Goal: Task Accomplishment & Management: Manage account settings

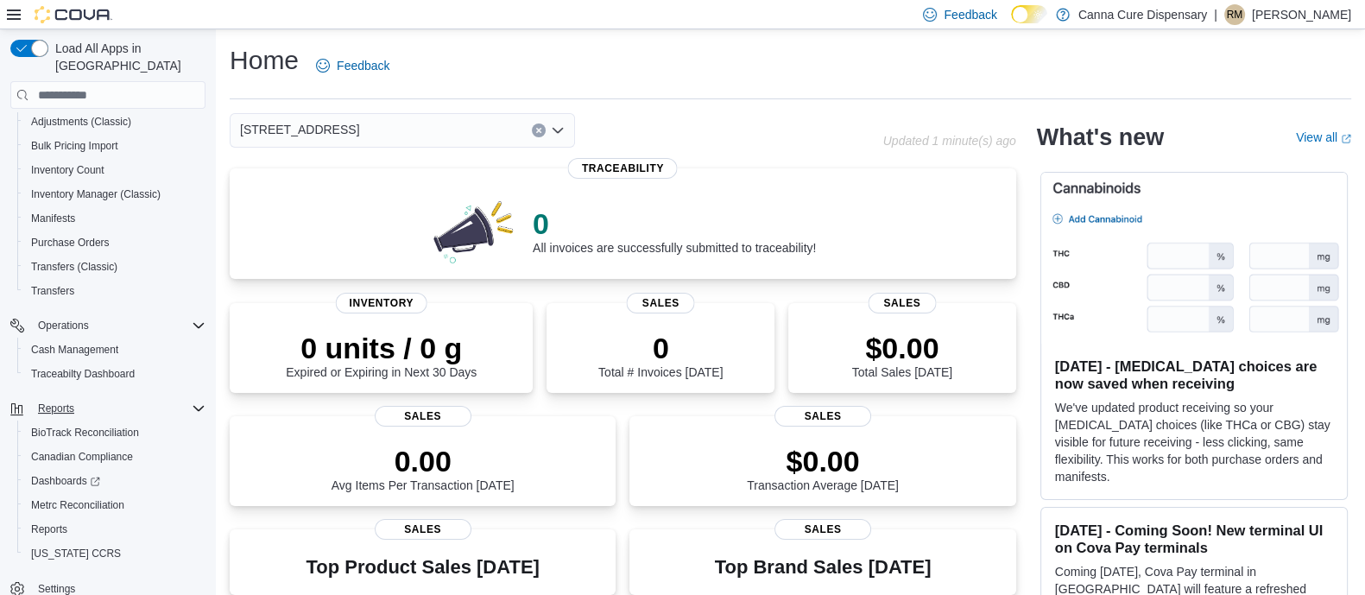
scroll to position [35, 0]
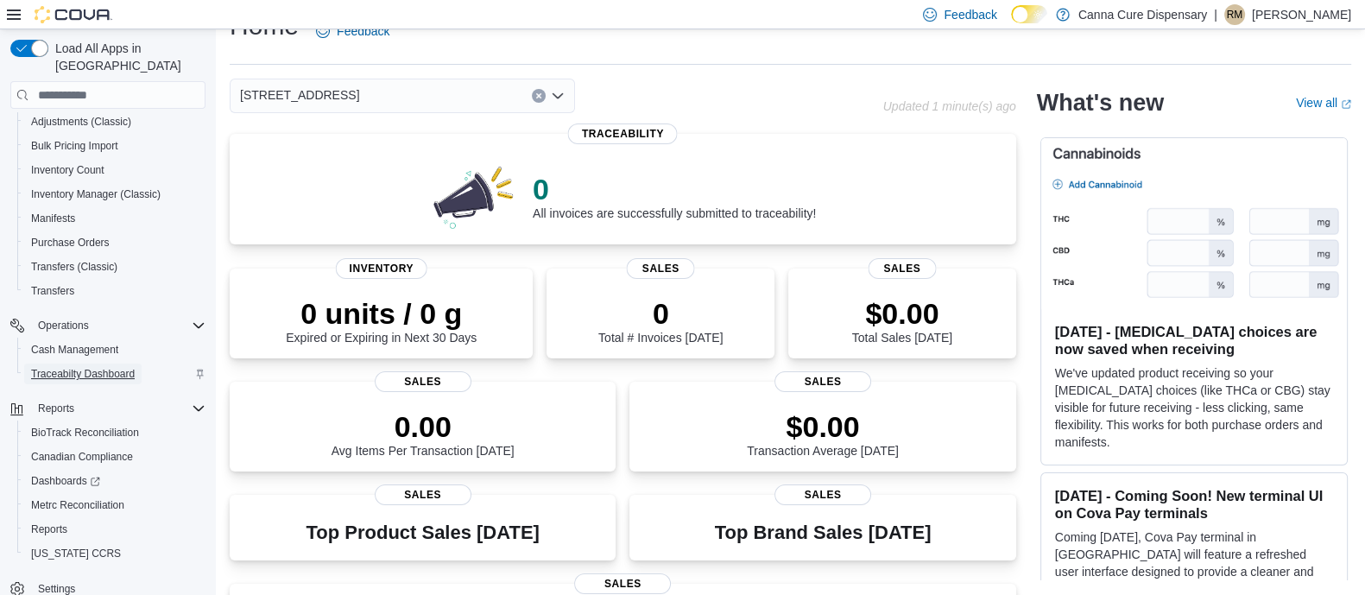
click at [81, 367] on span "Traceabilty Dashboard" at bounding box center [83, 374] width 104 height 14
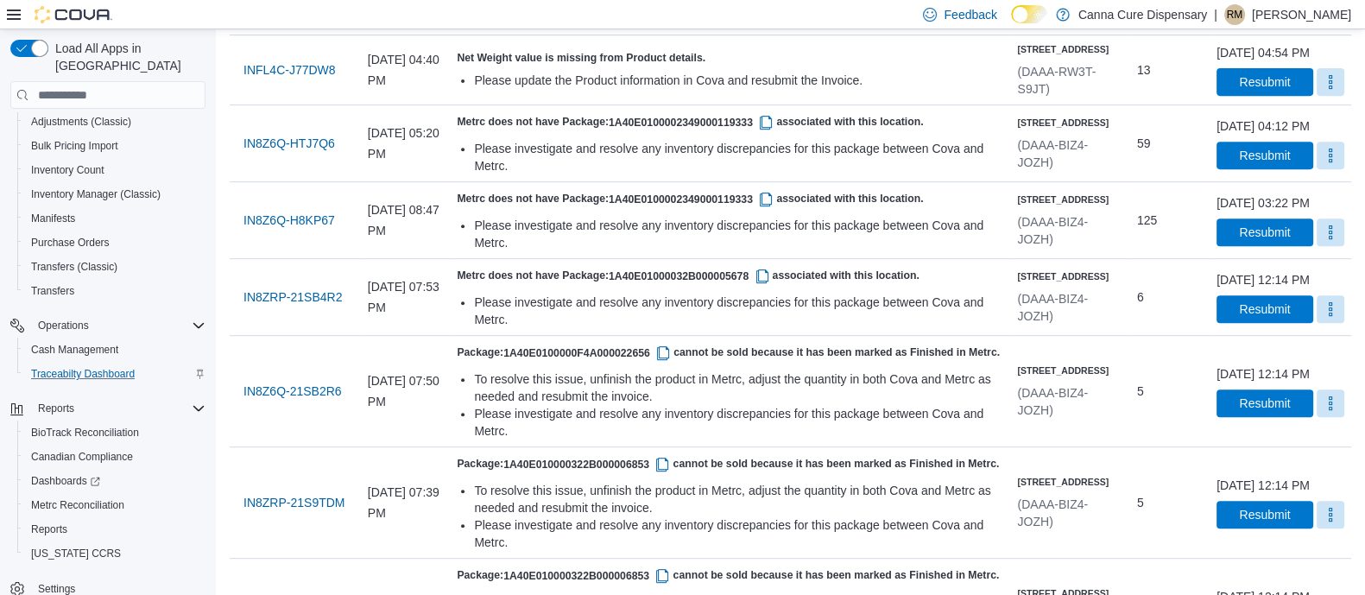
scroll to position [949, 0]
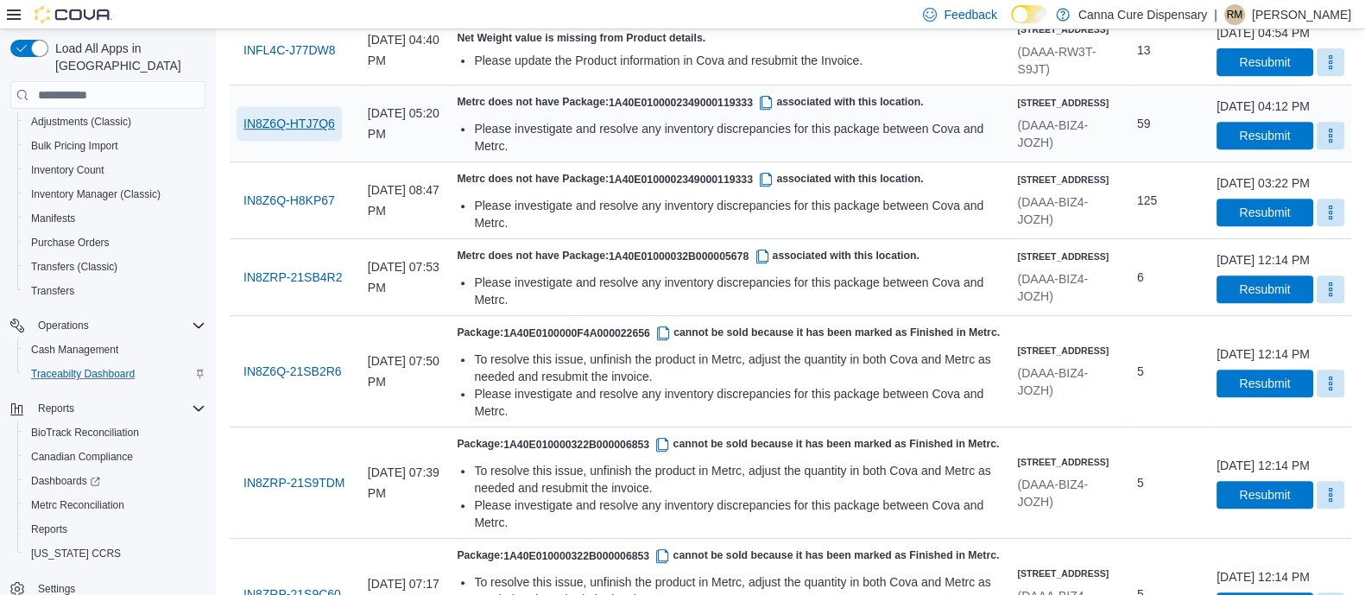
click at [259, 132] on span "IN8Z6Q-HTJ7Q6" at bounding box center [290, 123] width 92 height 17
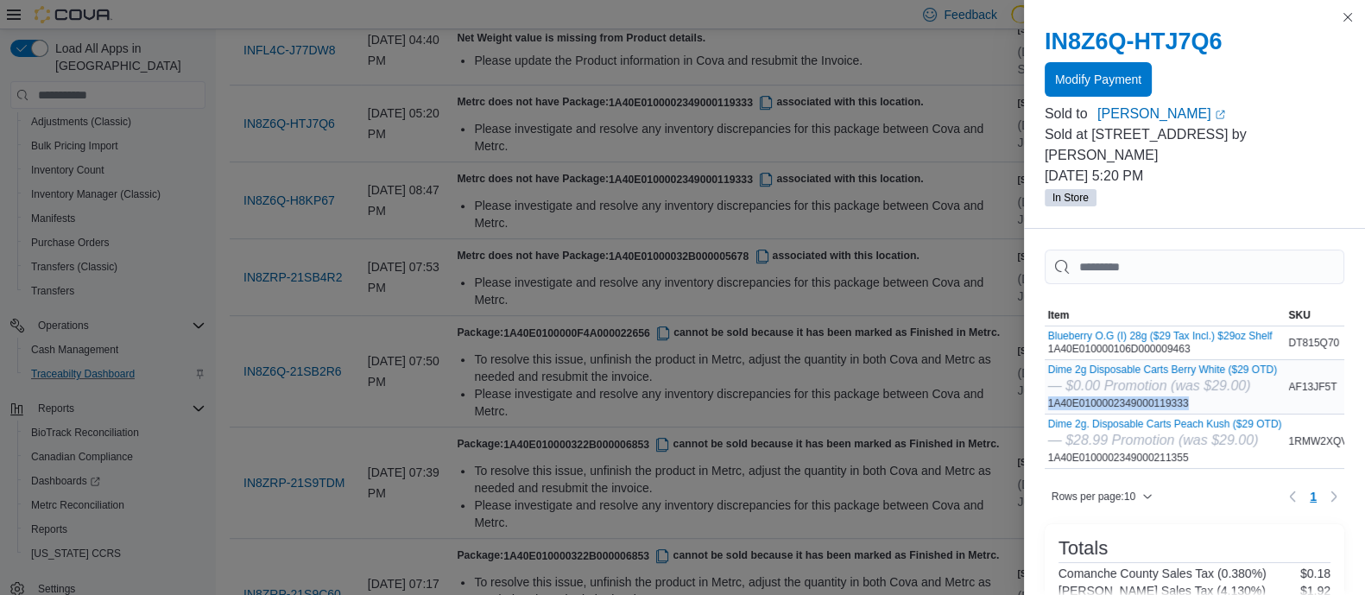
drag, startPoint x: 1182, startPoint y: 379, endPoint x: 1044, endPoint y: 382, distance: 138.2
click at [1048, 382] on div "Dime 2g Disposable Carts Berry White ($29 OTD) — $0.00 Promotion (was $29.00) 1…" at bounding box center [1162, 387] width 229 height 47
copy div "1A40E0100002349000119333"
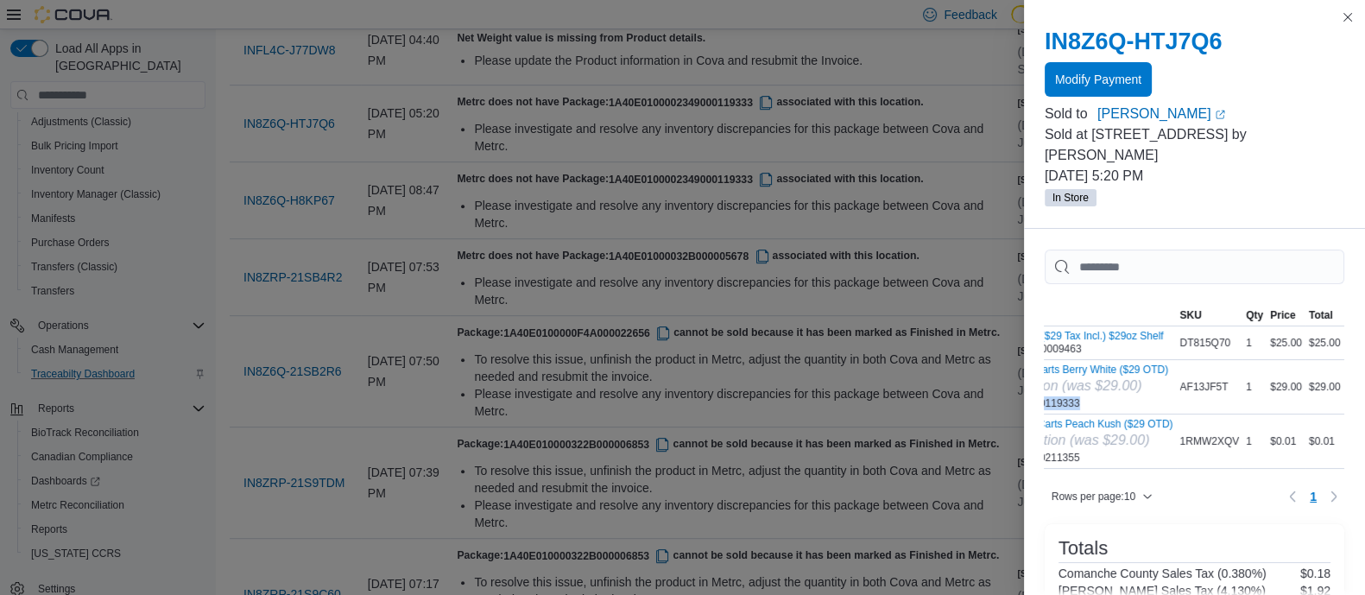
scroll to position [0, 0]
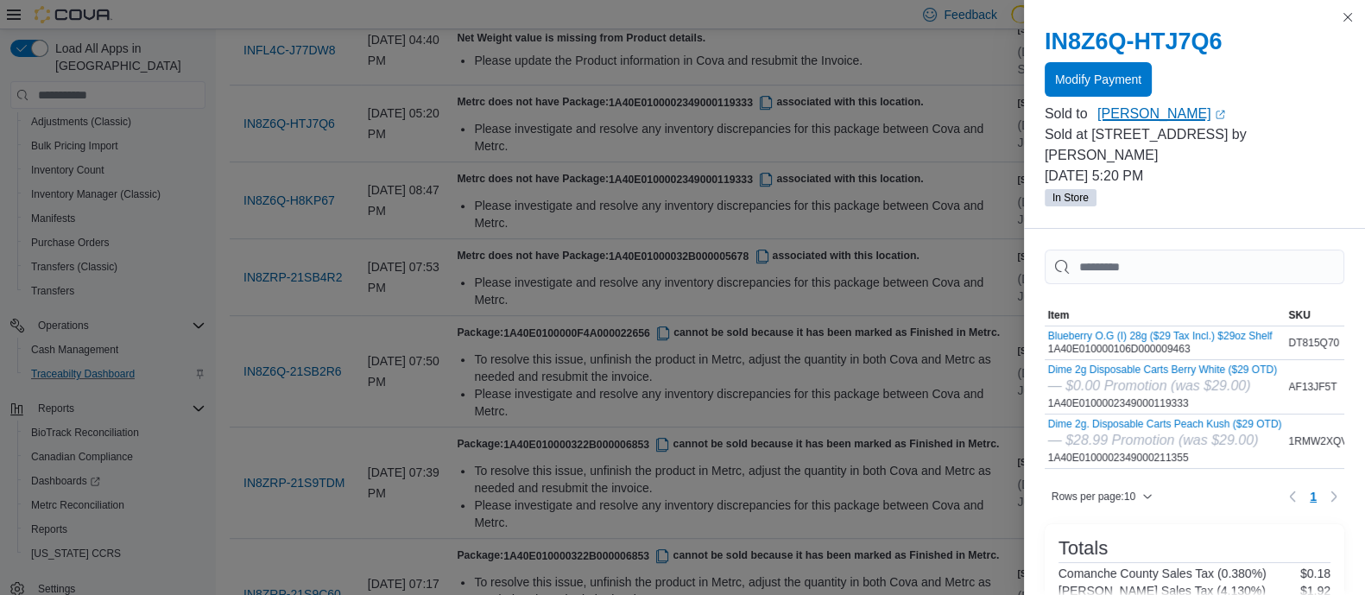
click at [1140, 114] on link "Michael Smith (opens in a new tab or window)" at bounding box center [1221, 114] width 247 height 21
drag, startPoint x: 1192, startPoint y: 326, endPoint x: 1041, endPoint y: 334, distance: 151.3
click at [1045, 334] on div "Blueberry O.G (I) 28g ($29 Tax Incl.) $29oz Shelf 1A40E010000106D000009463" at bounding box center [1165, 342] width 241 height 33
copy div "1A40E010000106D000009463"
drag, startPoint x: 1182, startPoint y: 434, endPoint x: 1046, endPoint y: 434, distance: 135.6
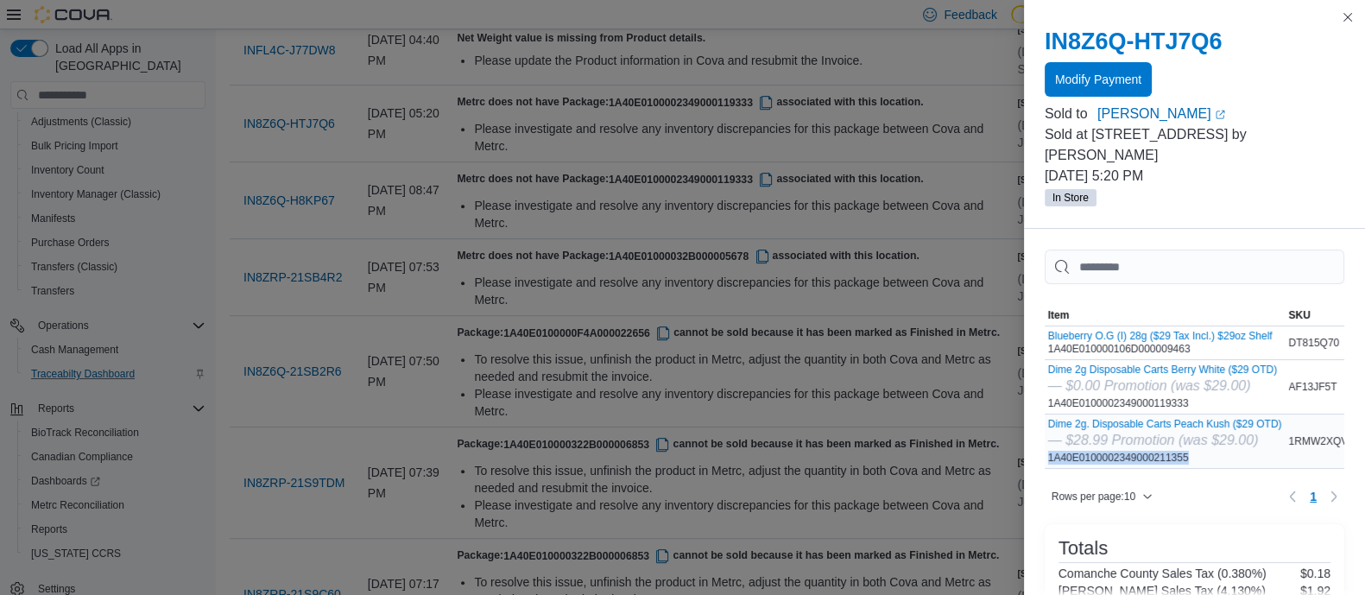
click at [1048, 434] on div "Dime 2g. Disposable Carts Peach Kush ($29 OTD) — $28.99 Promotion (was $29.00) …" at bounding box center [1165, 441] width 234 height 47
copy div "1A40E0100002349000211355"
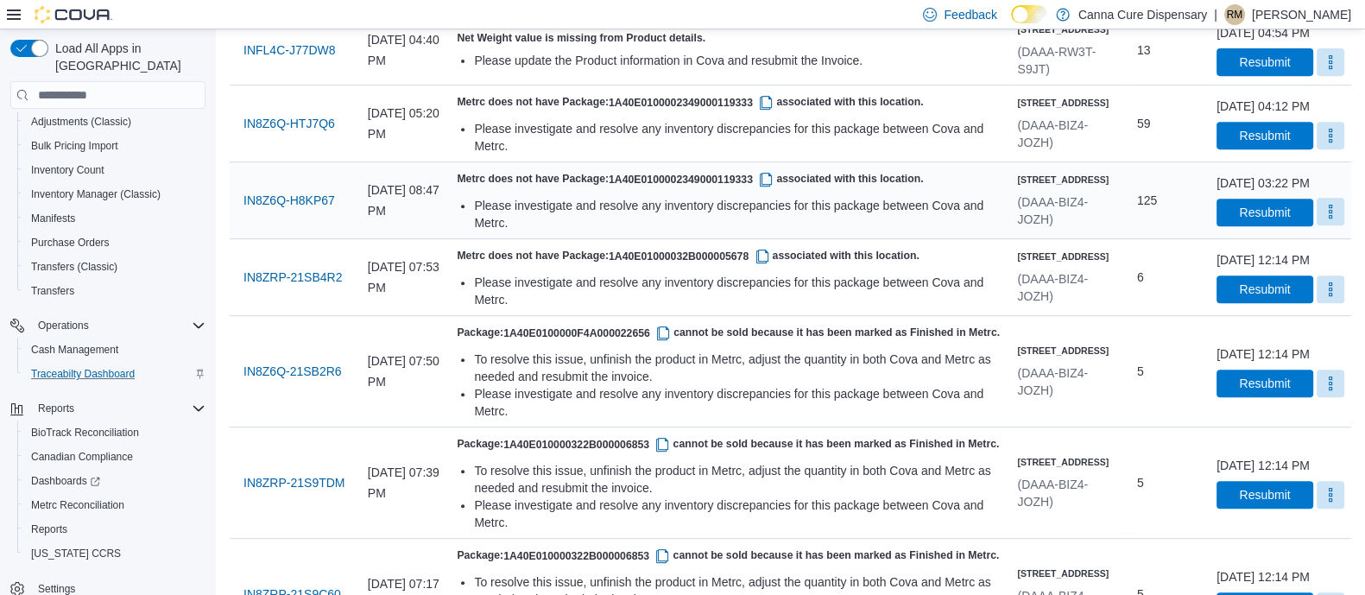
click at [1317, 225] on button "More" at bounding box center [1331, 212] width 28 height 28
click at [1273, 424] on span "Mark as Resolved" at bounding box center [1289, 424] width 97 height 17
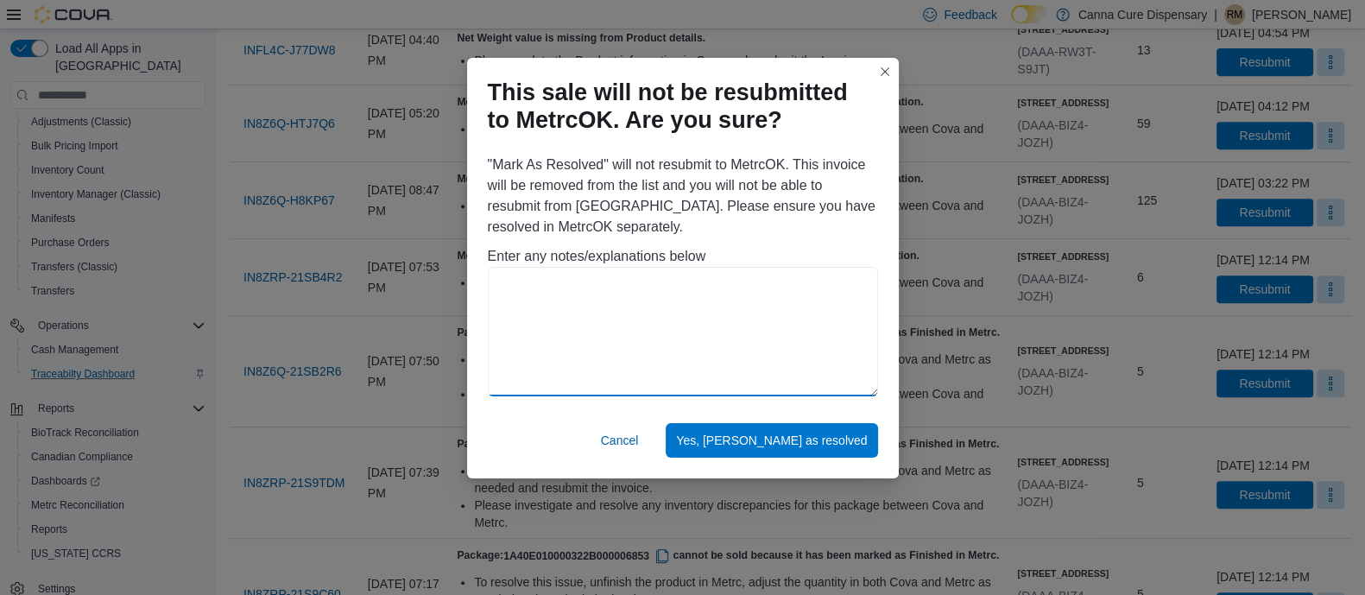
click at [622, 277] on textarea at bounding box center [683, 332] width 390 height 130
type textarea "**********"
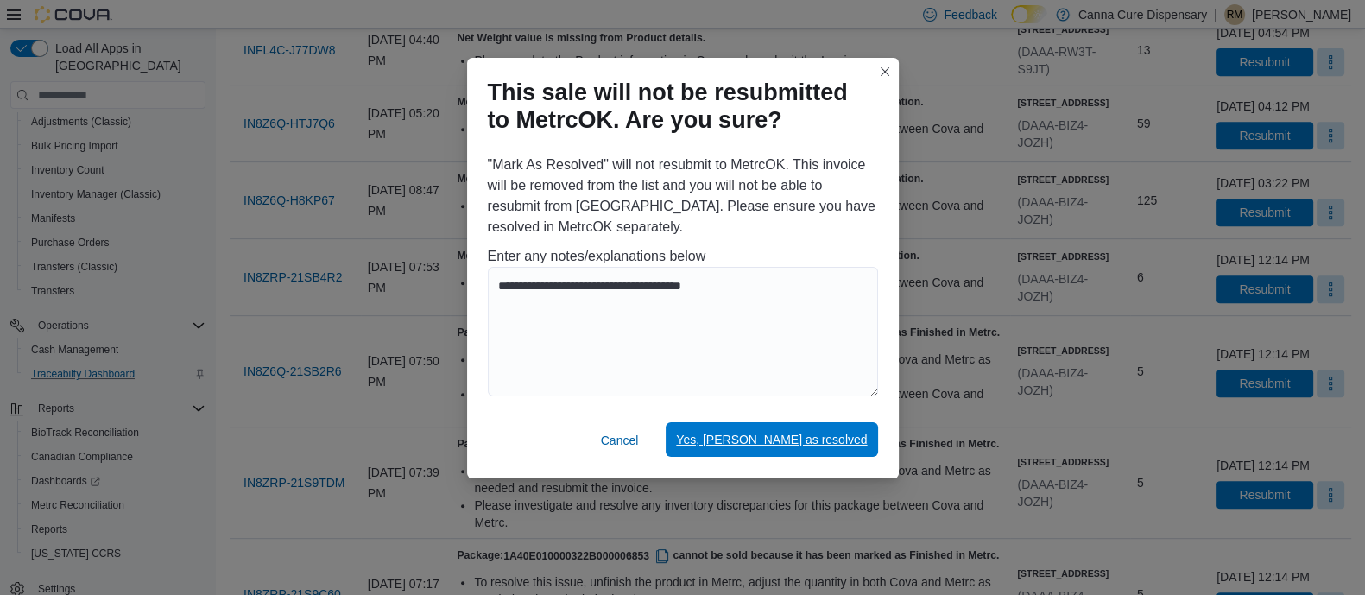
click at [769, 438] on span "Yes, mark as resolved" at bounding box center [771, 439] width 191 height 17
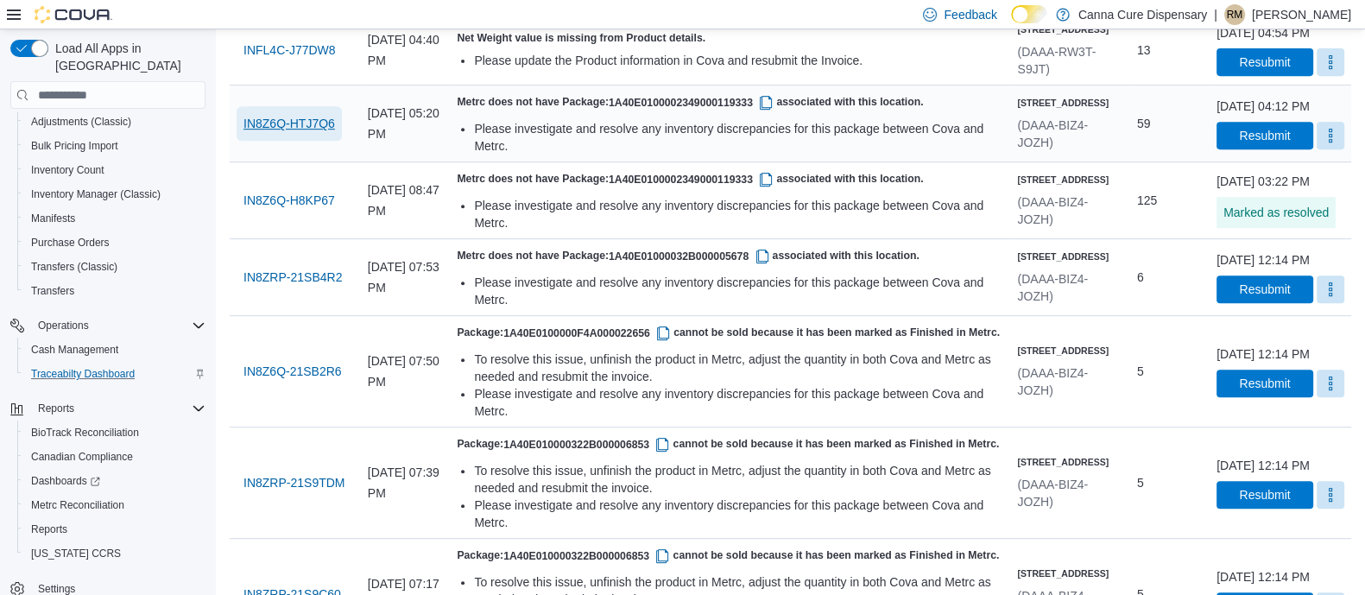
click at [292, 132] on span "IN8Z6Q-HTJ7Q6" at bounding box center [290, 123] width 92 height 17
click at [276, 209] on span "IN8Z6Q-H8KP67" at bounding box center [290, 200] width 92 height 17
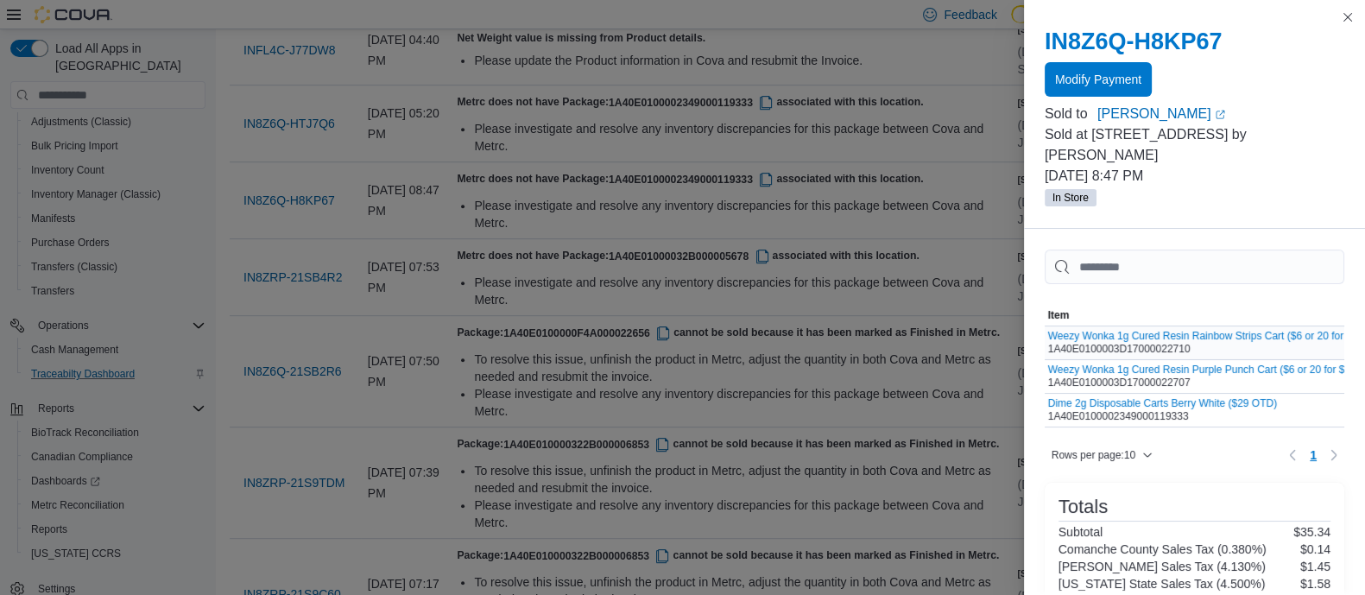
click at [1201, 330] on div "Weezy Wonka 1g Cured Resin Rainbow Strips Cart ($6 or 20 for $100 OTD) 1A40E010…" at bounding box center [1223, 343] width 350 height 26
click at [1139, 114] on link "Tabitha-marie Turner (opens in a new tab or window)" at bounding box center [1221, 114] width 247 height 21
drag, startPoint x: 1196, startPoint y: 330, endPoint x: 1043, endPoint y: 330, distance: 152.9
click at [1048, 330] on div "Weezy Wonka 1g Cured Resin Rainbow Strips Cart ($6 or 20 for $100 OTD) 1A40E010…" at bounding box center [1223, 343] width 350 height 26
copy div "1A40E0100003D17000022710"
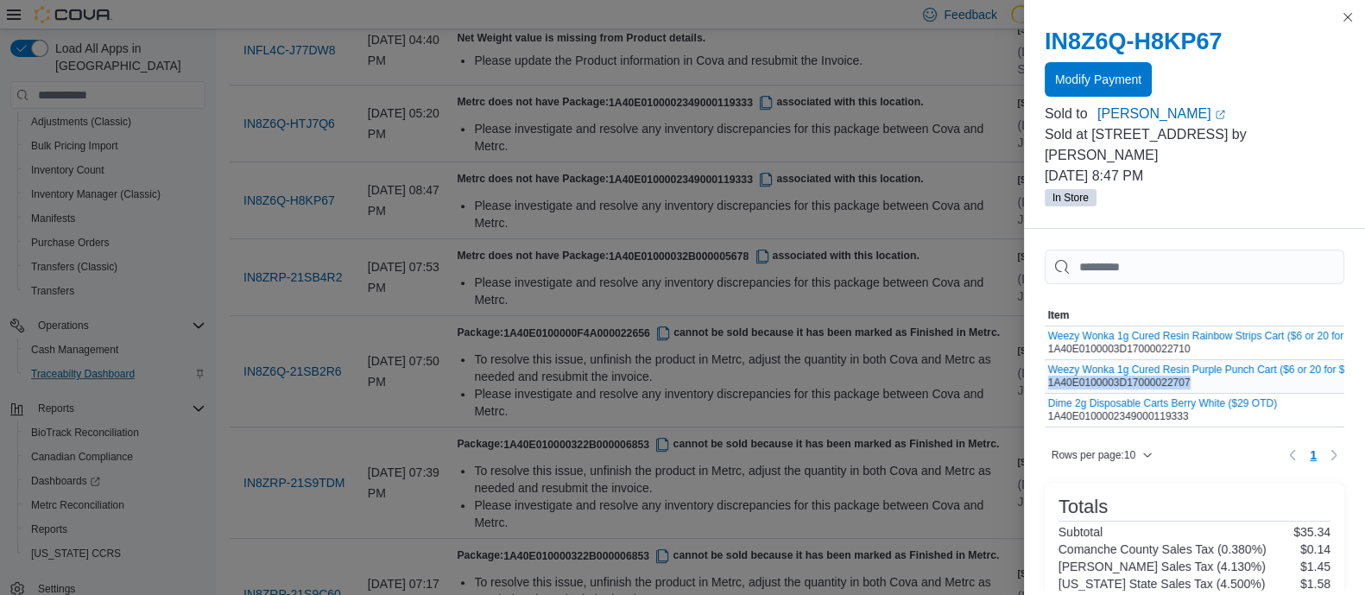
drag, startPoint x: 1209, startPoint y: 360, endPoint x: 1045, endPoint y: 365, distance: 164.2
click at [1048, 365] on div "Weezy Wonka 1g Cured Resin Purple Punch Cart ($6 or 20 for $100 OTD) 1A40E01000…" at bounding box center [1219, 377] width 342 height 26
copy div "1A40E0100003D17000022707"
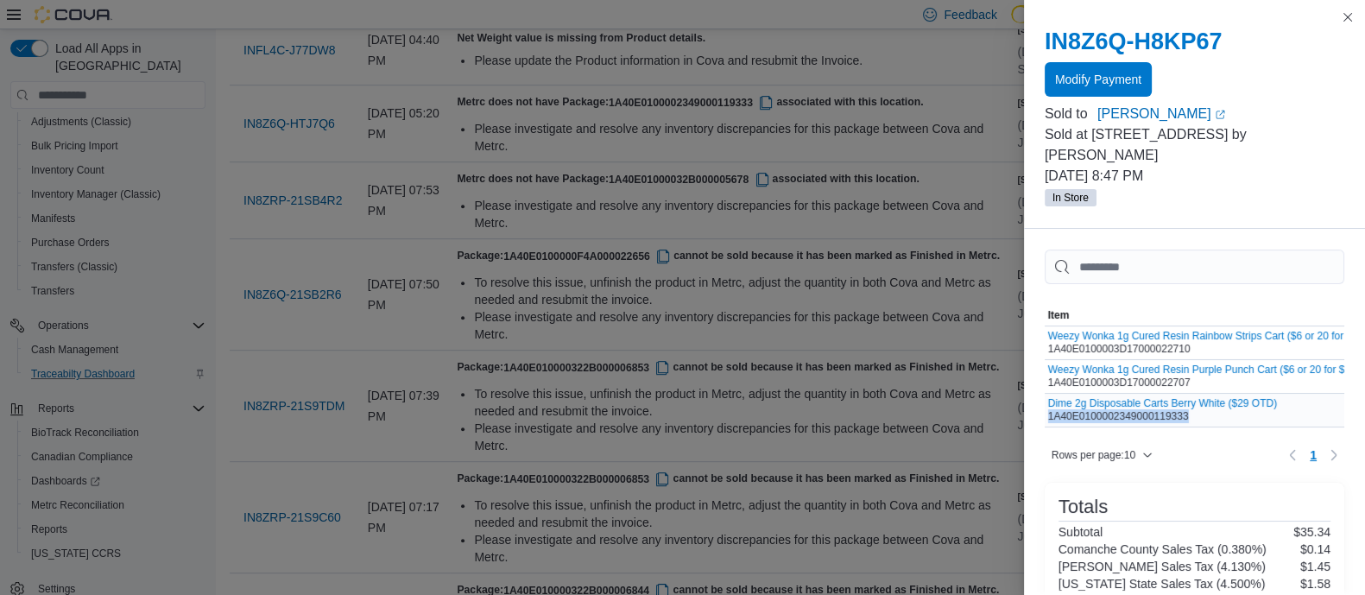
drag, startPoint x: 1194, startPoint y: 391, endPoint x: 1044, endPoint y: 392, distance: 149.4
click at [1048, 397] on div "Dime 2g Disposable Carts Berry White ($29 OTD) 1A40E0100002349000119333" at bounding box center [1162, 410] width 229 height 26
copy div "1A40E0100002349000119333"
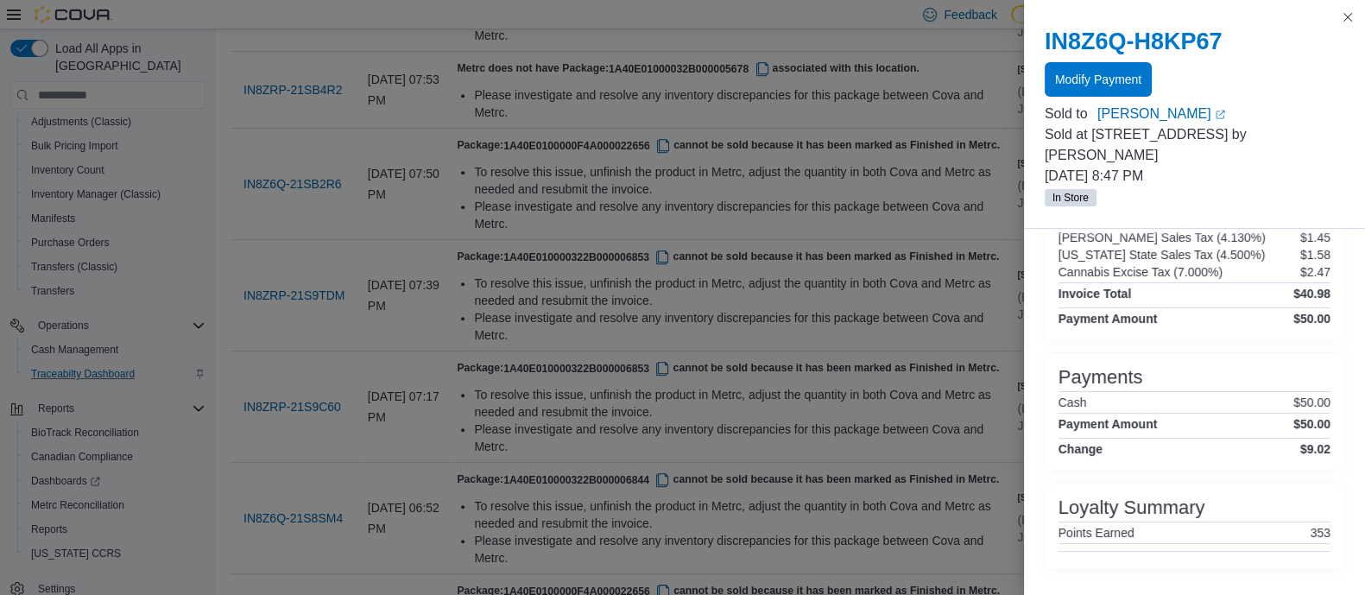
scroll to position [1084, 0]
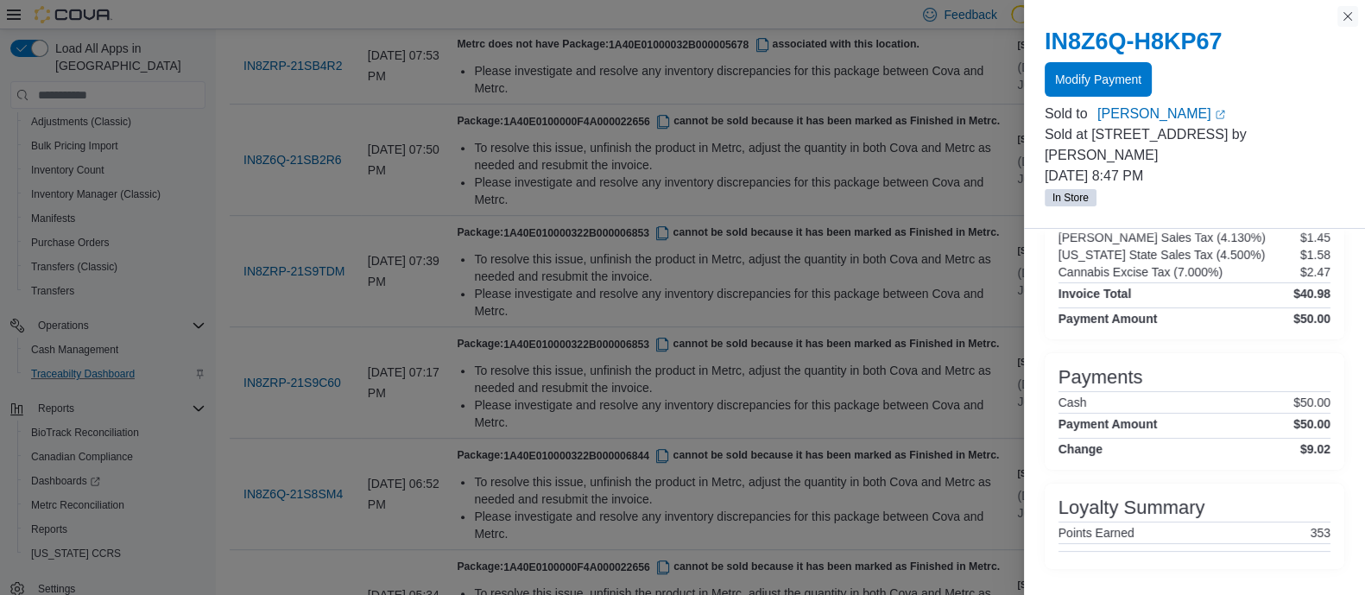
click at [1346, 16] on button "Close this dialog" at bounding box center [1348, 16] width 21 height 21
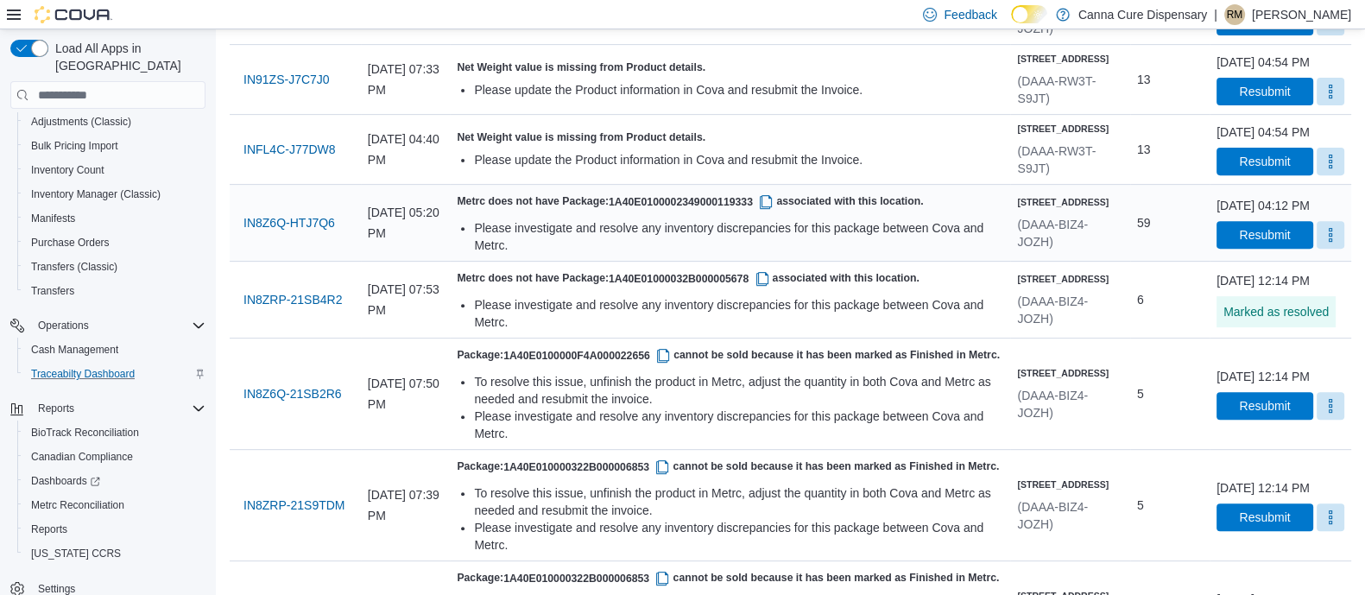
scroll to position [846, 0]
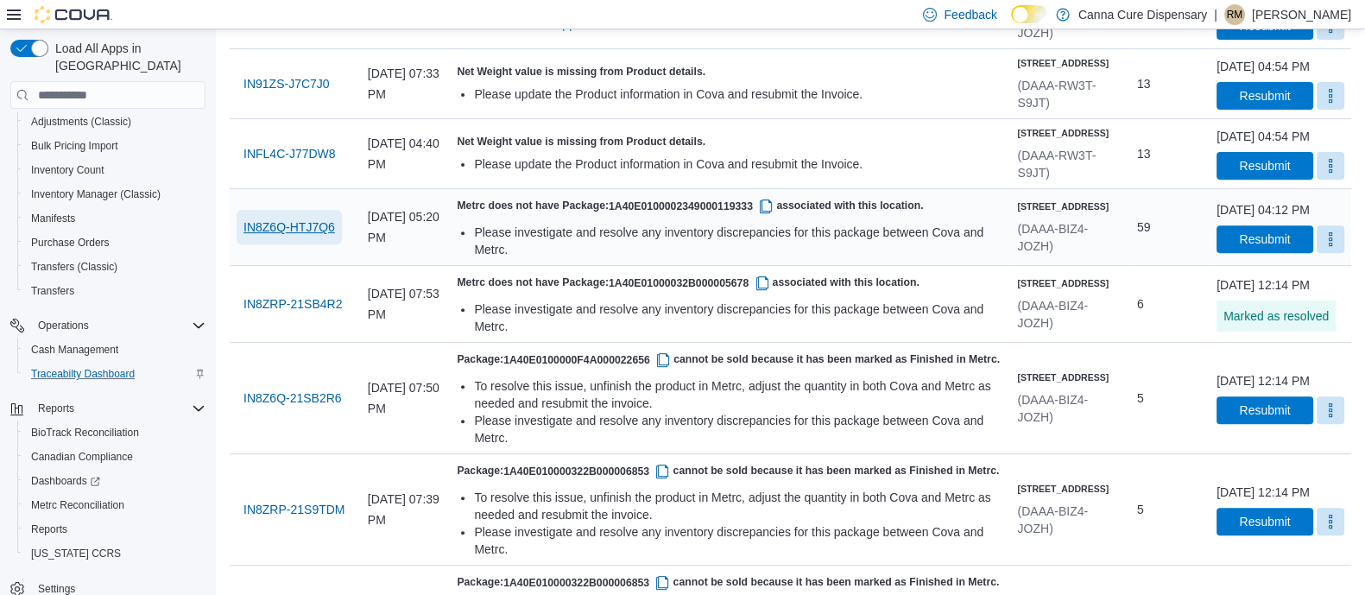
click at [283, 236] on span "IN8Z6Q-HTJ7Q6" at bounding box center [290, 227] width 92 height 17
click at [1317, 252] on button "More" at bounding box center [1331, 239] width 28 height 28
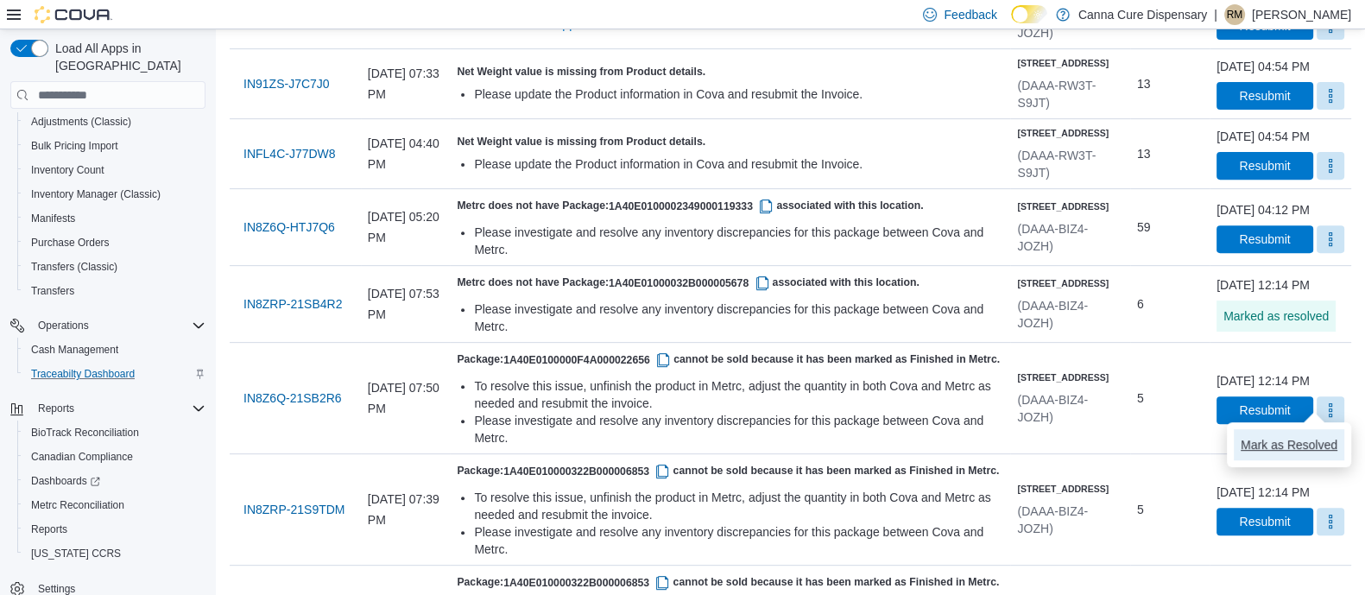
click at [1287, 442] on span "Mark as Resolved" at bounding box center [1289, 444] width 97 height 17
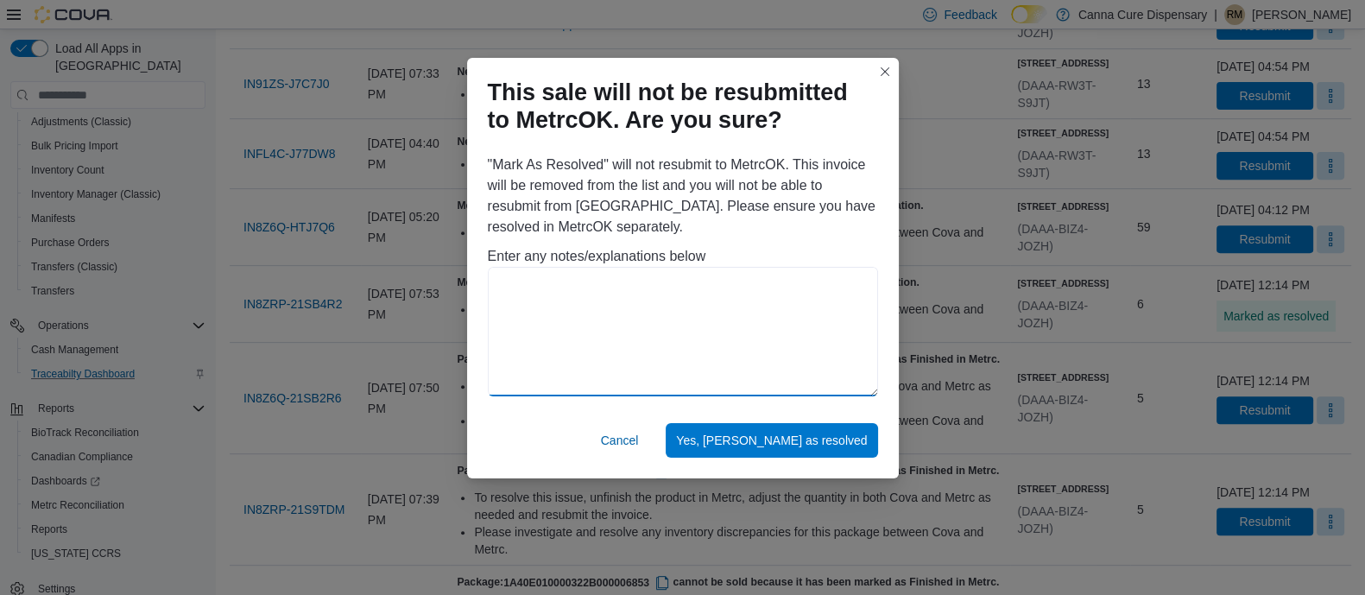
click at [682, 326] on textarea at bounding box center [683, 332] width 390 height 130
type textarea "**********"
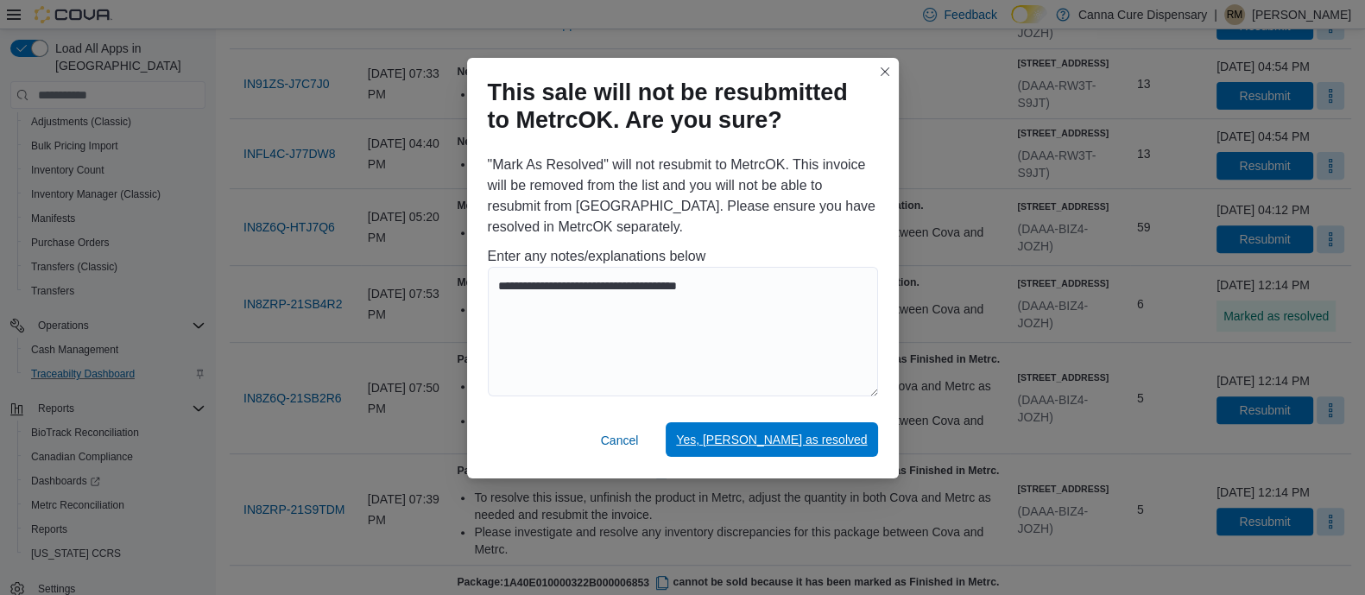
click at [795, 434] on span "Yes, mark as resolved" at bounding box center [771, 439] width 191 height 17
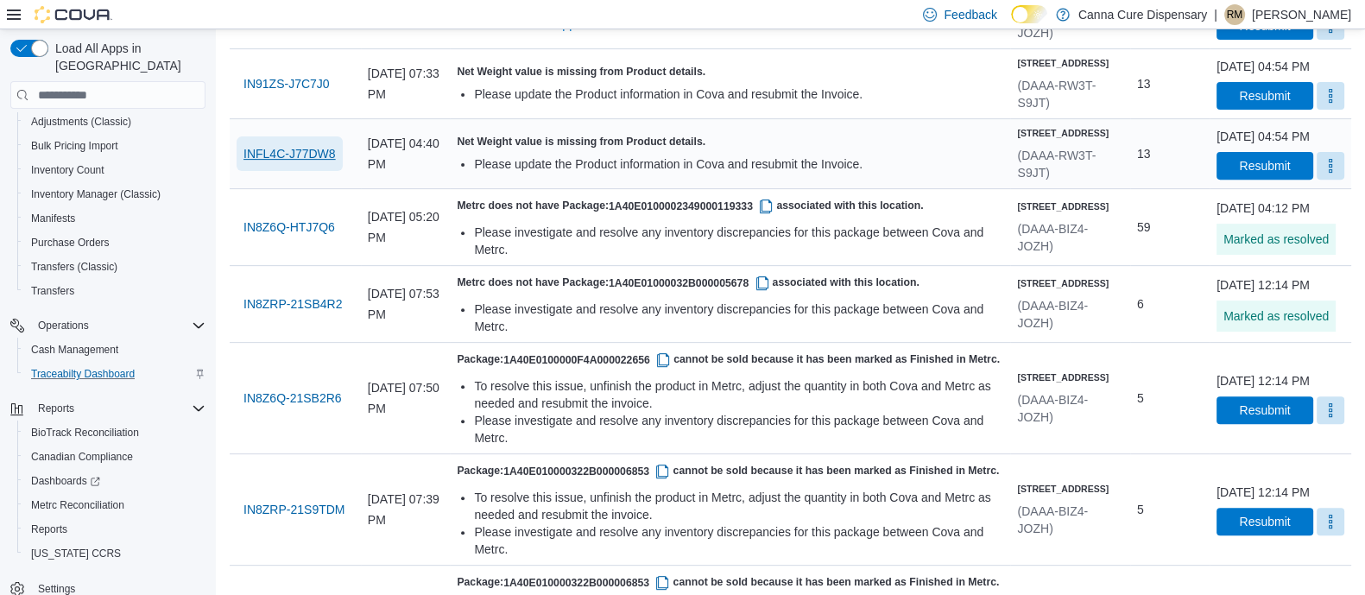
click at [300, 162] on span "INFL4C-J77DW8" at bounding box center [290, 153] width 92 height 17
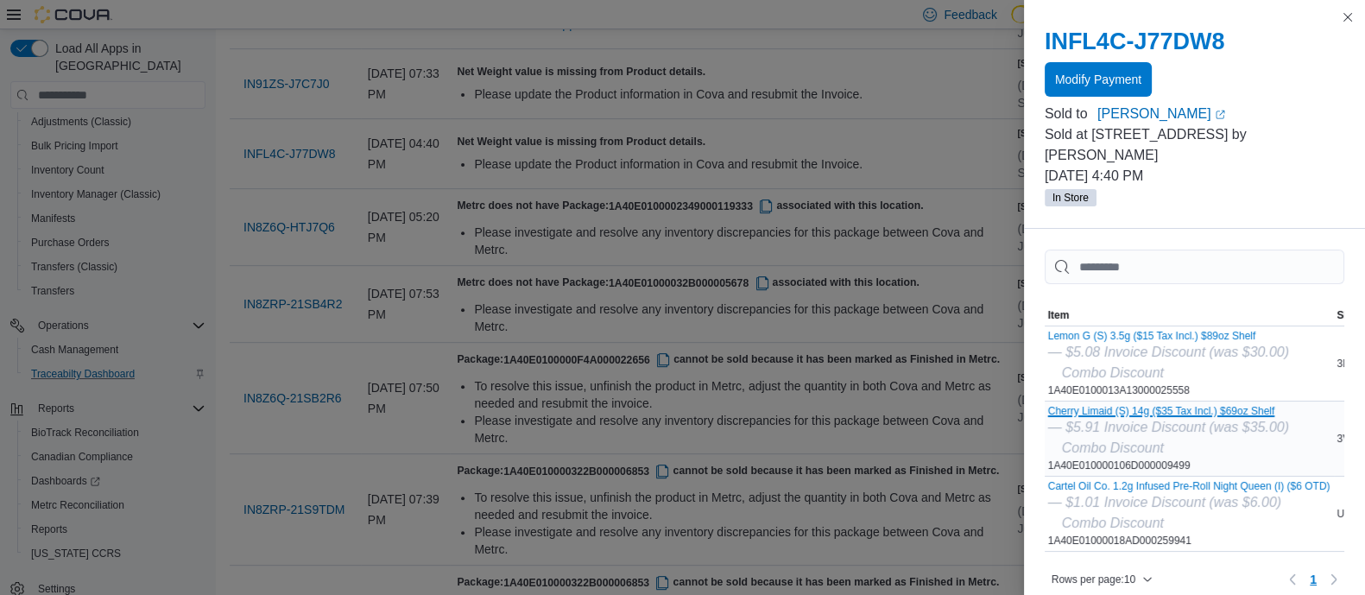
click at [1101, 405] on button "Cherry Limaid (S) 14g ($35 Tax Incl.) $69oz Shelf" at bounding box center [1168, 411] width 241 height 12
click at [1069, 480] on button "Cartel Oil Co. 1.2g Infused Pre-Roll Night Queen (I) ($6 OTD)" at bounding box center [1189, 486] width 282 height 12
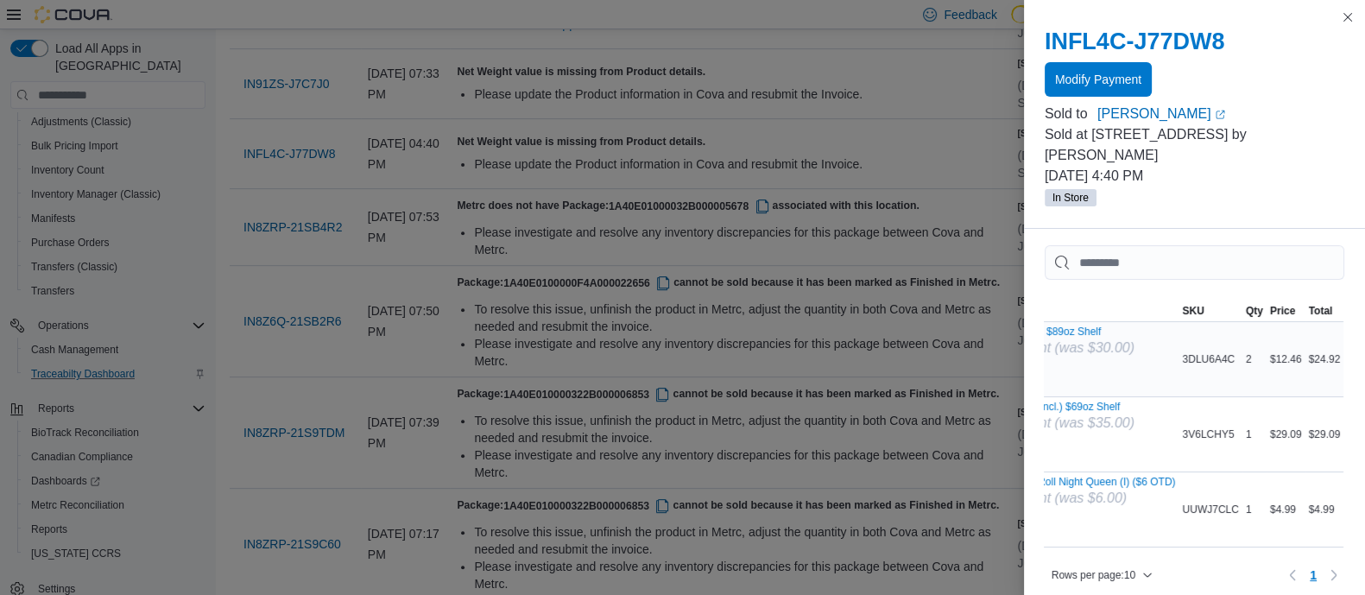
scroll to position [0, 0]
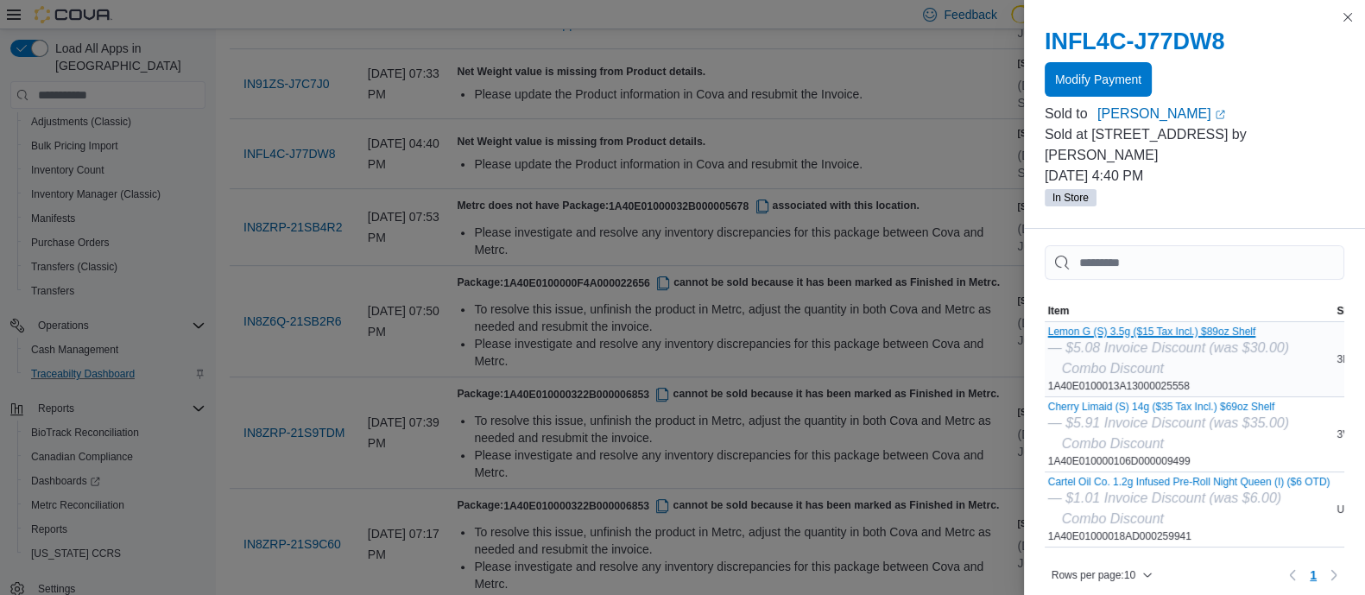
click at [1105, 326] on button "Lemon G (S) 3.5g ($15 Tax Incl.) $89oz Shelf" at bounding box center [1168, 332] width 241 height 12
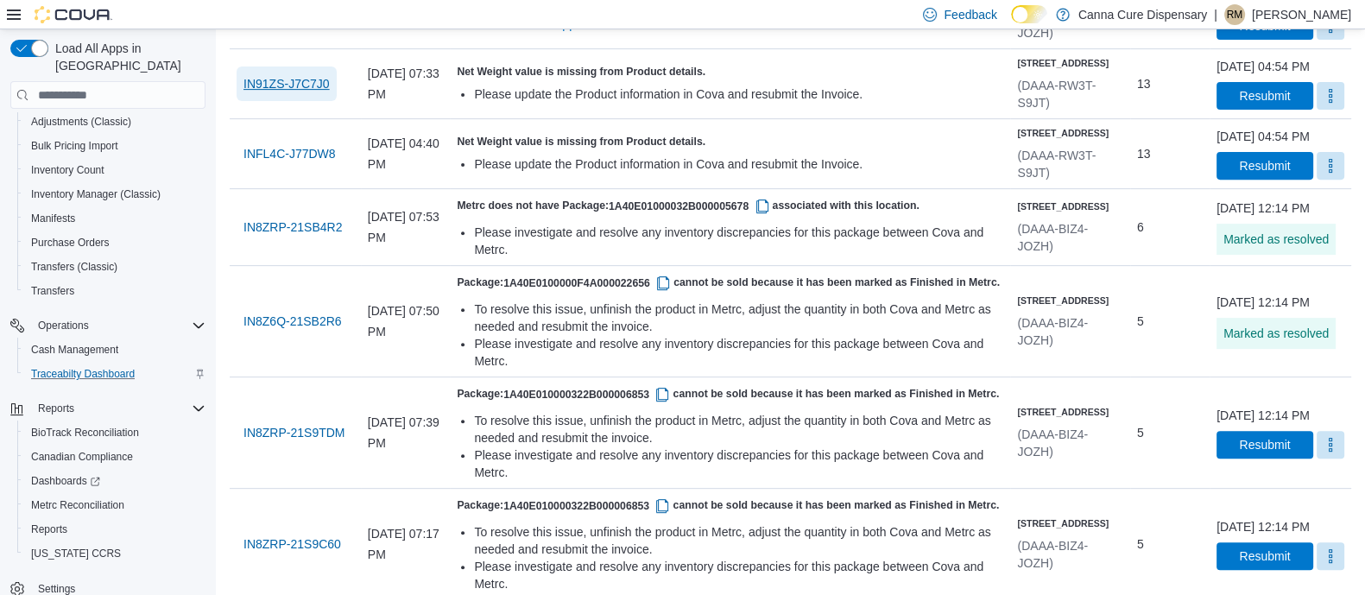
click at [307, 92] on span "IN91ZS-J7C7J0" at bounding box center [287, 83] width 86 height 17
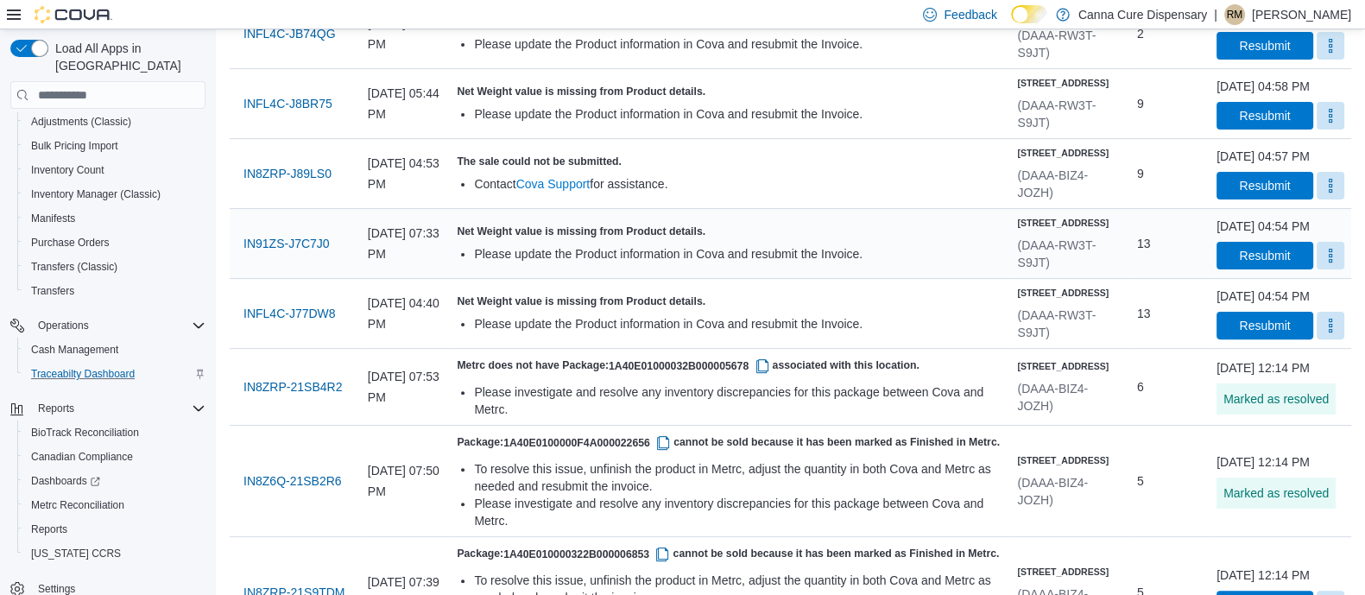
scroll to position [687, 0]
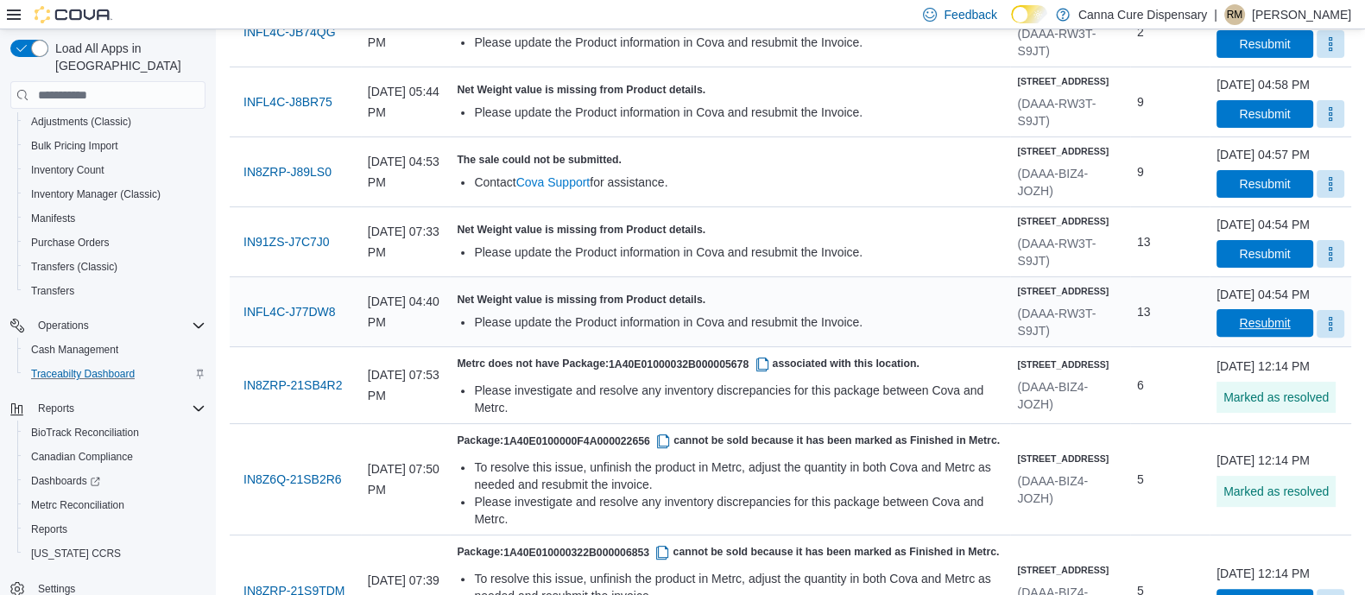
click at [1239, 332] on span "Resubmit" at bounding box center [1264, 322] width 51 height 17
click at [1239, 262] on span "Resubmit" at bounding box center [1264, 252] width 51 height 17
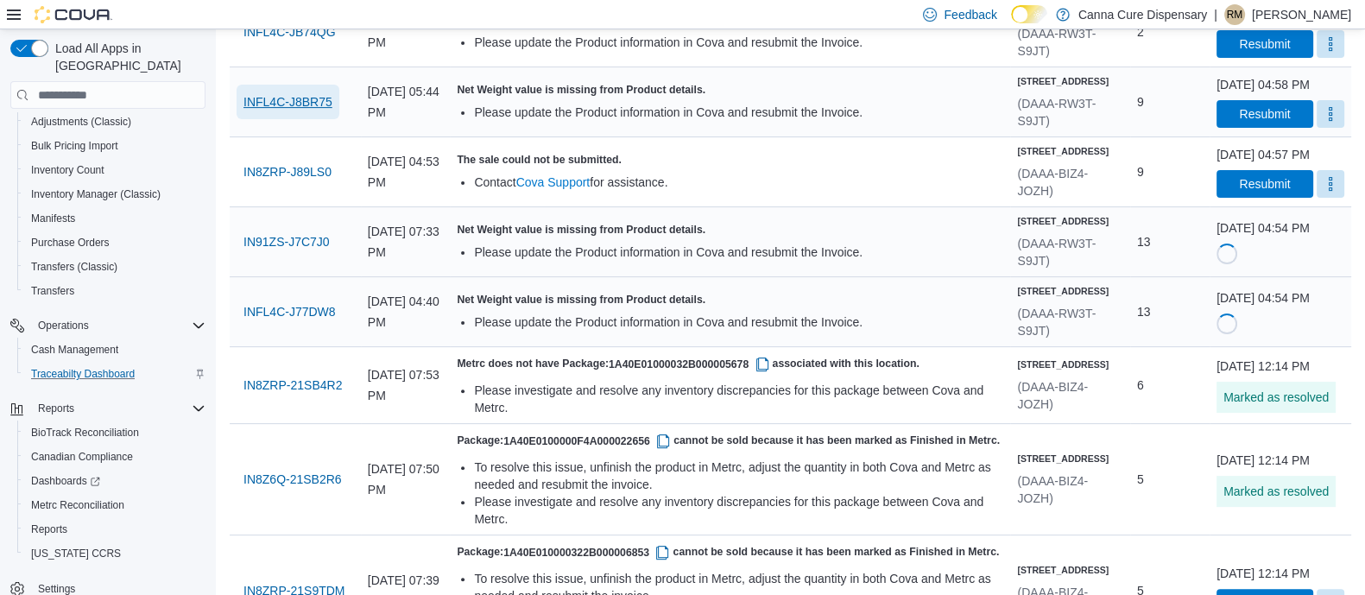
click at [275, 111] on span "INFL4C-J8BR75" at bounding box center [288, 101] width 89 height 17
click at [1239, 122] on span "Resubmit" at bounding box center [1264, 113] width 51 height 17
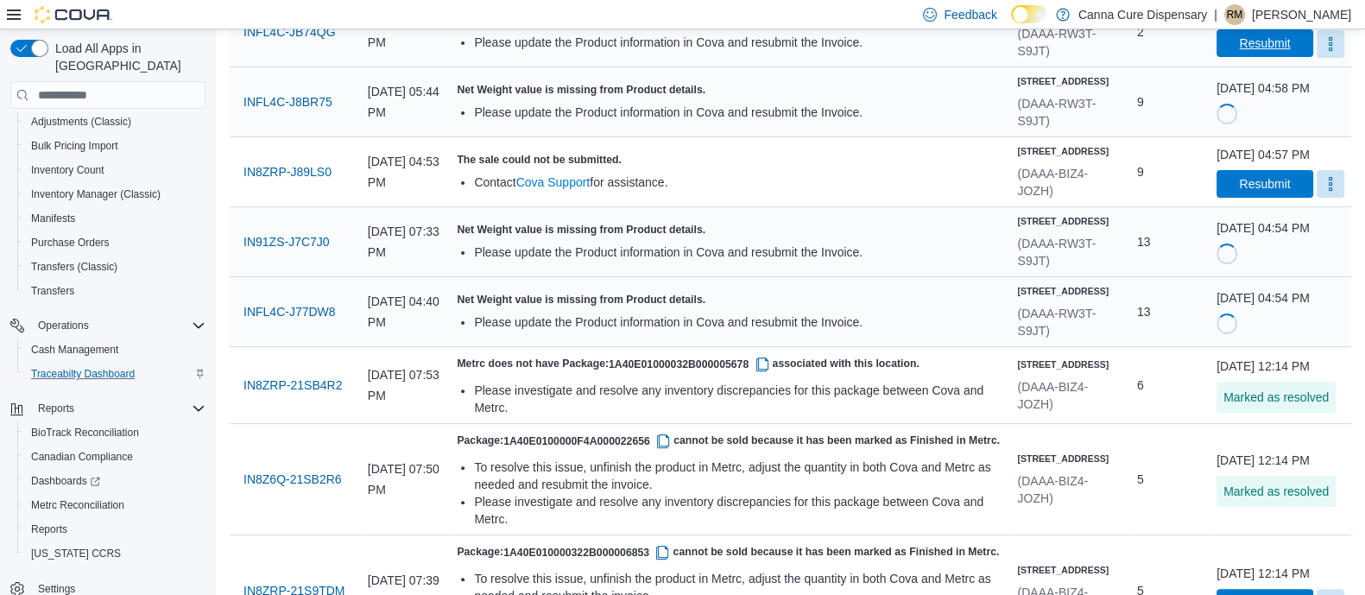
click at [1239, 52] on span "Resubmit" at bounding box center [1264, 43] width 51 height 17
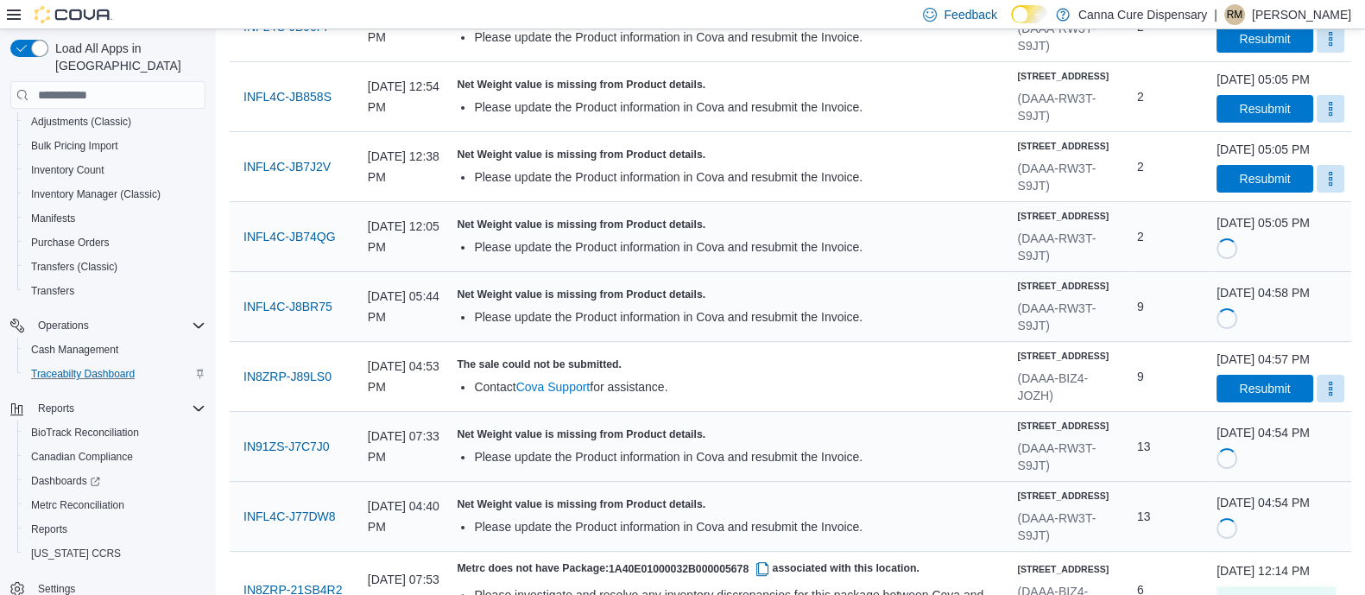
scroll to position [481, 0]
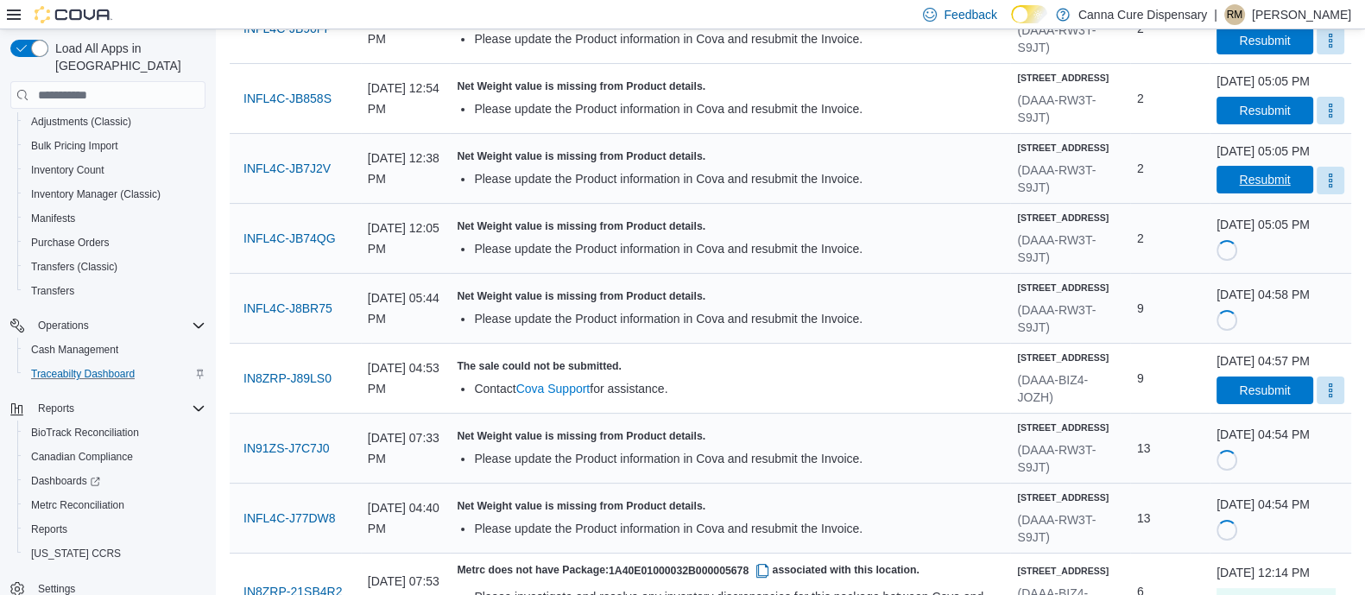
click at [1239, 188] on span "Resubmit" at bounding box center [1264, 179] width 51 height 17
click at [1239, 118] on span "Resubmit" at bounding box center [1264, 109] width 51 height 17
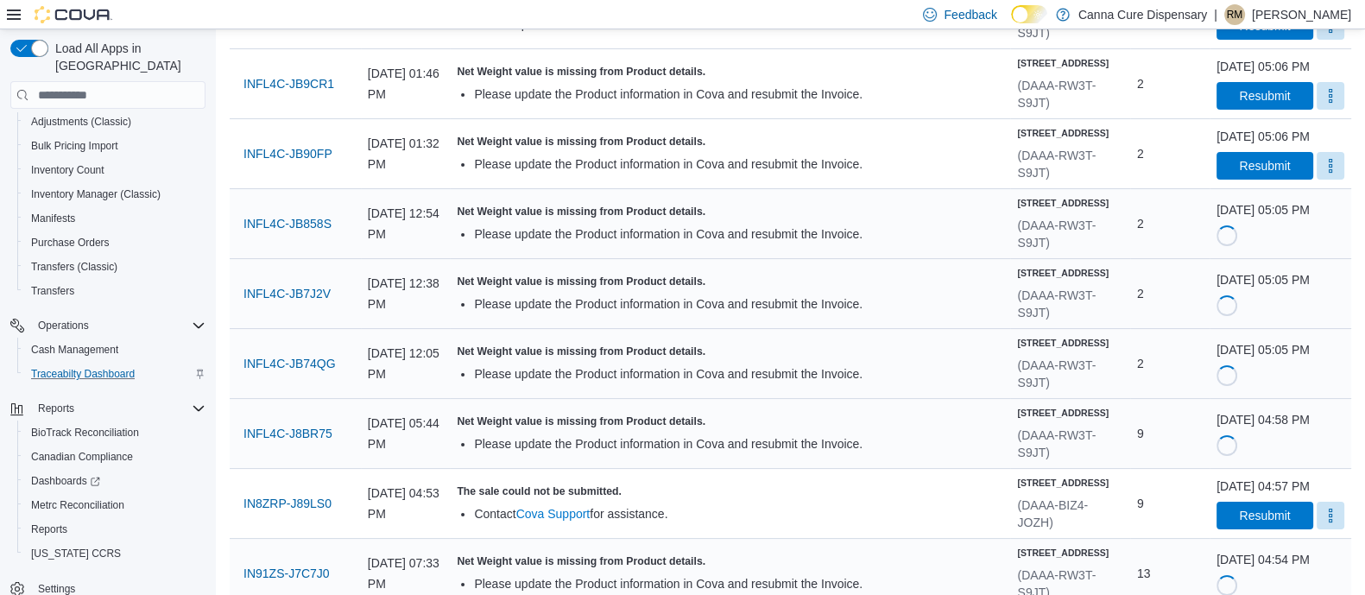
scroll to position [353, 0]
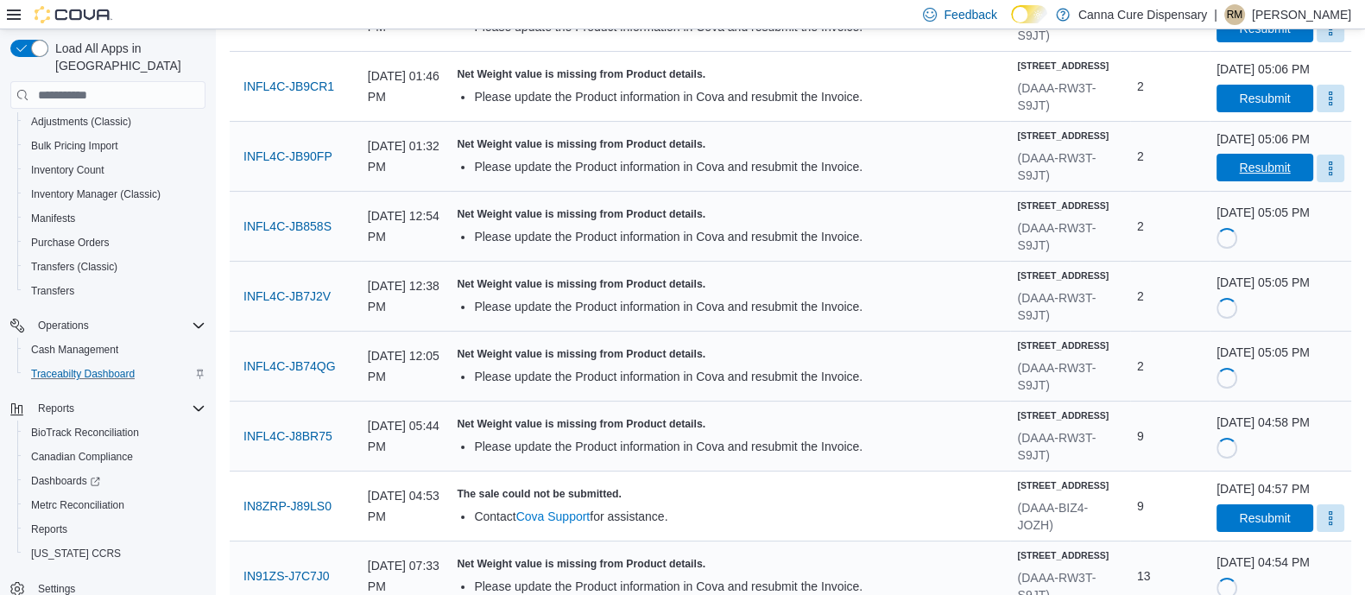
click at [1239, 176] on span "Resubmit" at bounding box center [1264, 167] width 51 height 17
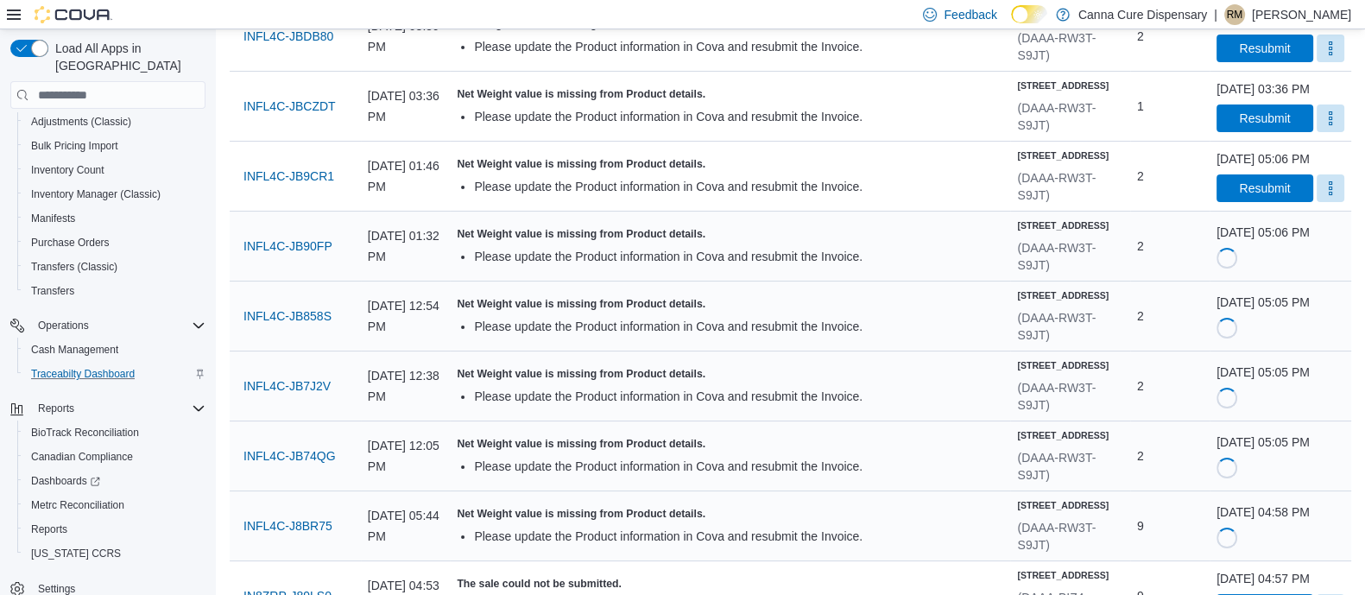
scroll to position [254, 0]
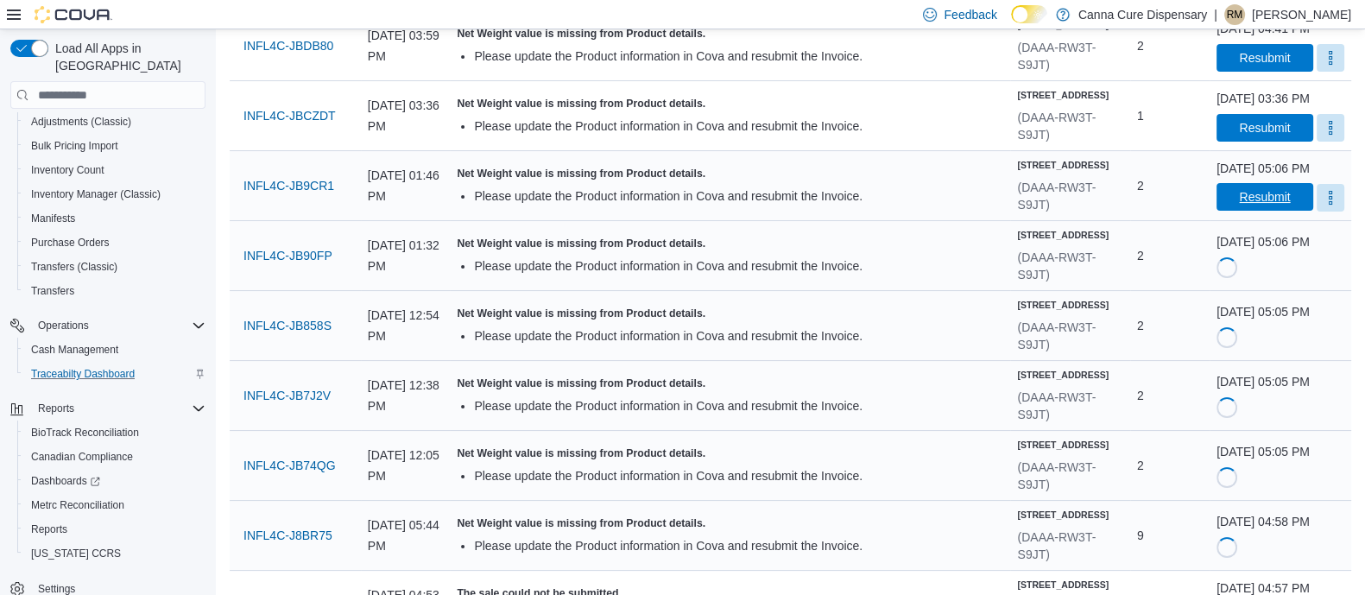
click at [1239, 206] on span "Resubmit" at bounding box center [1264, 196] width 51 height 17
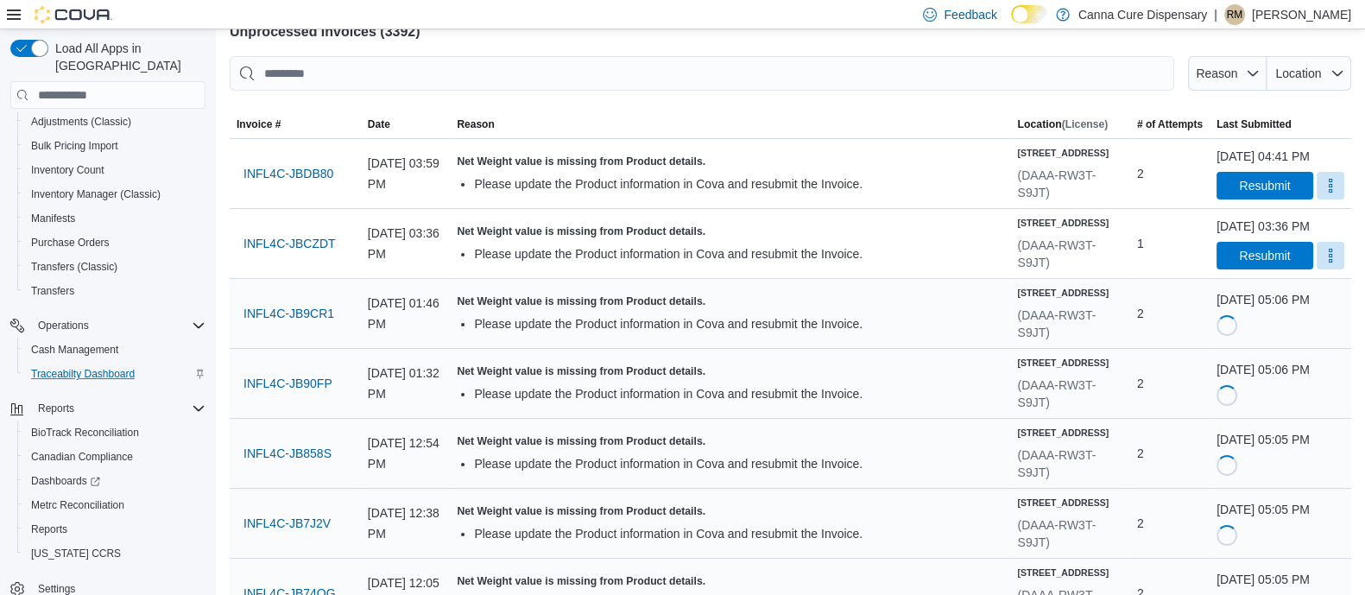
scroll to position [127, 0]
click at [1239, 263] on span "Resubmit" at bounding box center [1264, 253] width 51 height 17
click at [1239, 193] on span "Resubmit" at bounding box center [1264, 183] width 51 height 17
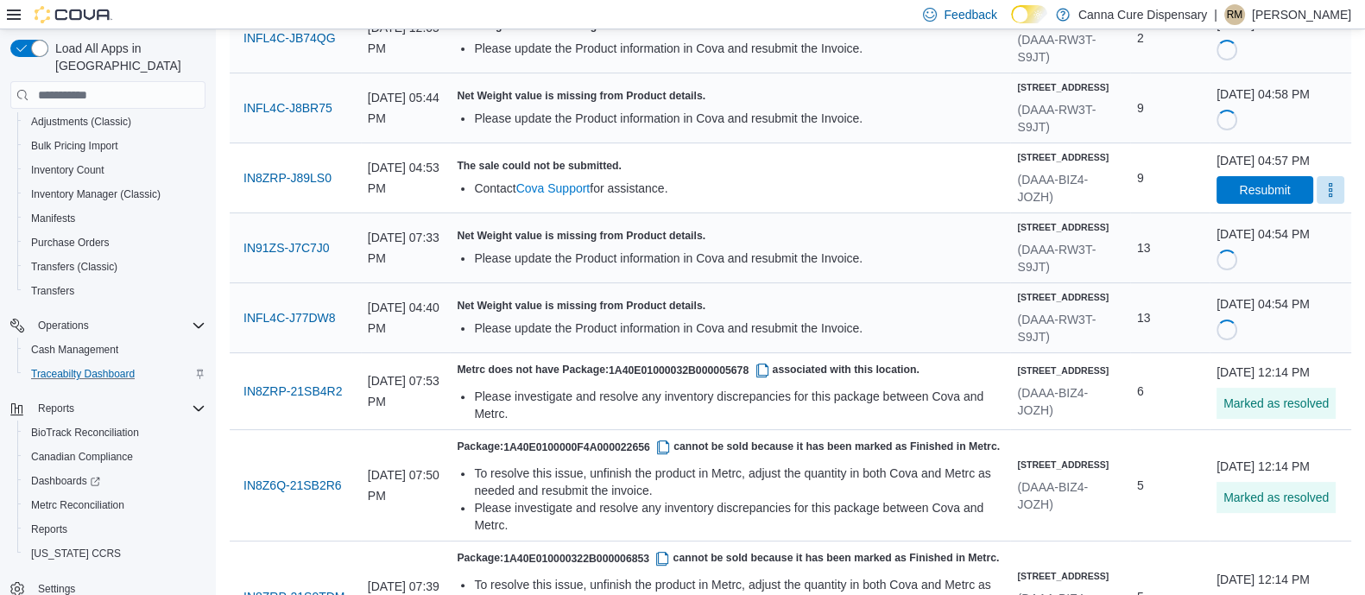
scroll to position [681, 0]
click at [263, 187] on span "IN8ZRP-J89LS0" at bounding box center [288, 177] width 88 height 17
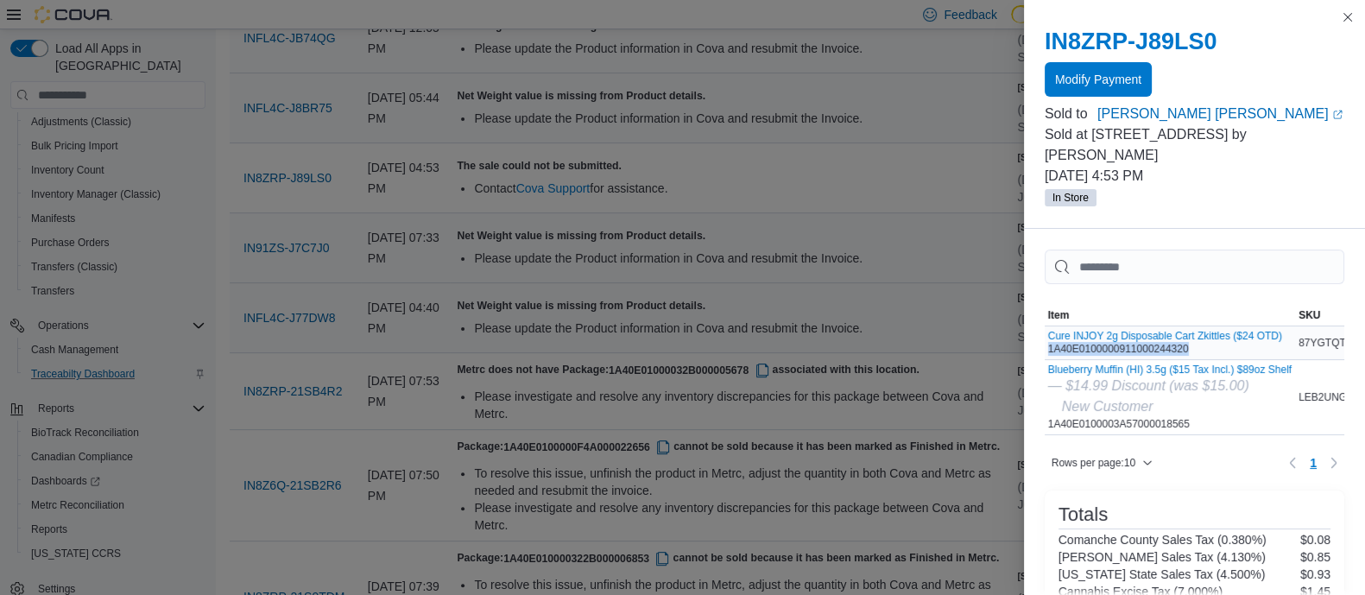
drag, startPoint x: 1181, startPoint y: 324, endPoint x: 1044, endPoint y: 326, distance: 136.5
click at [1048, 330] on div "Cure INJOY 2g Disposable Cart Zkittles ($24 OTD) 1A40E0100000911000244320" at bounding box center [1165, 343] width 234 height 26
copy div "1A40E0100000911000244320"
drag, startPoint x: 1201, startPoint y: 399, endPoint x: 1042, endPoint y: 399, distance: 158.9
click at [1045, 399] on div "Blueberry Muffin (HI) 3.5g ($15 Tax Incl.) $89oz Shelf — $14.99 Discount (was $…" at bounding box center [1170, 397] width 250 height 74
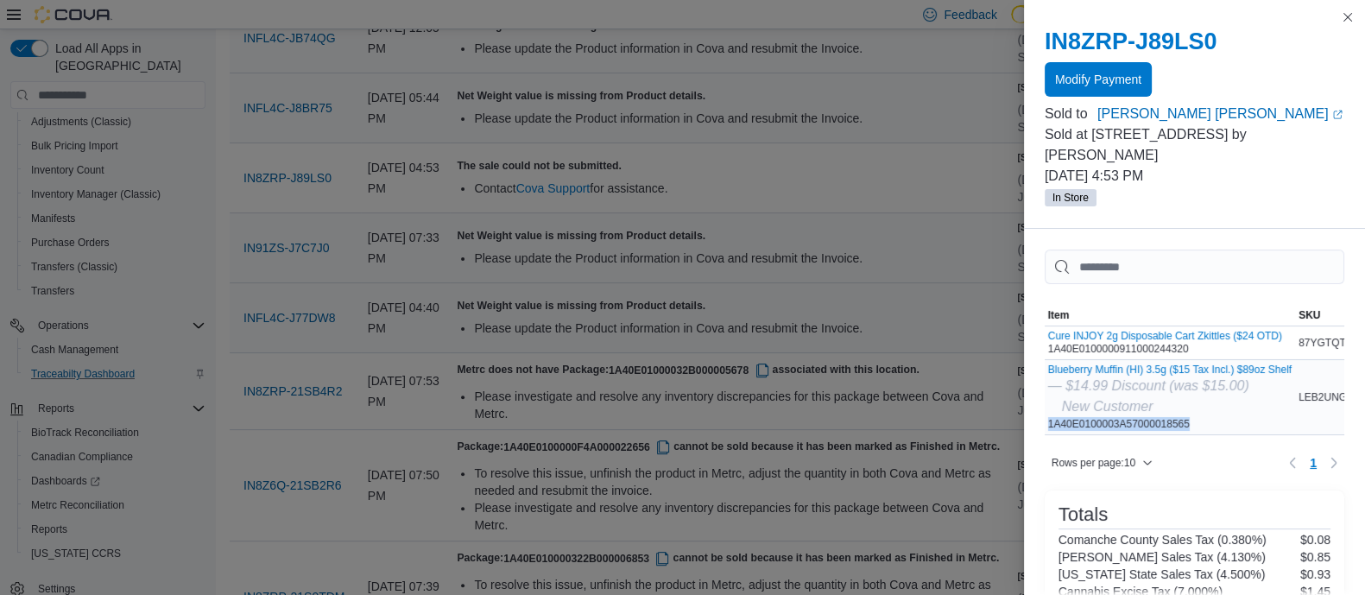
copy div "1A40E0100003A57000018565"
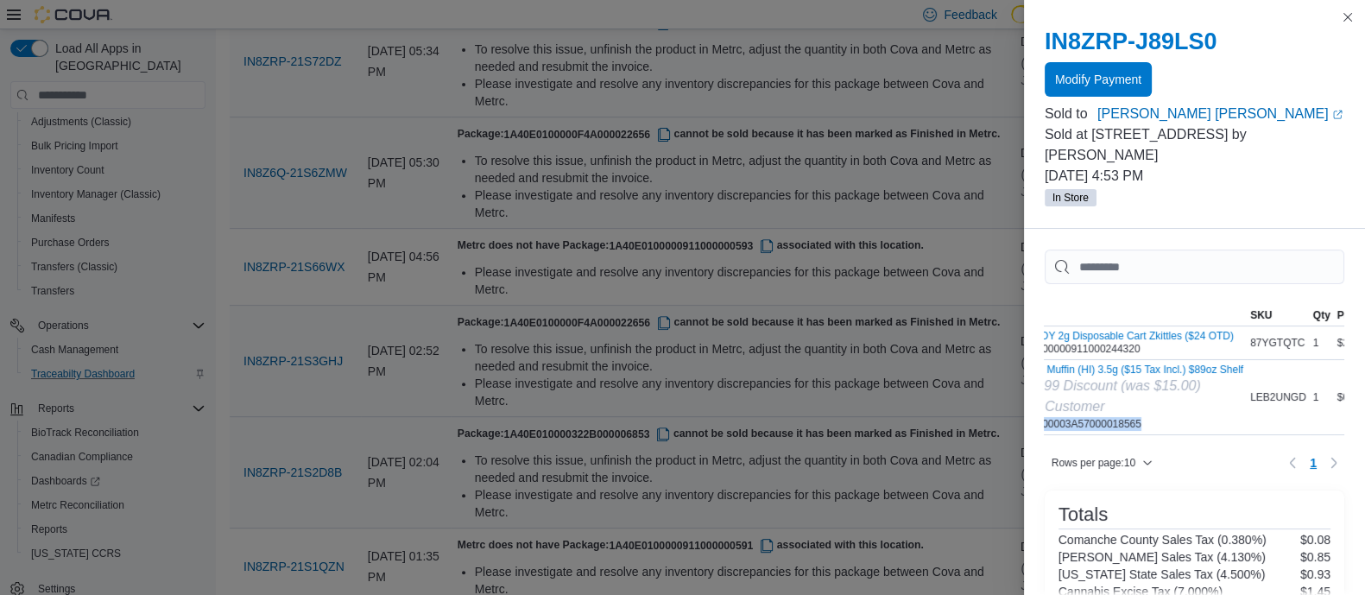
scroll to position [0, 0]
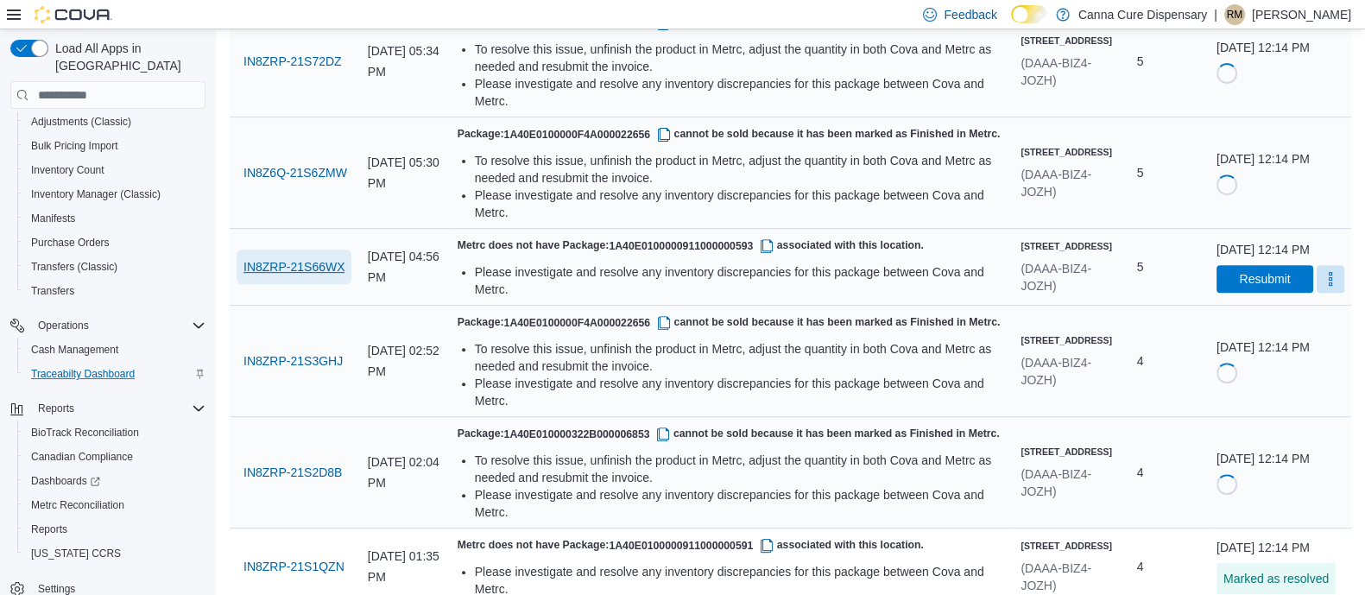
click at [307, 276] on span "IN8ZRP-21S66WX" at bounding box center [294, 266] width 101 height 17
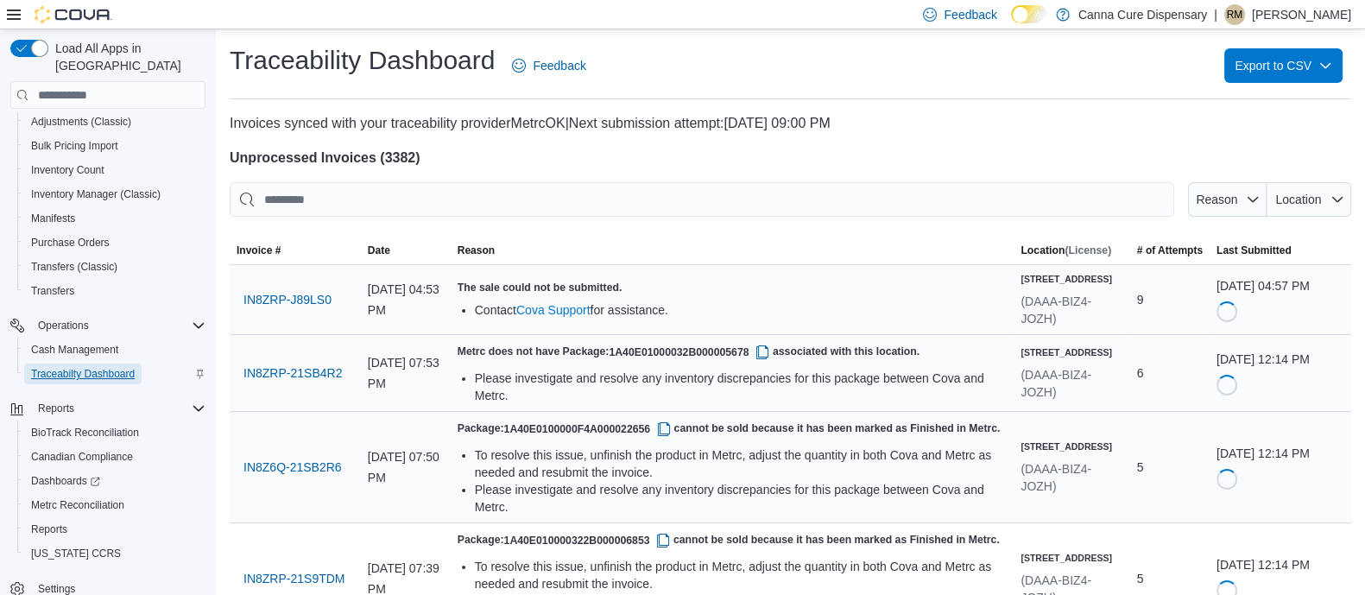
click at [67, 367] on span "Traceabilty Dashboard" at bounding box center [83, 374] width 104 height 14
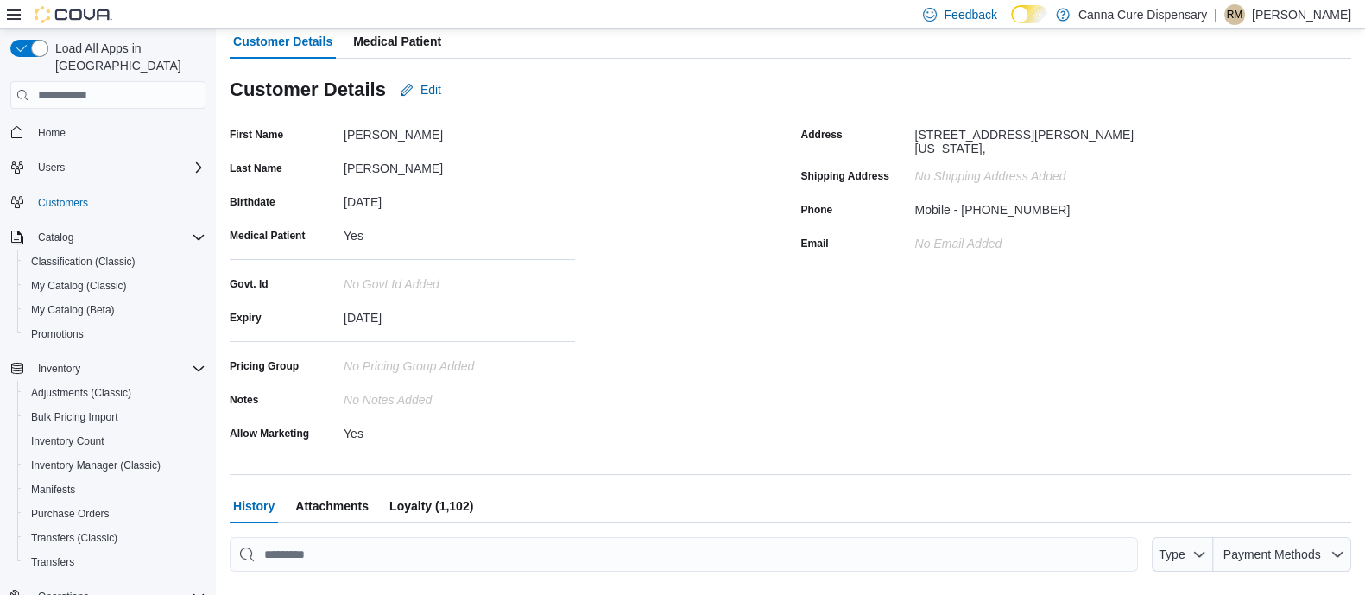
scroll to position [35, 0]
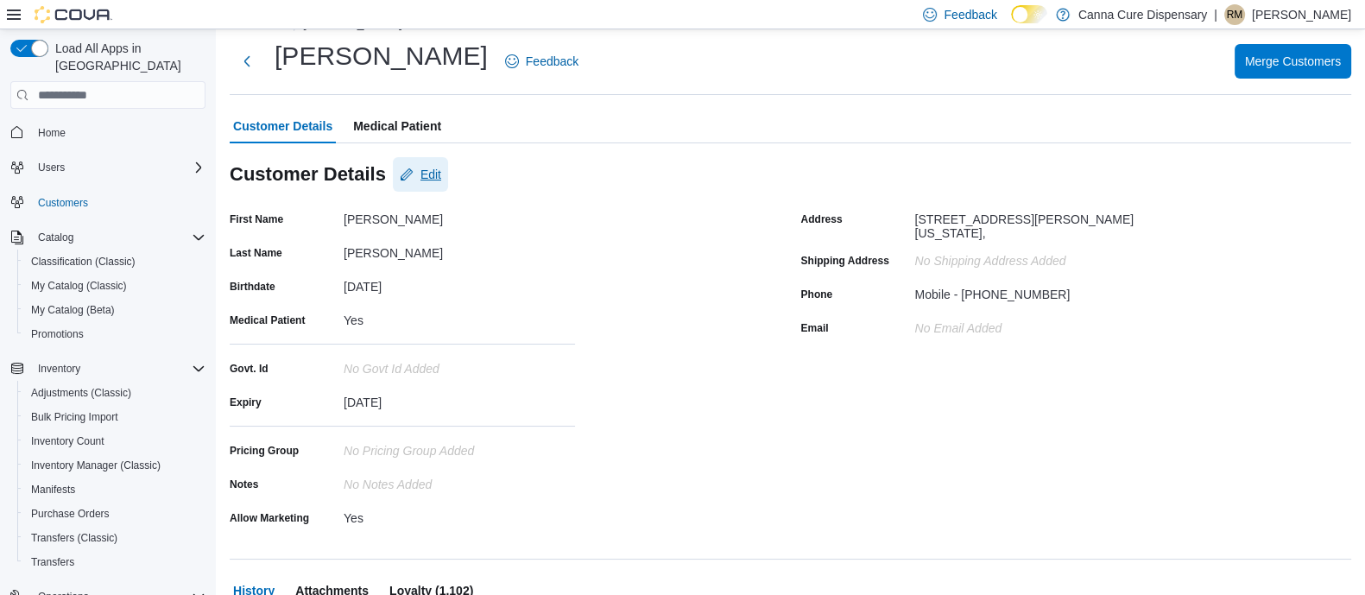
click at [426, 172] on span "Edit" at bounding box center [431, 174] width 21 height 17
select select "******"
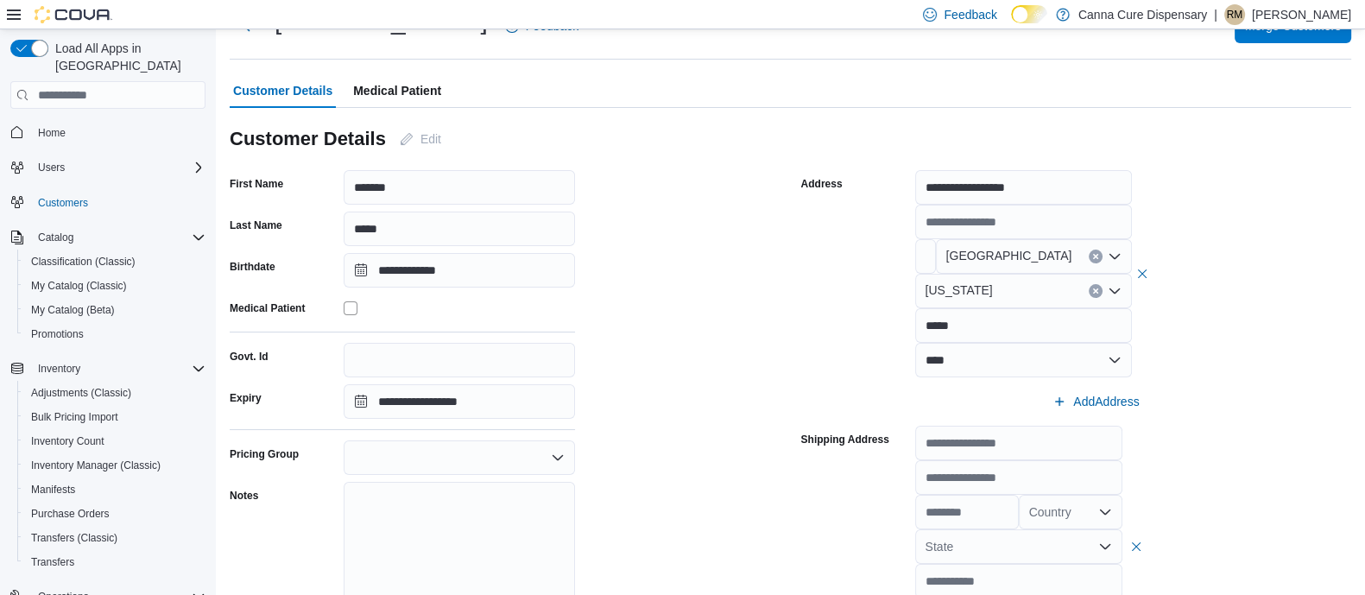
scroll to position [0, 0]
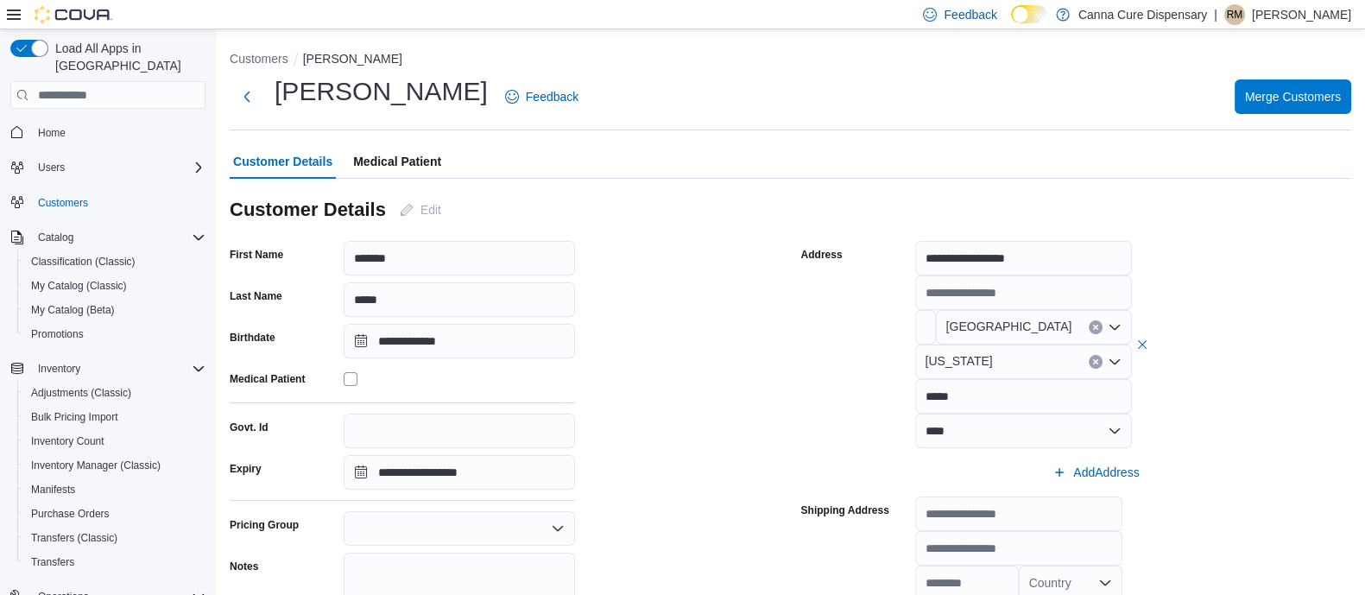
click at [375, 158] on span "Medical Patient" at bounding box center [397, 161] width 88 height 35
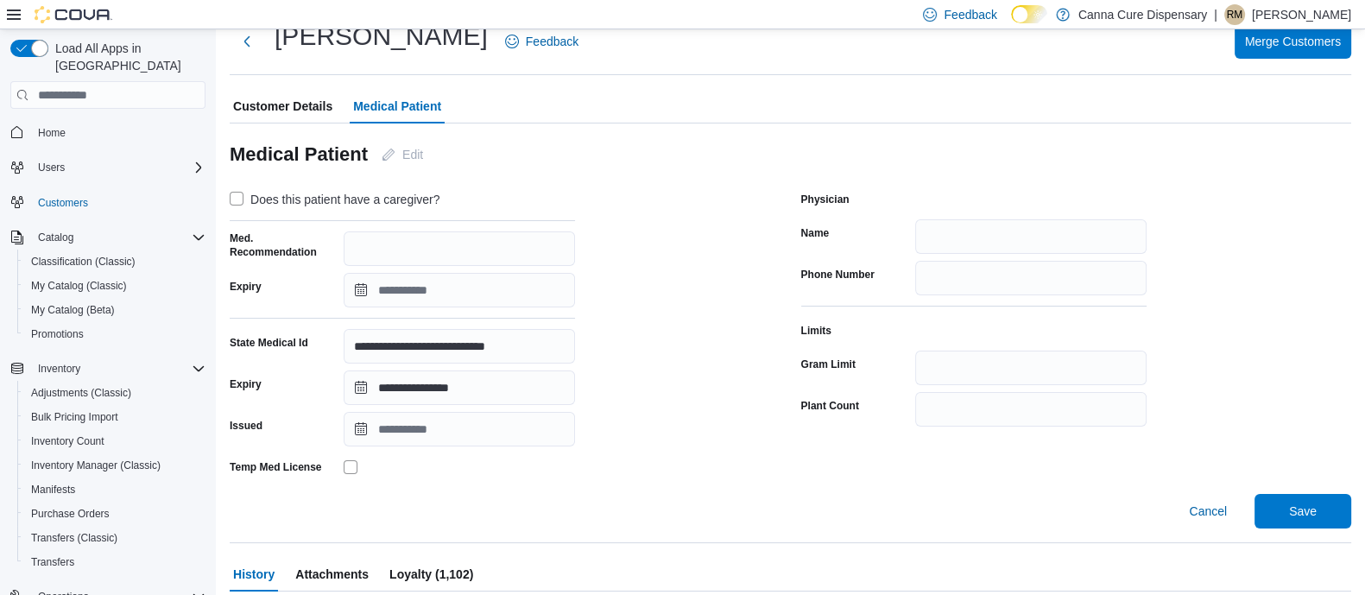
scroll to position [79, 0]
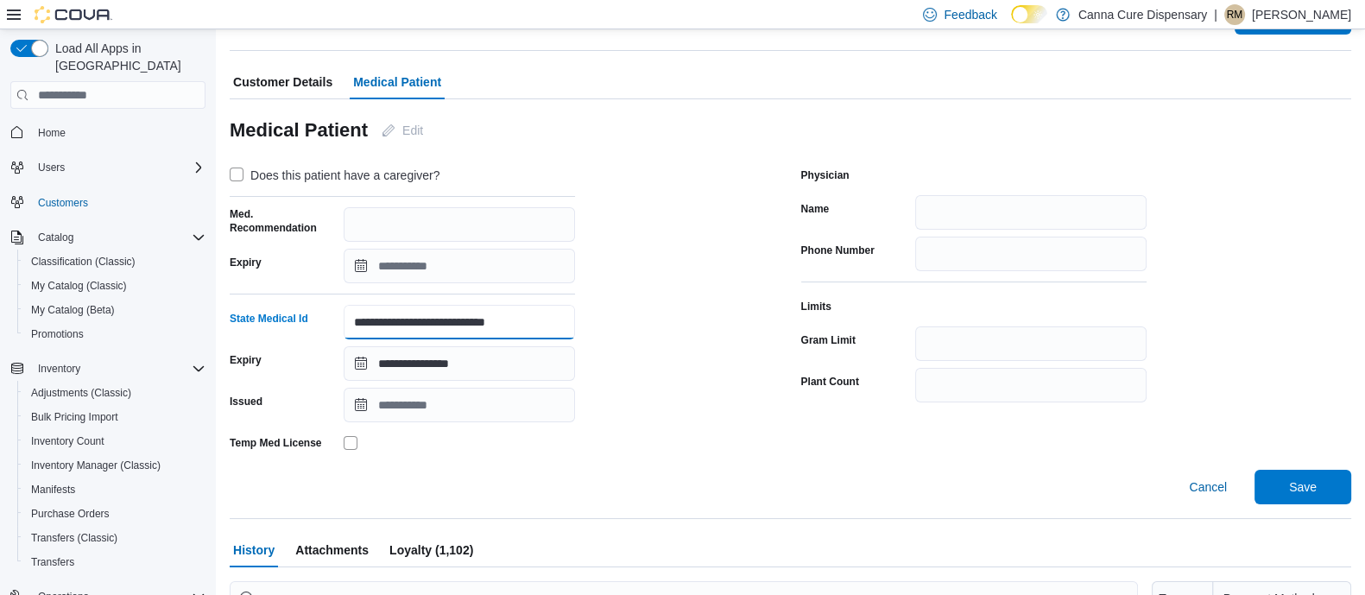
drag, startPoint x: 353, startPoint y: 319, endPoint x: 554, endPoint y: 319, distance: 201.2
click at [554, 319] on input "**********" at bounding box center [459, 322] width 231 height 35
click at [553, 321] on input "**********" at bounding box center [459, 322] width 231 height 35
drag, startPoint x: 553, startPoint y: 321, endPoint x: 324, endPoint y: 340, distance: 229.7
click at [324, 340] on div "**********" at bounding box center [402, 309] width 345 height 295
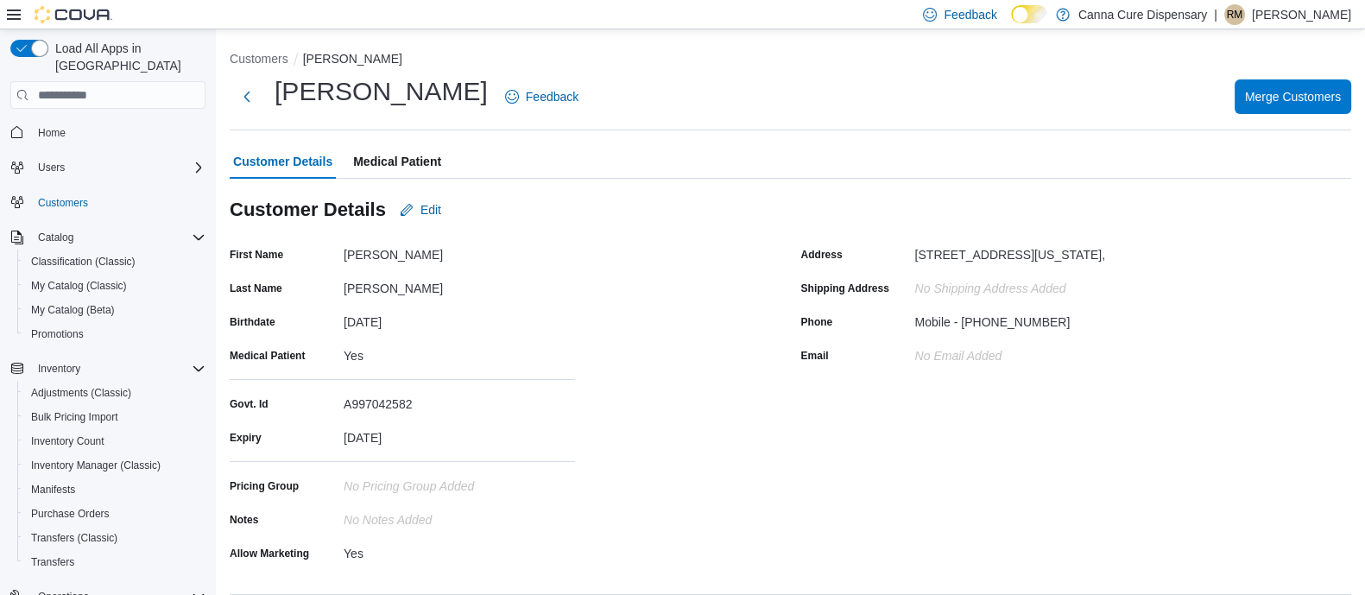
click at [410, 160] on span "Medical Patient" at bounding box center [397, 161] width 88 height 35
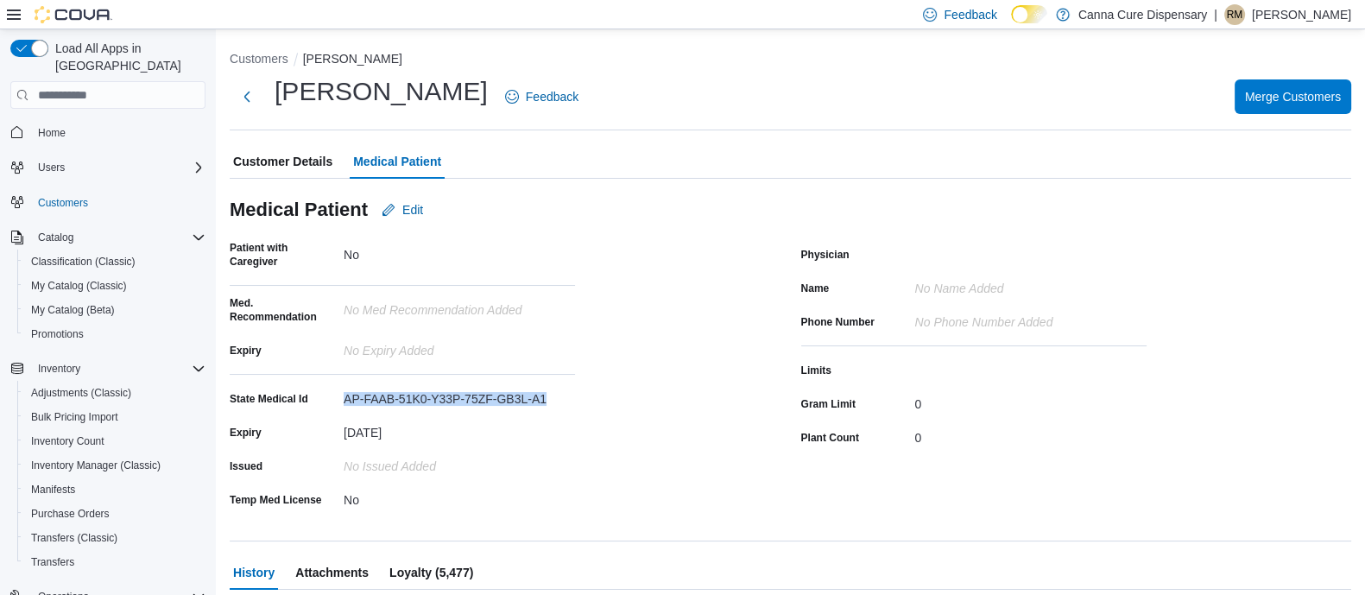
drag, startPoint x: 335, startPoint y: 398, endPoint x: 552, endPoint y: 399, distance: 216.8
click at [552, 399] on div "State Medical Id AP-FAAB-51K0-Y33P-75ZF-GB3L-A1" at bounding box center [402, 398] width 345 height 27
copy div "AP-FAAB-51K0-Y33P-75ZF-GB3L-A1"
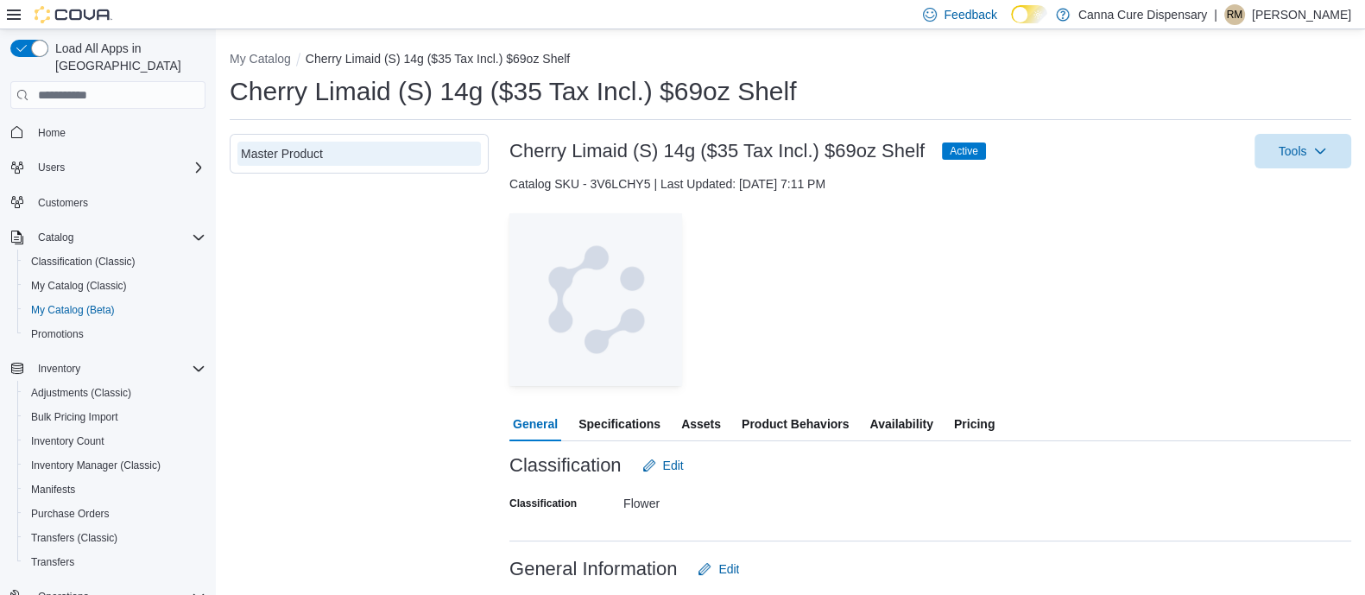
click at [600, 418] on span "Specifications" at bounding box center [620, 424] width 82 height 35
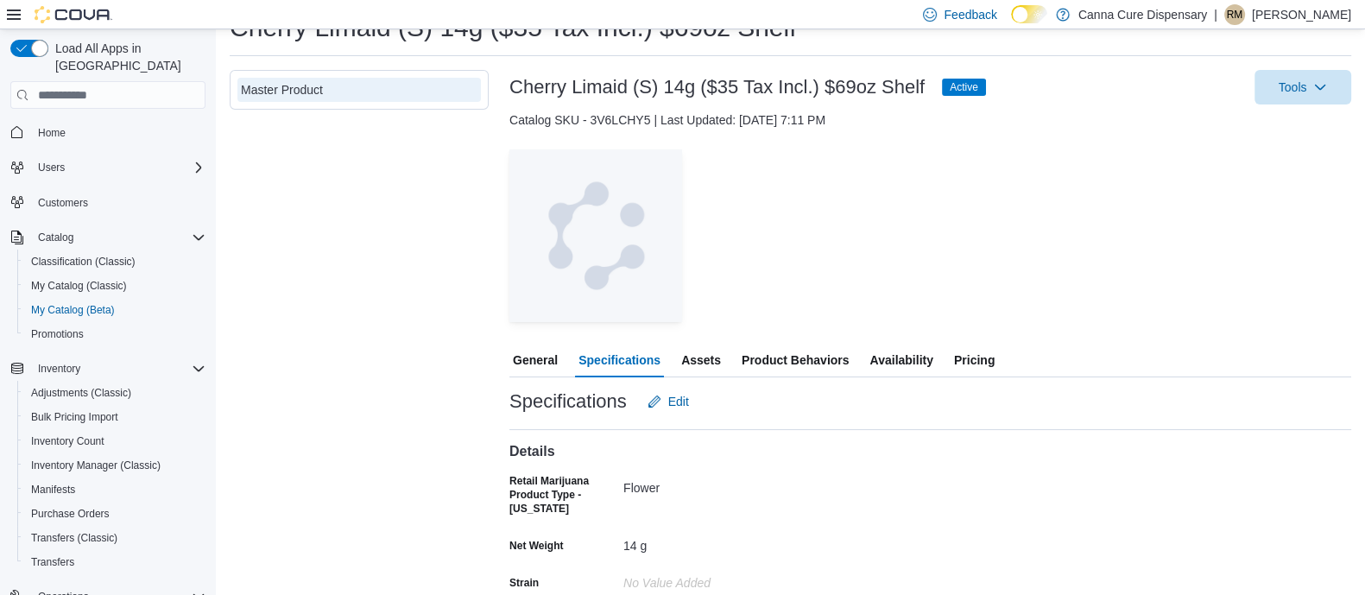
scroll to position [56, 0]
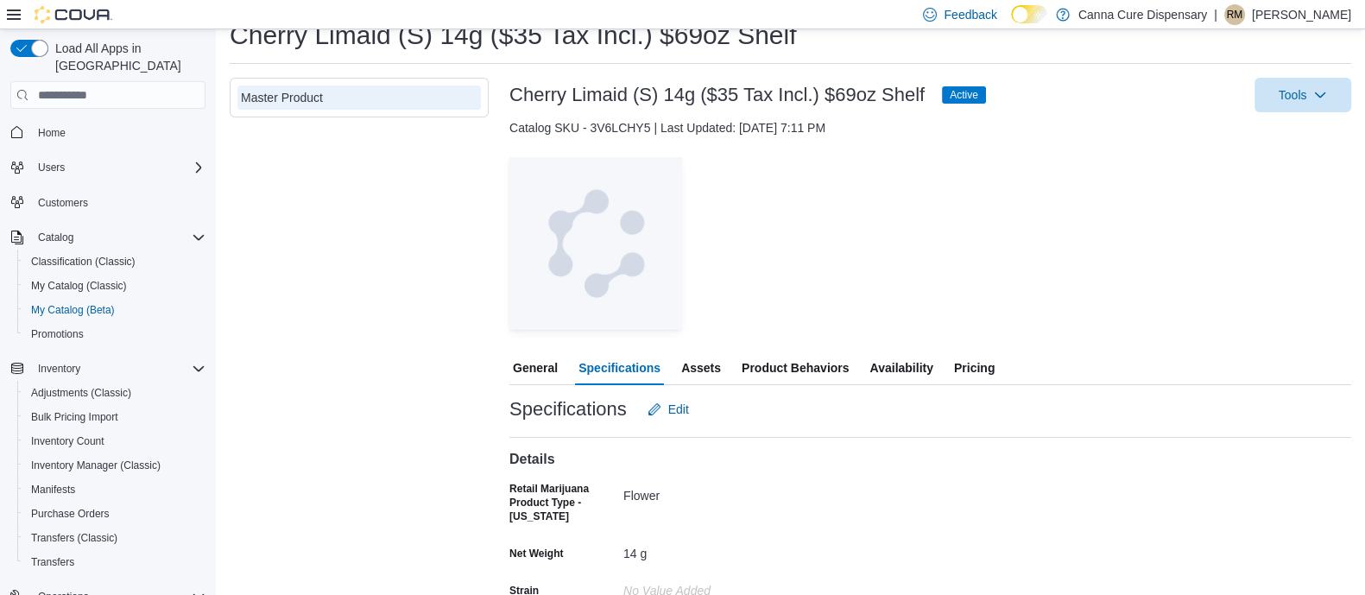
click at [515, 364] on span "General" at bounding box center [535, 368] width 45 height 35
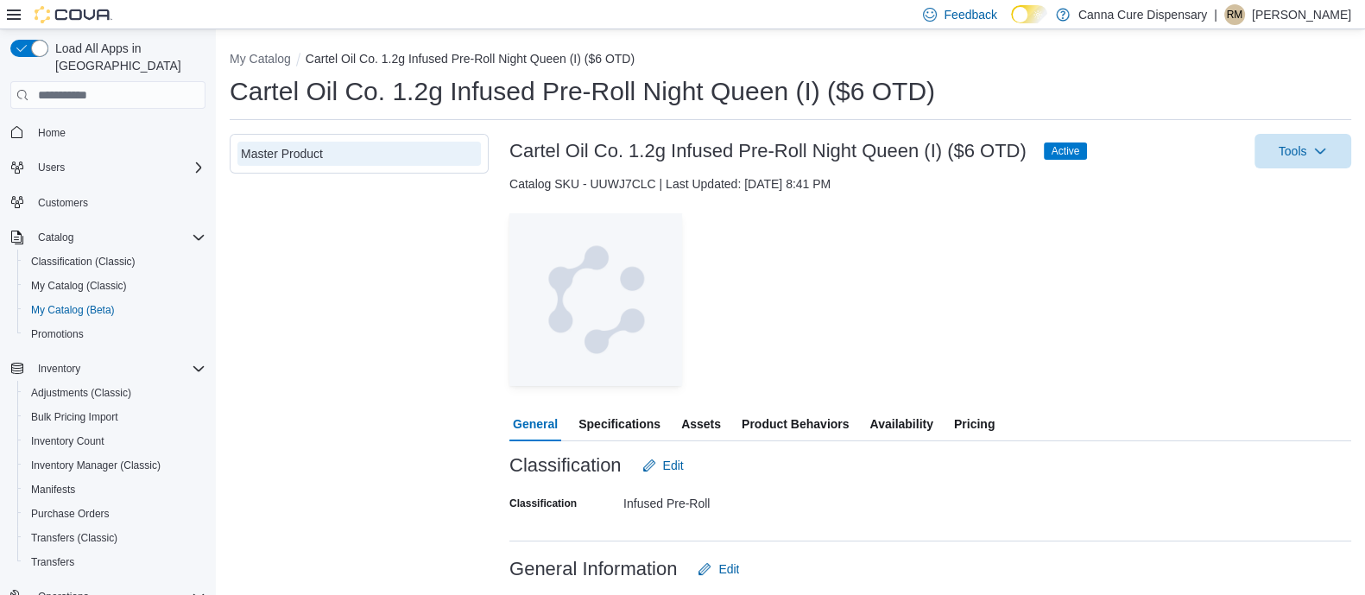
click at [586, 421] on span "Specifications" at bounding box center [620, 424] width 82 height 35
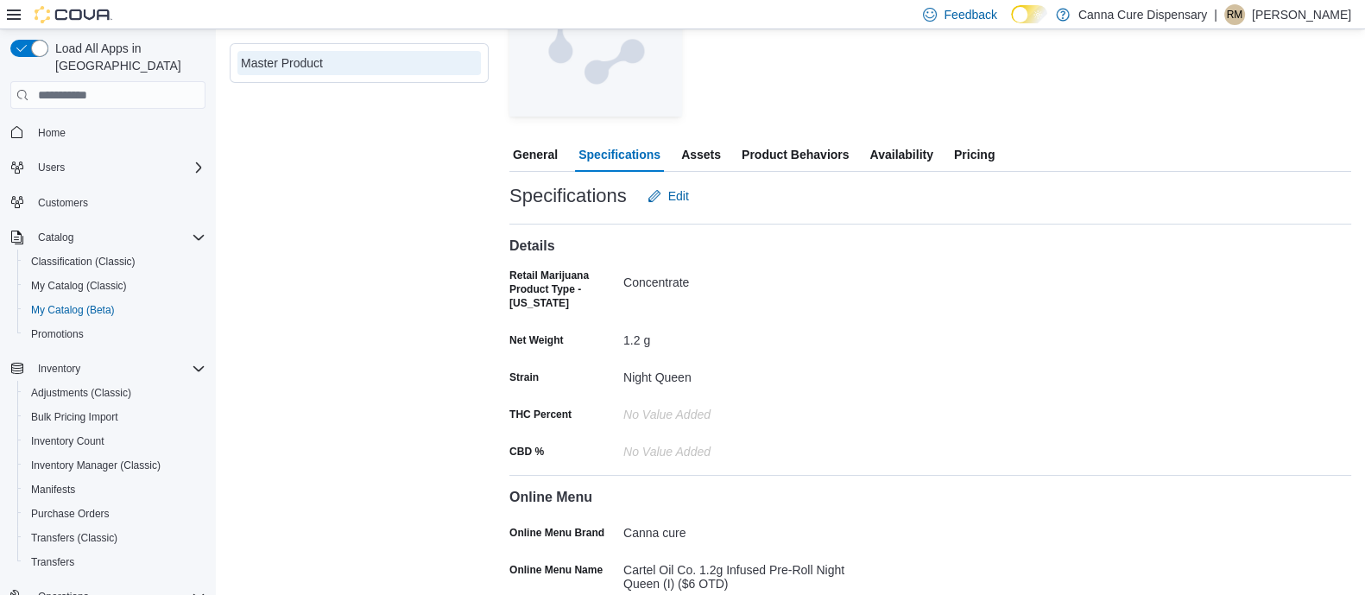
scroll to position [272, 0]
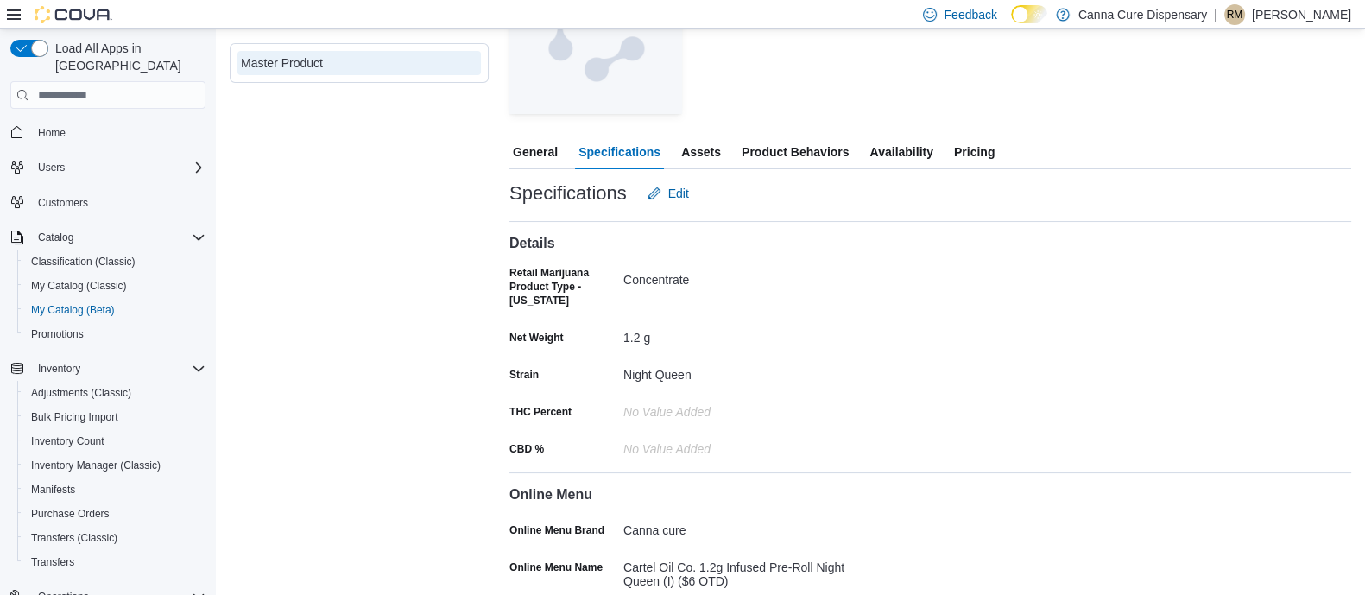
click at [535, 153] on span "General" at bounding box center [535, 152] width 45 height 35
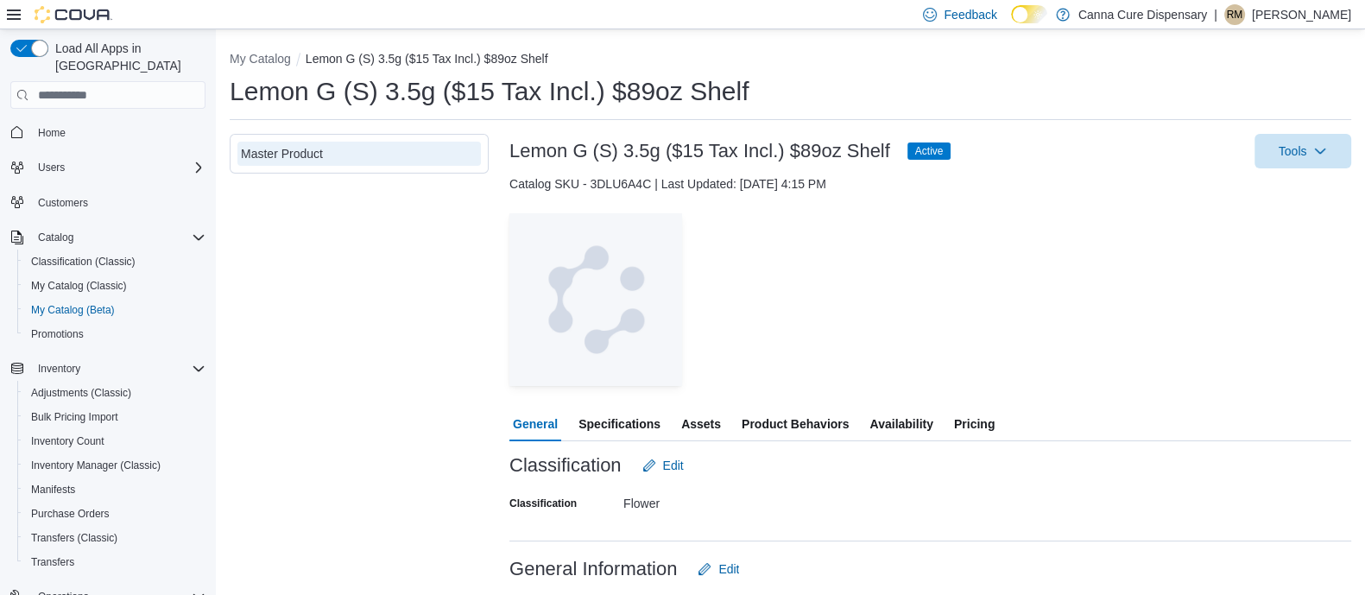
click at [606, 425] on span "Specifications" at bounding box center [620, 424] width 82 height 35
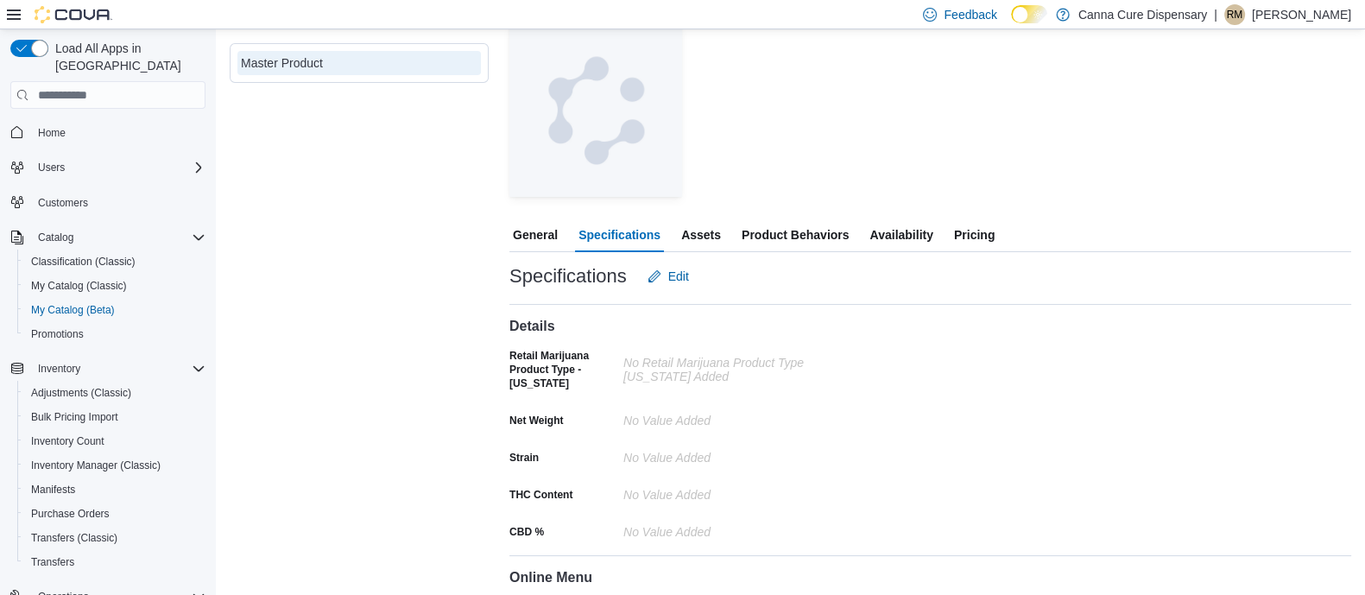
scroll to position [192, 0]
click at [680, 267] on span "Edit" at bounding box center [678, 273] width 21 height 17
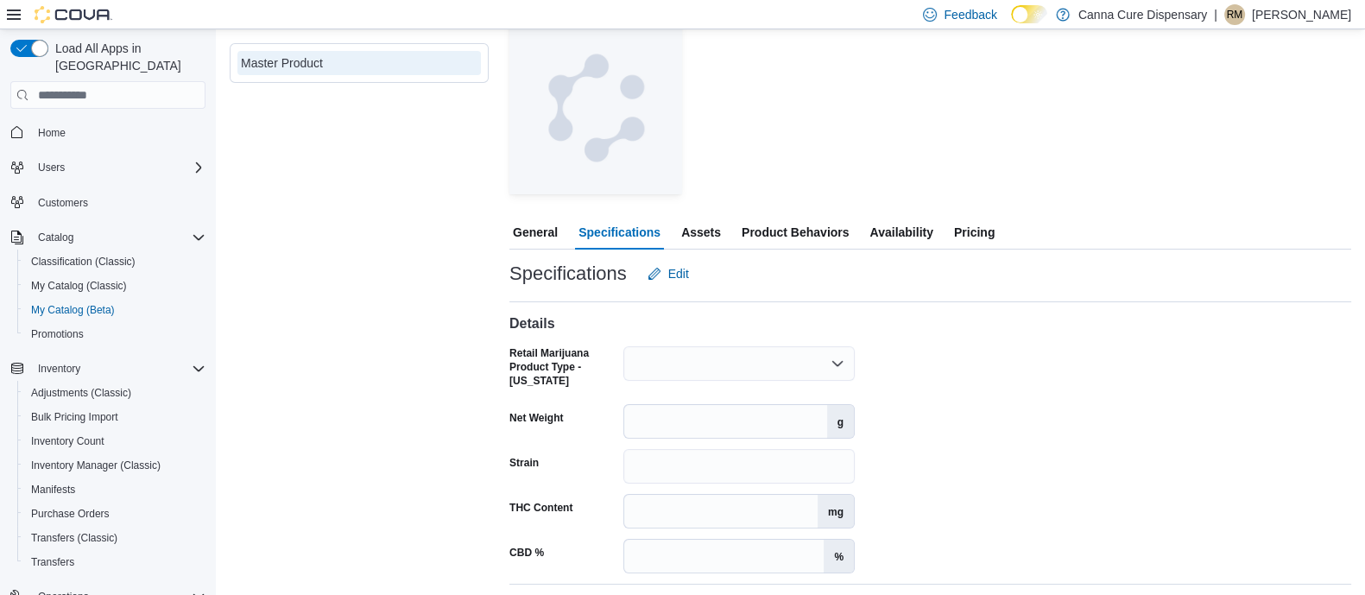
click at [676, 363] on div at bounding box center [739, 363] width 231 height 35
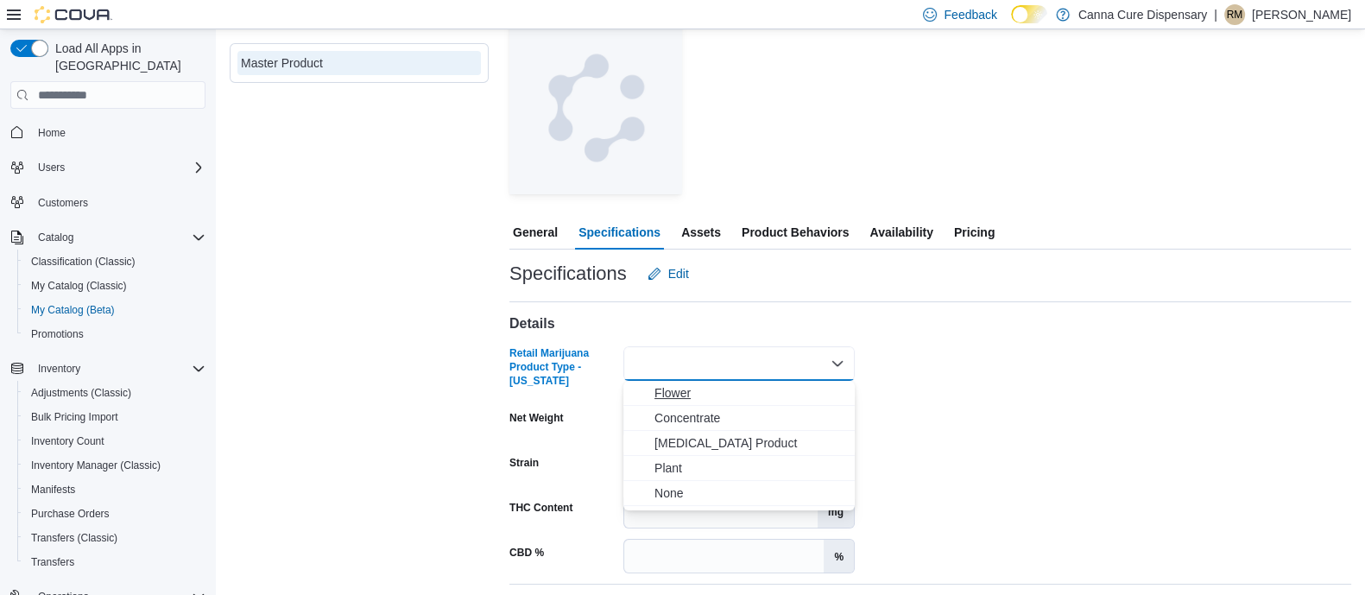
click at [670, 395] on span "Flower" at bounding box center [750, 392] width 190 height 17
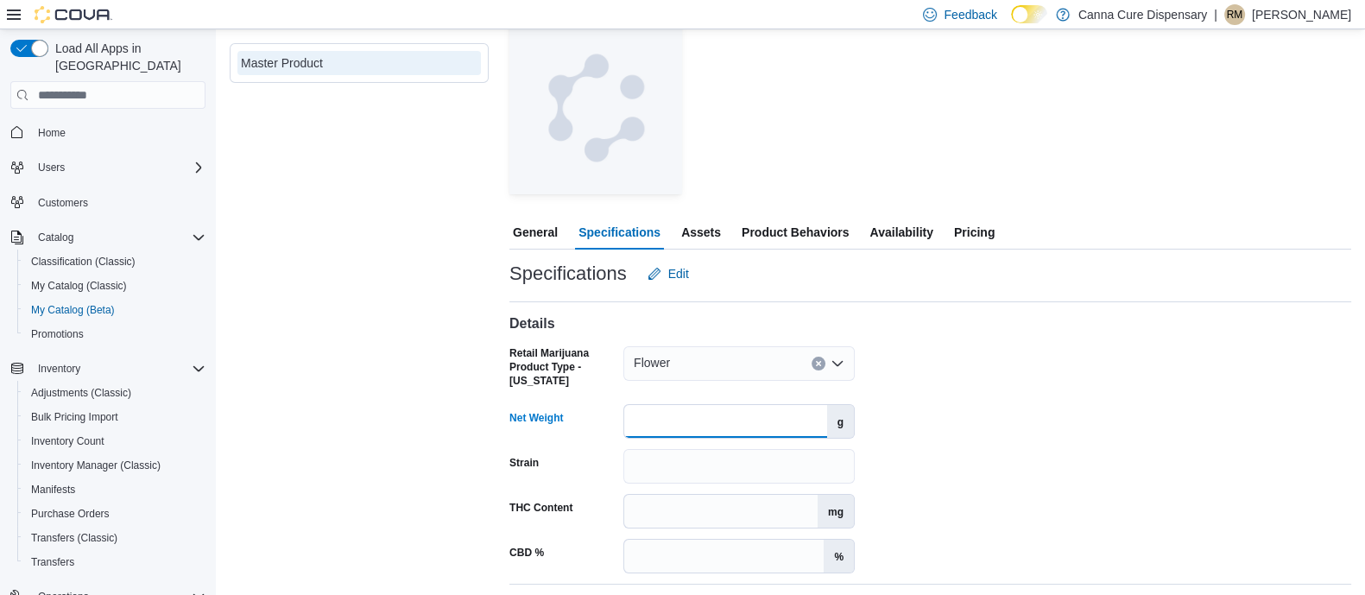
click at [669, 420] on input "Net Weight" at bounding box center [725, 421] width 203 height 33
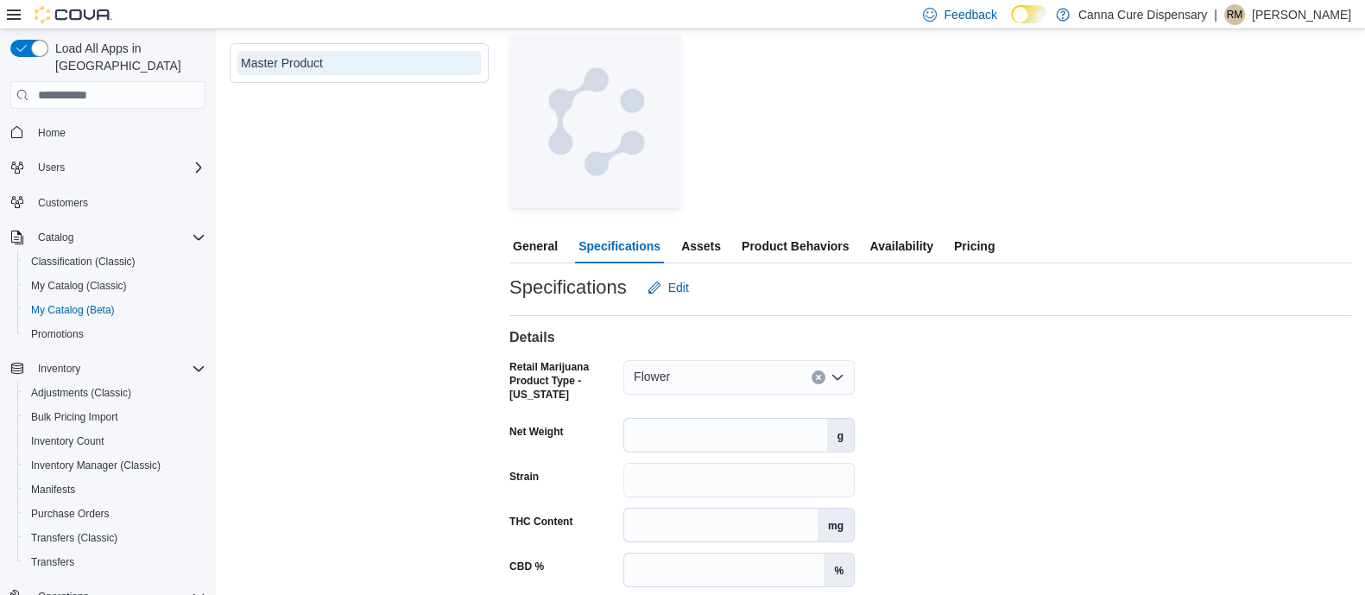
scroll to position [182, 0]
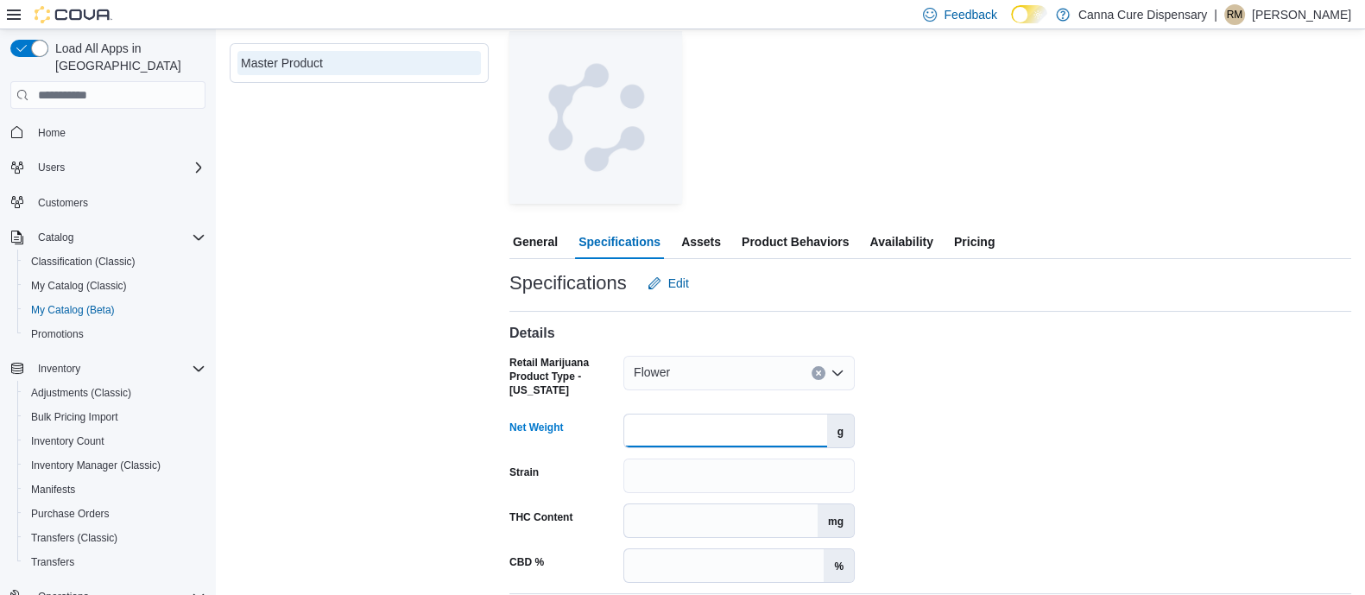
click at [669, 420] on input "Net Weight" at bounding box center [725, 431] width 203 height 33
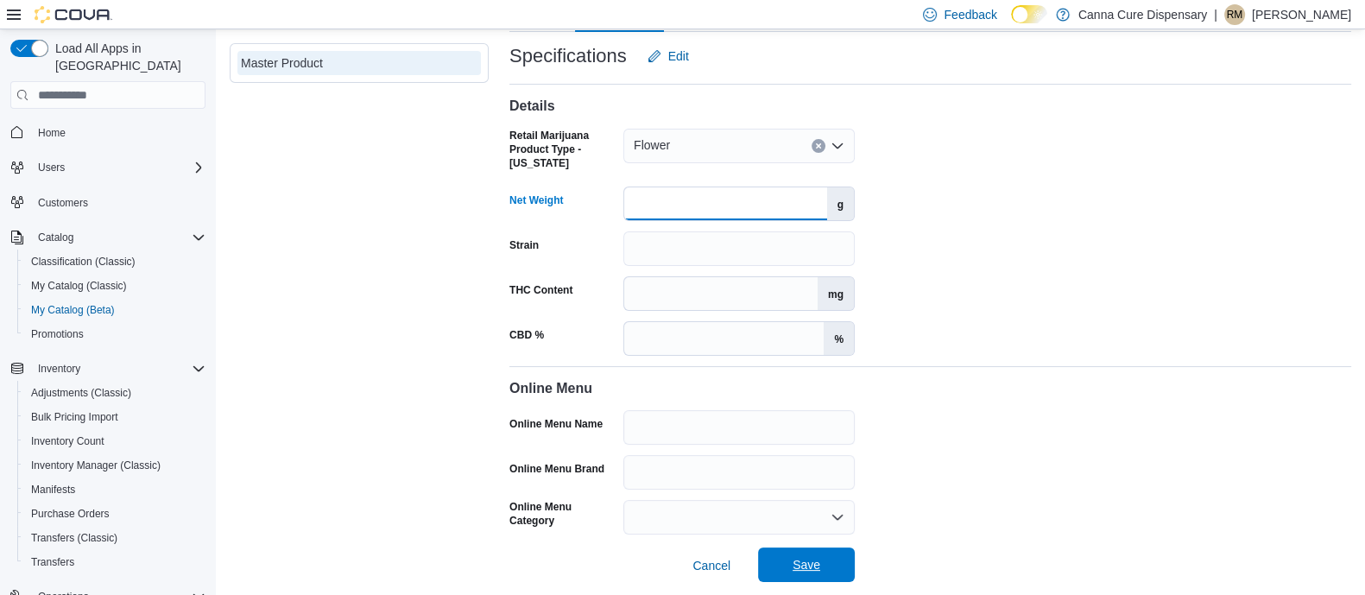
type input "***"
click at [790, 560] on span "Save" at bounding box center [807, 565] width 76 height 35
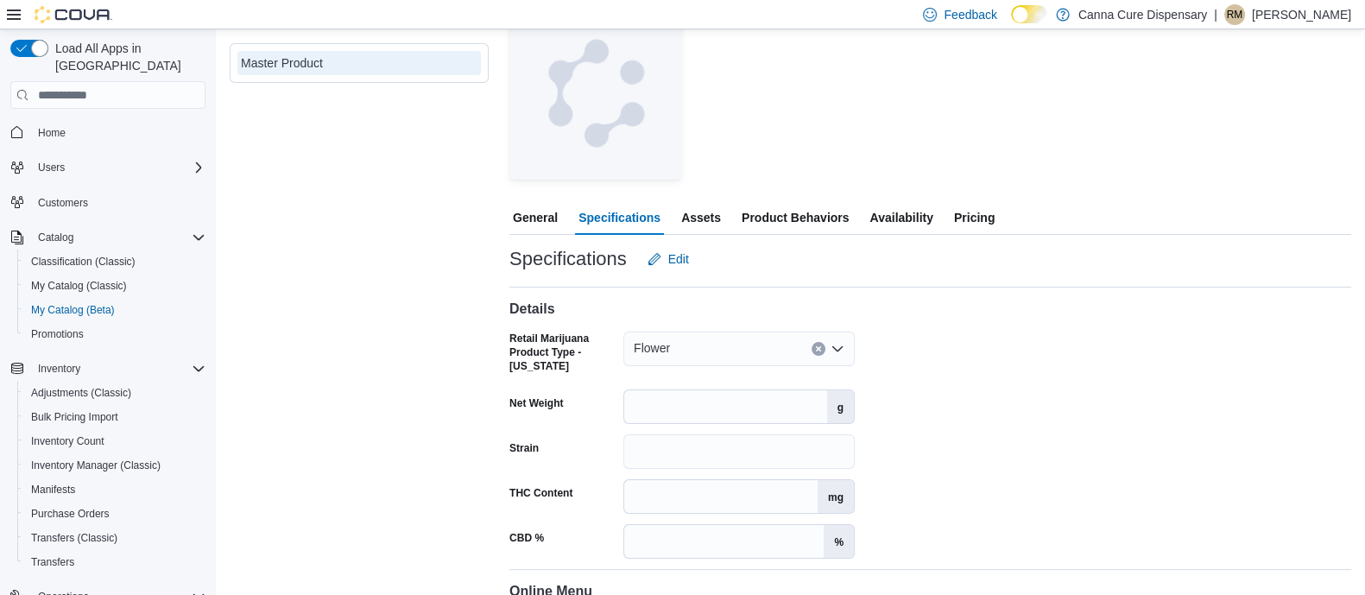
scroll to position [205, 0]
click at [972, 210] on span "Pricing" at bounding box center [974, 219] width 41 height 35
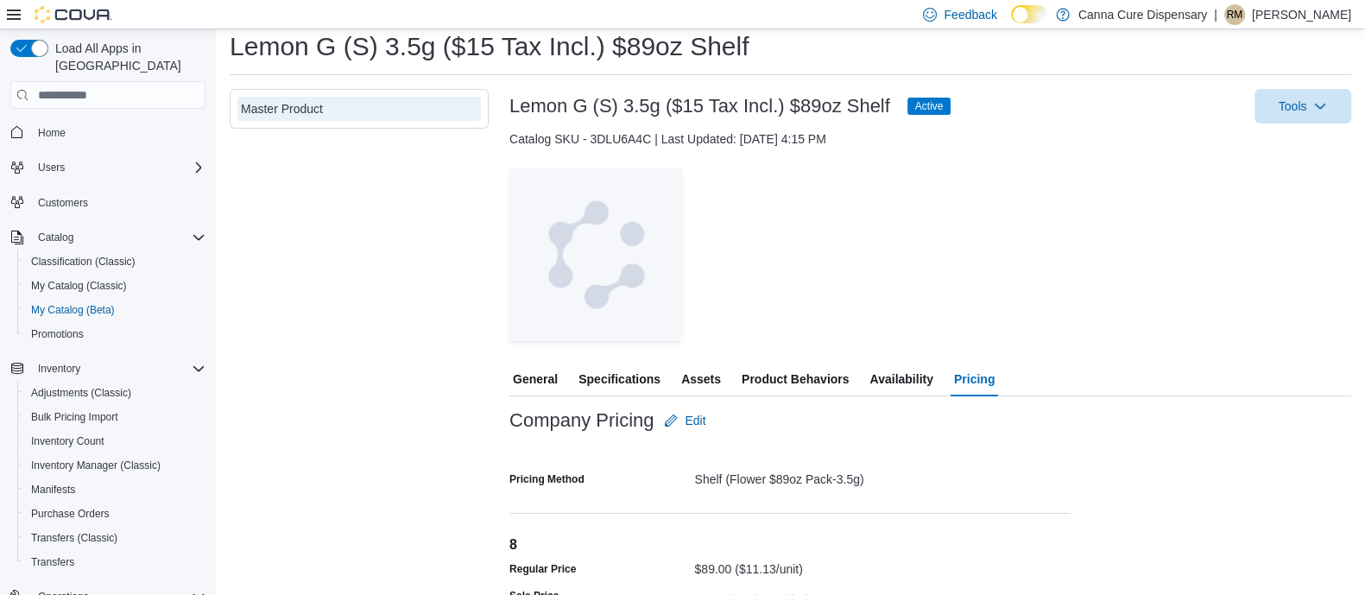
scroll to position [43, 0]
click at [803, 378] on span "Product Behaviors" at bounding box center [795, 381] width 107 height 35
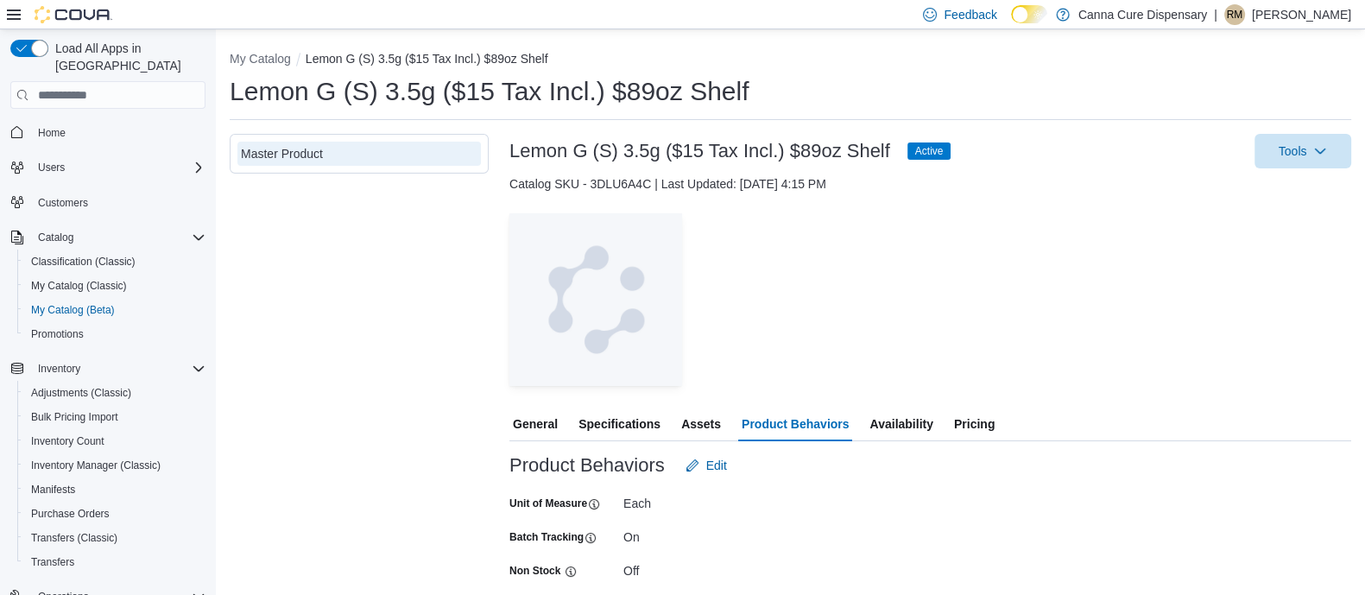
scroll to position [38, 0]
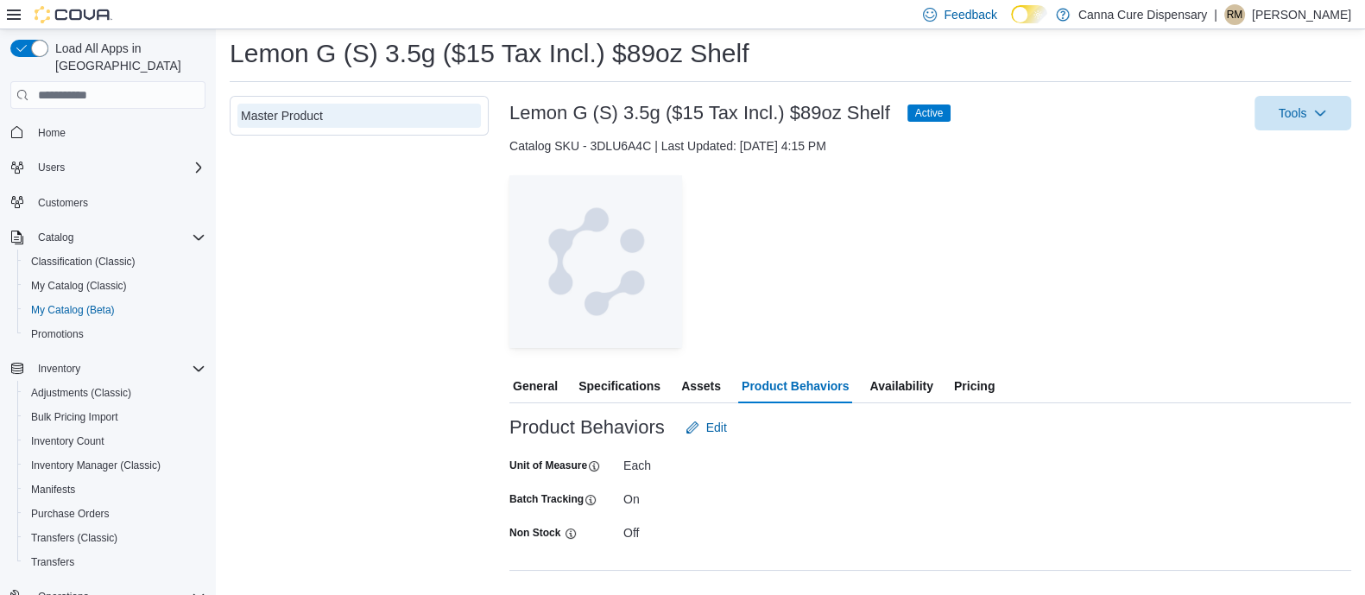
click at [630, 384] on span "Specifications" at bounding box center [620, 386] width 82 height 35
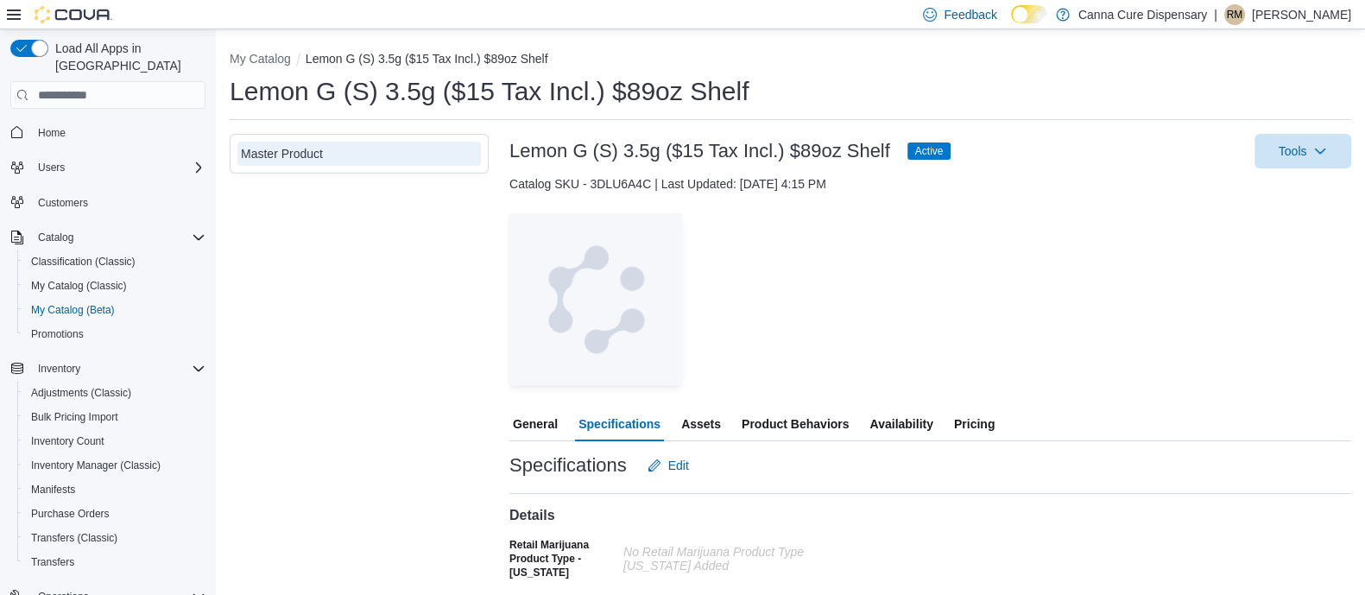
scroll to position [3, 0]
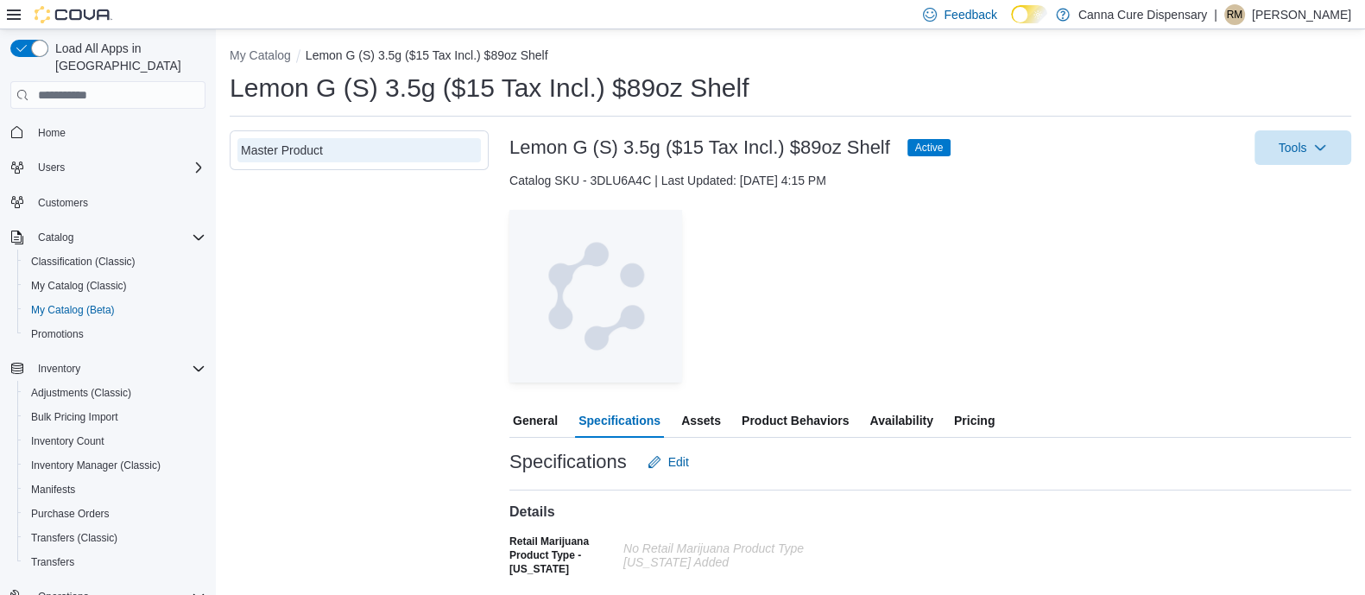
click at [542, 99] on h1 "Lemon G (S) 3.5g ($15 Tax Incl.) $89oz Shelf" at bounding box center [489, 88] width 519 height 35
copy div
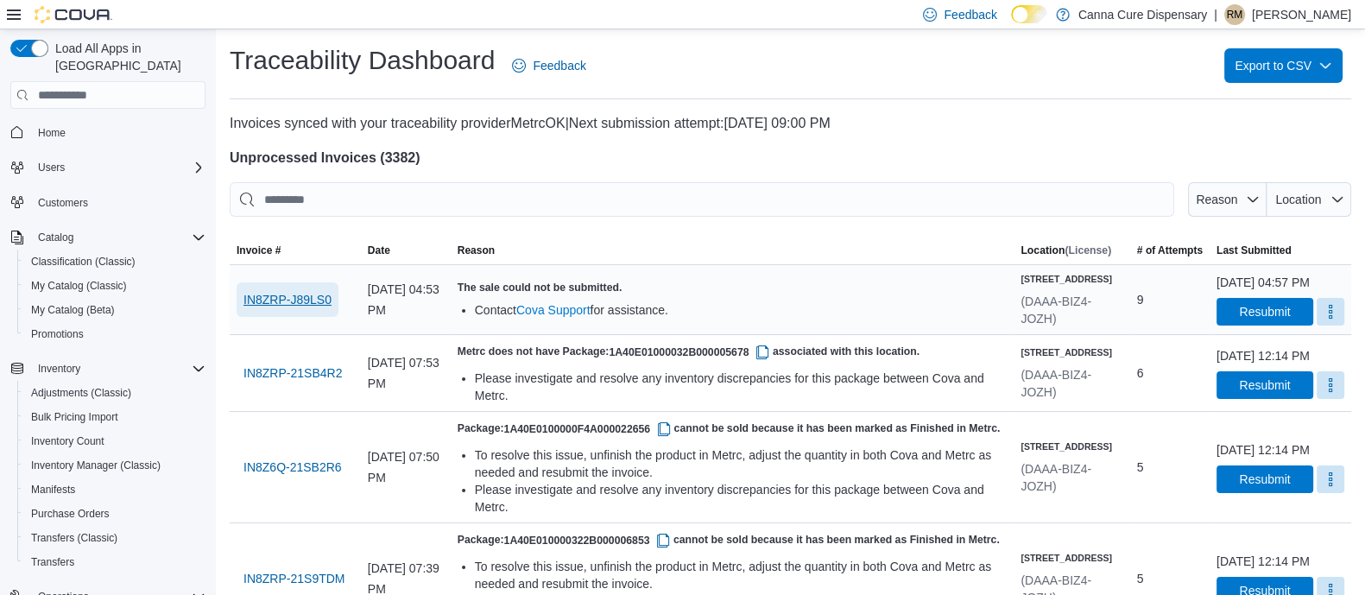
click at [292, 308] on span "IN8ZRP-J89LS0" at bounding box center [288, 299] width 88 height 17
click at [298, 301] on span "IN8ZRP-J89LS0" at bounding box center [288, 299] width 88 height 17
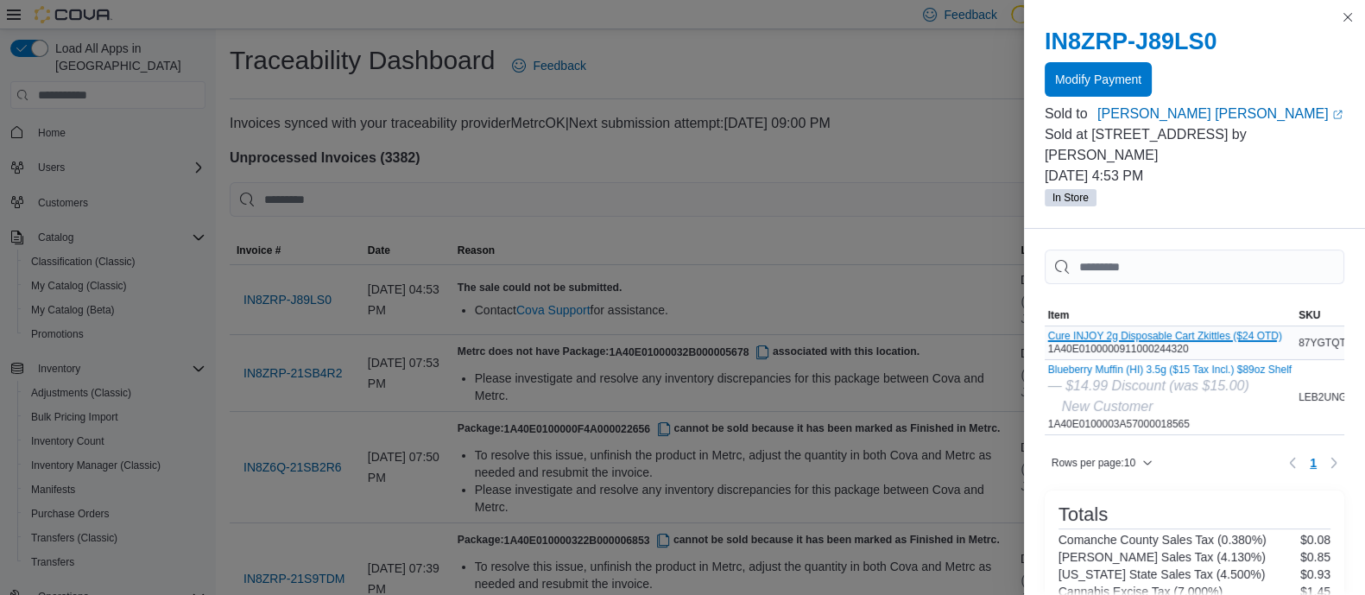
click at [1089, 330] on button "Cure INJOY 2g Disposable Cart Zkittles ($24 OTD)" at bounding box center [1165, 336] width 234 height 12
click at [1141, 364] on button "Blueberry Muffin (HI) 3.5g ($15 Tax Incl.) $89oz Shelf" at bounding box center [1170, 370] width 244 height 12
click at [1123, 111] on link "Heather Matt (opens in a new tab or window)" at bounding box center [1221, 114] width 247 height 21
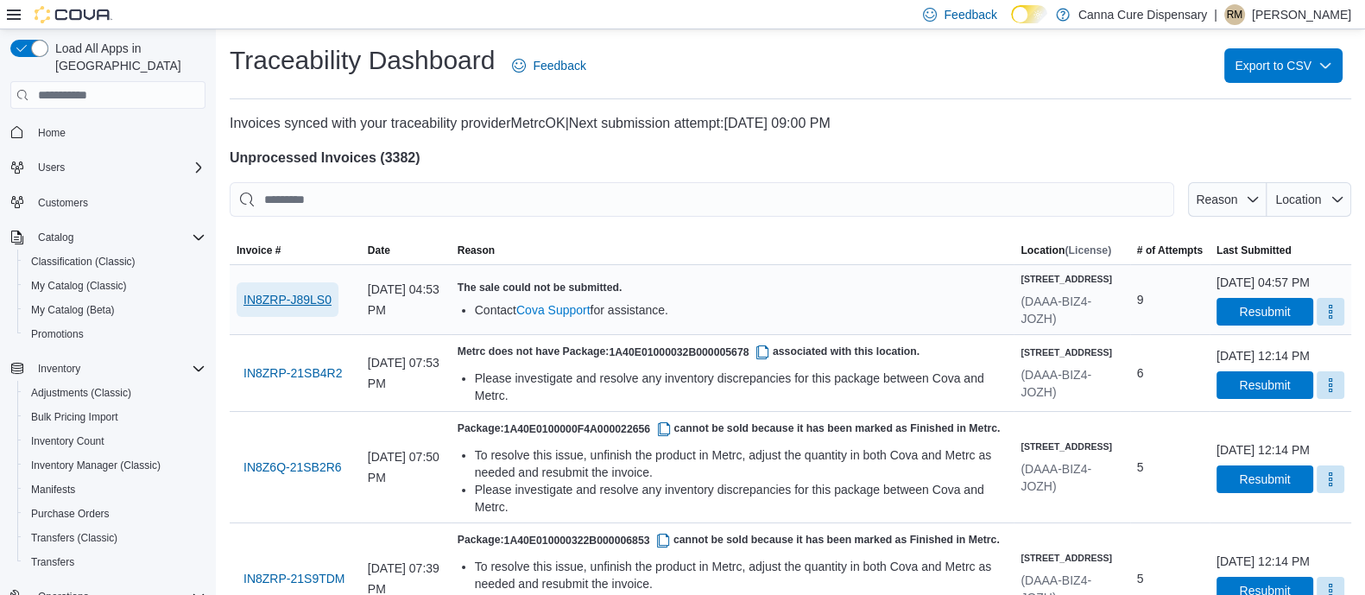
click at [300, 307] on span "IN8ZRP-J89LS0" at bounding box center [288, 299] width 88 height 17
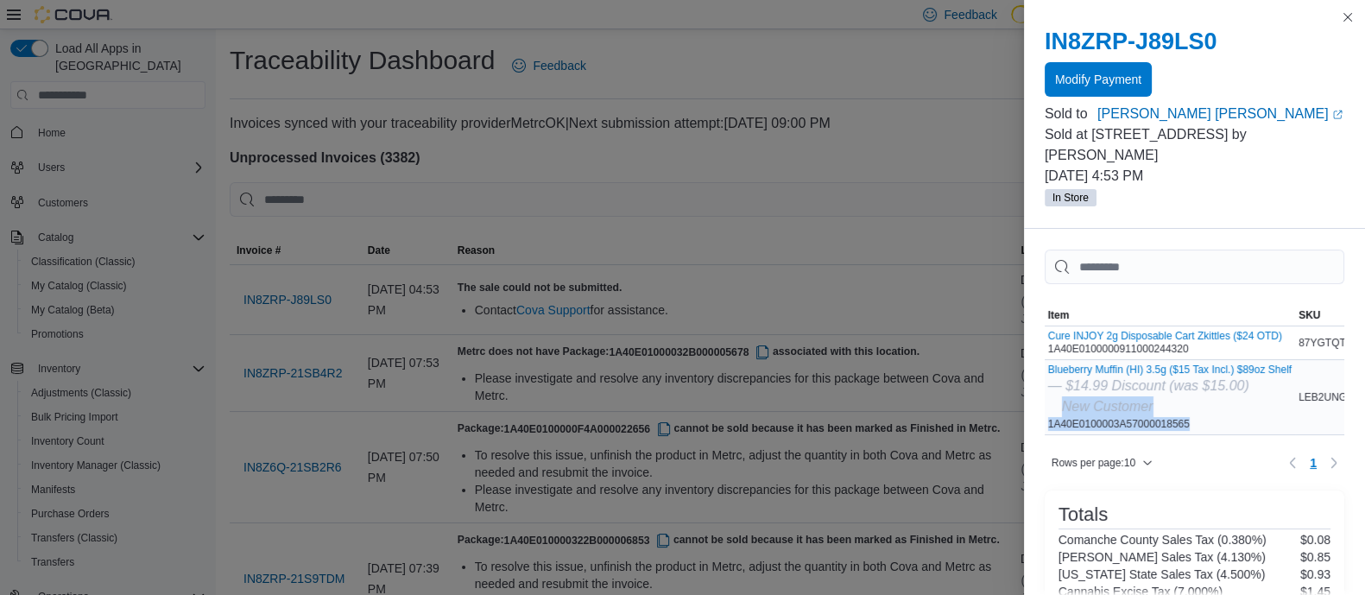
drag, startPoint x: 1185, startPoint y: 400, endPoint x: 1058, endPoint y: 392, distance: 127.2
click at [1058, 392] on div "Blueberry Muffin (HI) 3.5g ($15 Tax Incl.) $89oz Shelf — $14.99 Discount (was $…" at bounding box center [1170, 397] width 244 height 67
click at [1201, 398] on div "Blueberry Muffin (HI) 3.5g ($15 Tax Incl.) $89oz Shelf — $14.99 Discount (was $…" at bounding box center [1170, 397] width 244 height 67
drag, startPoint x: 1201, startPoint y: 398, endPoint x: 1045, endPoint y: 401, distance: 155.5
click at [1048, 401] on div "Blueberry Muffin (HI) 3.5g ($15 Tax Incl.) $89oz Shelf — $14.99 Discount (was $…" at bounding box center [1170, 397] width 244 height 67
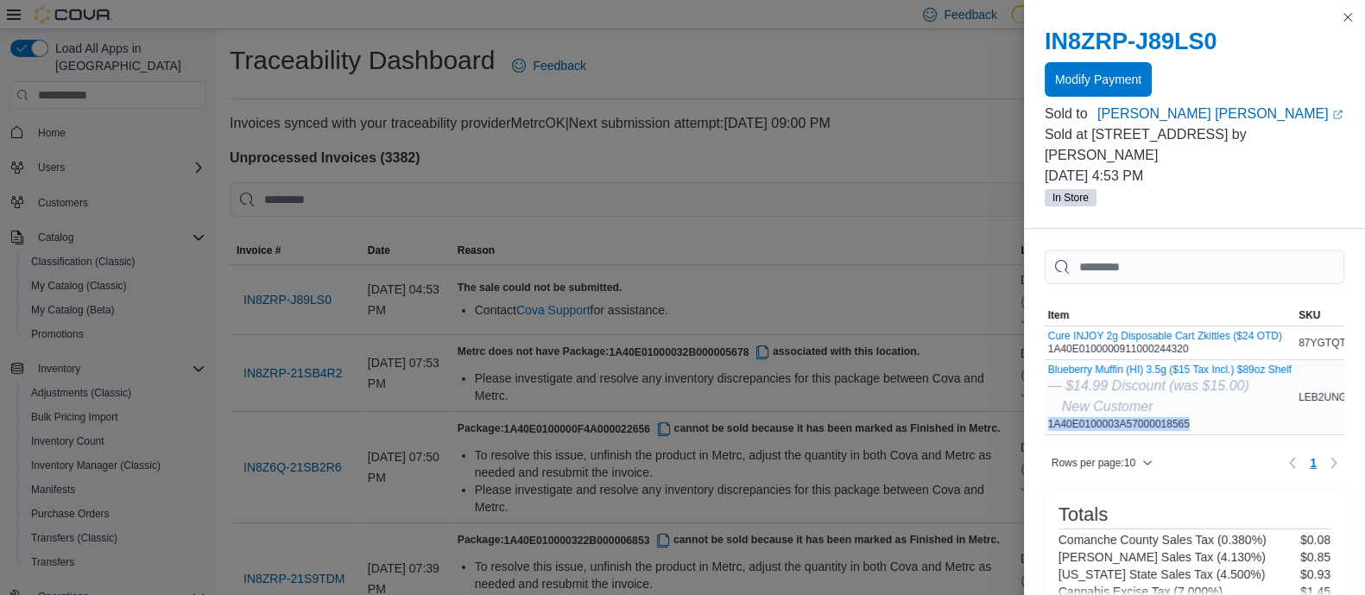
copy div "1A40E0100003A57000018565"
drag, startPoint x: 1192, startPoint y: 328, endPoint x: 1042, endPoint y: 331, distance: 149.4
click at [1045, 331] on div "Cure INJOY 2g Disposable Cart Zkittles ($24 OTD) 1A40E0100000911000244320" at bounding box center [1170, 342] width 250 height 33
copy div "1A40E0100000911000244320"
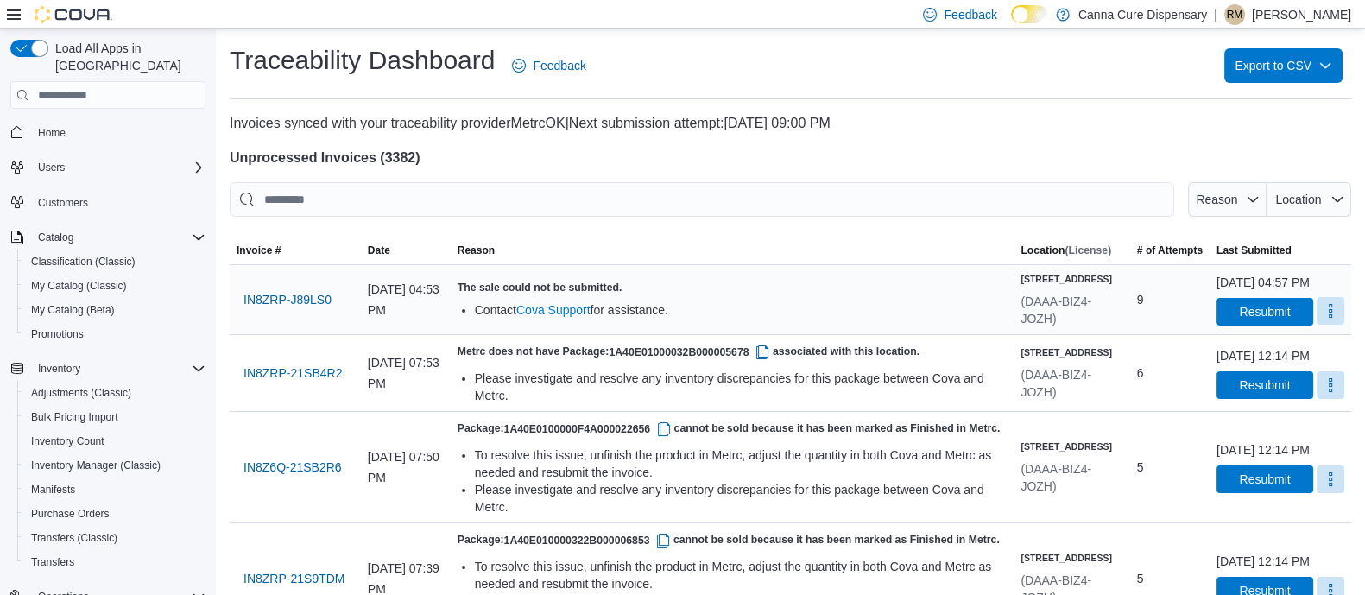
click at [1317, 323] on button "More" at bounding box center [1331, 311] width 28 height 28
click at [1270, 371] on span "Mark as Resolved" at bounding box center [1289, 370] width 97 height 17
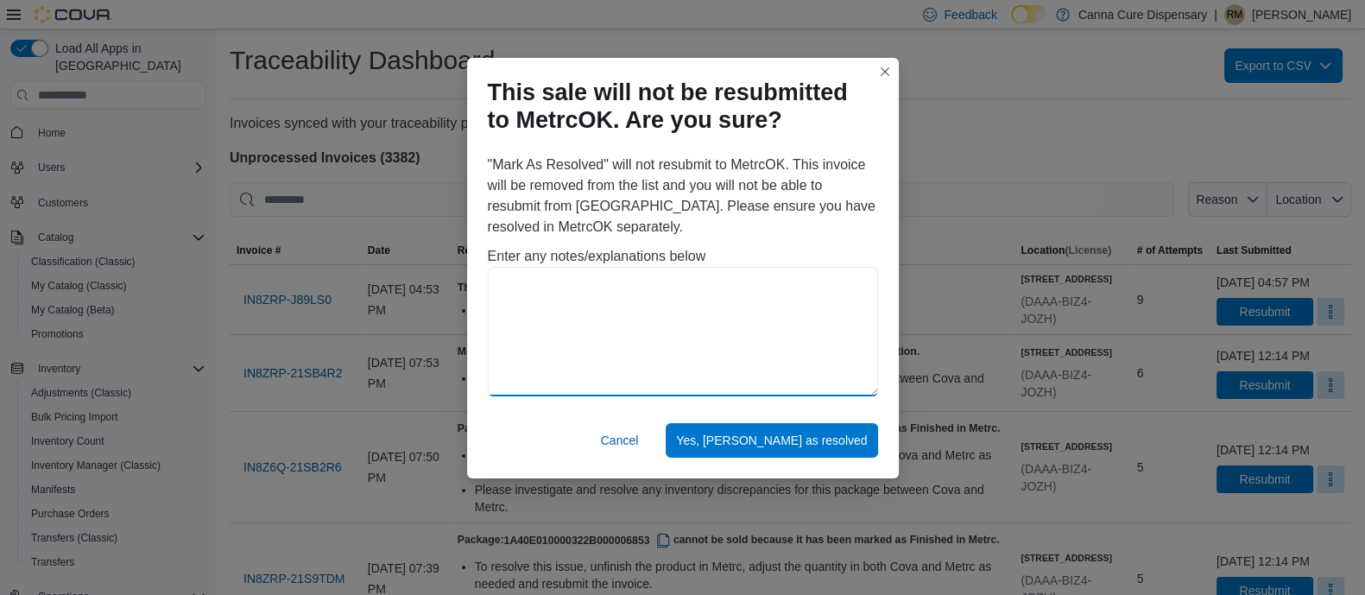
click at [613, 302] on textarea at bounding box center [683, 332] width 390 height 130
type textarea "**********"
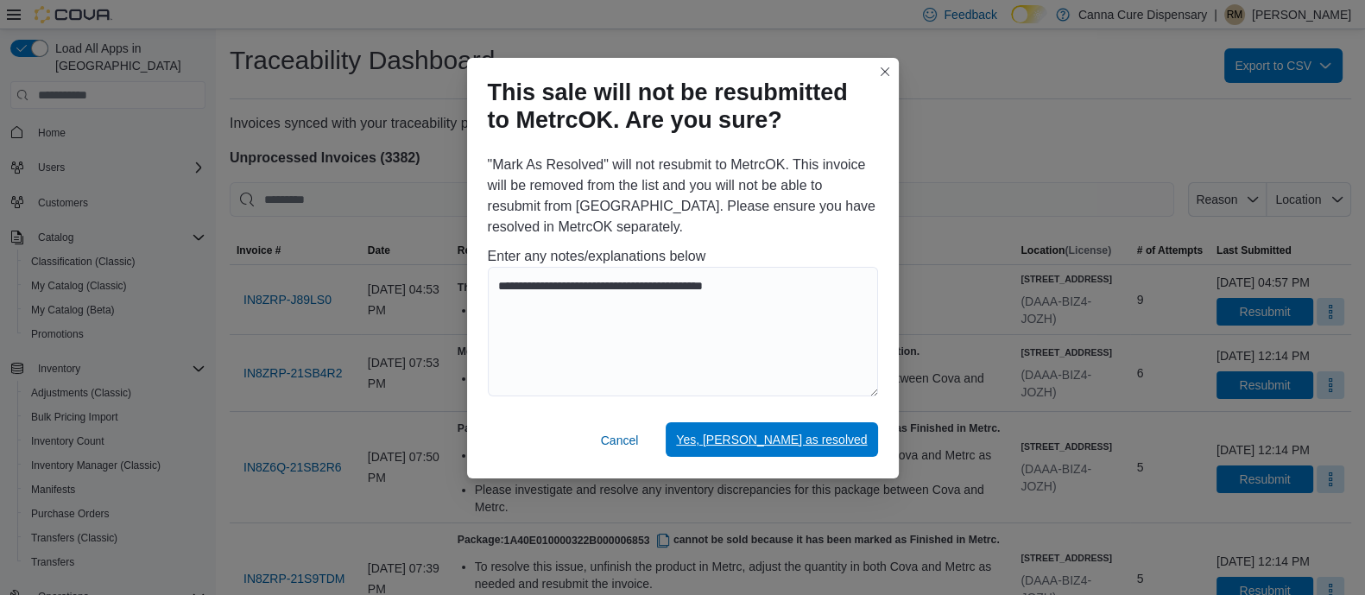
click at [790, 434] on span "Yes, mark as resolved" at bounding box center [771, 439] width 191 height 17
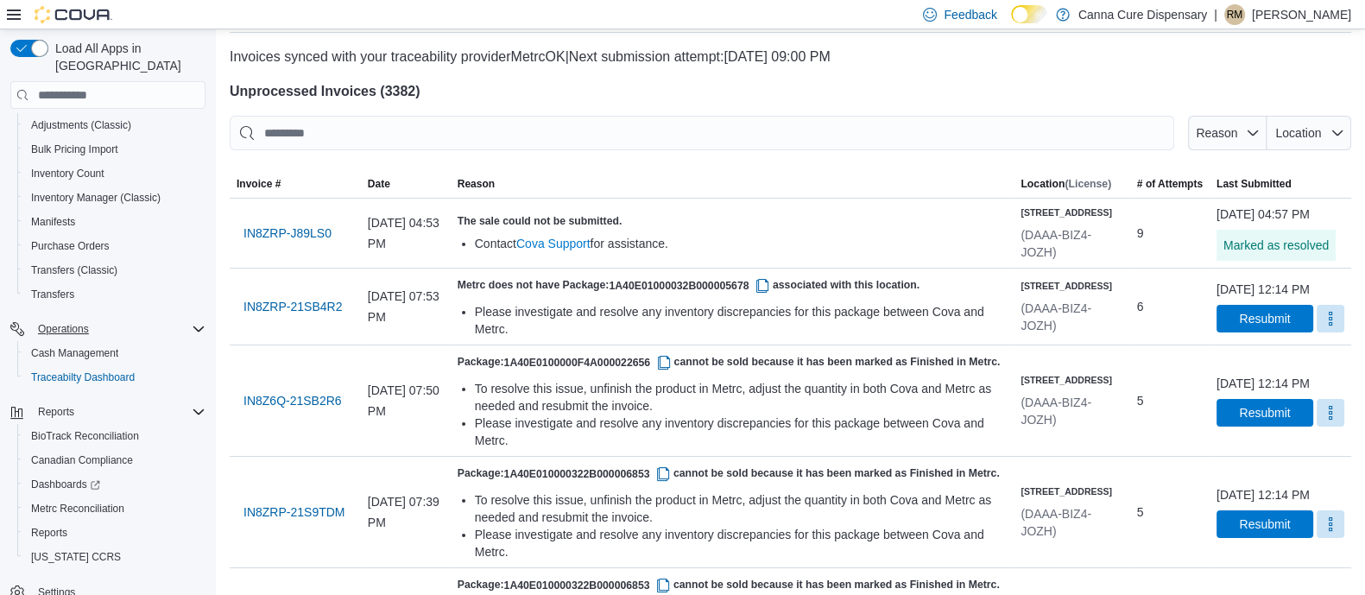
scroll to position [271, 0]
click at [39, 523] on span "Reports" at bounding box center [49, 530] width 36 height 14
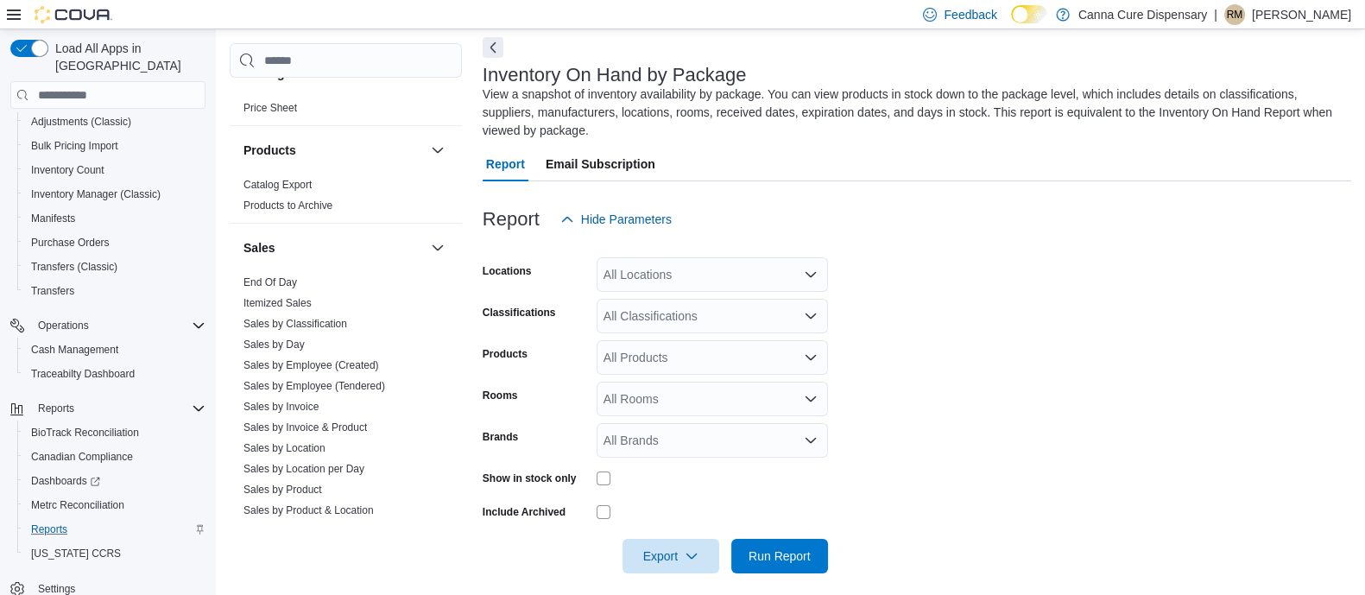
scroll to position [1059, 0]
click at [298, 381] on link "Sales by Employee (Tendered)" at bounding box center [315, 385] width 142 height 12
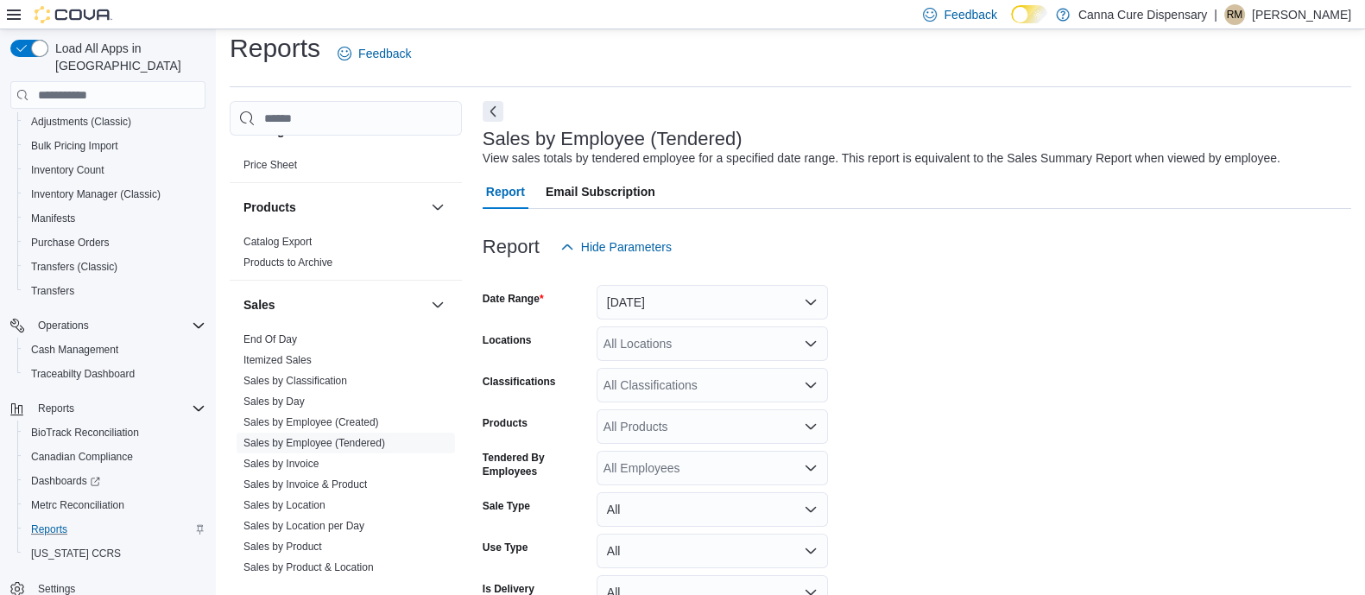
scroll to position [39, 0]
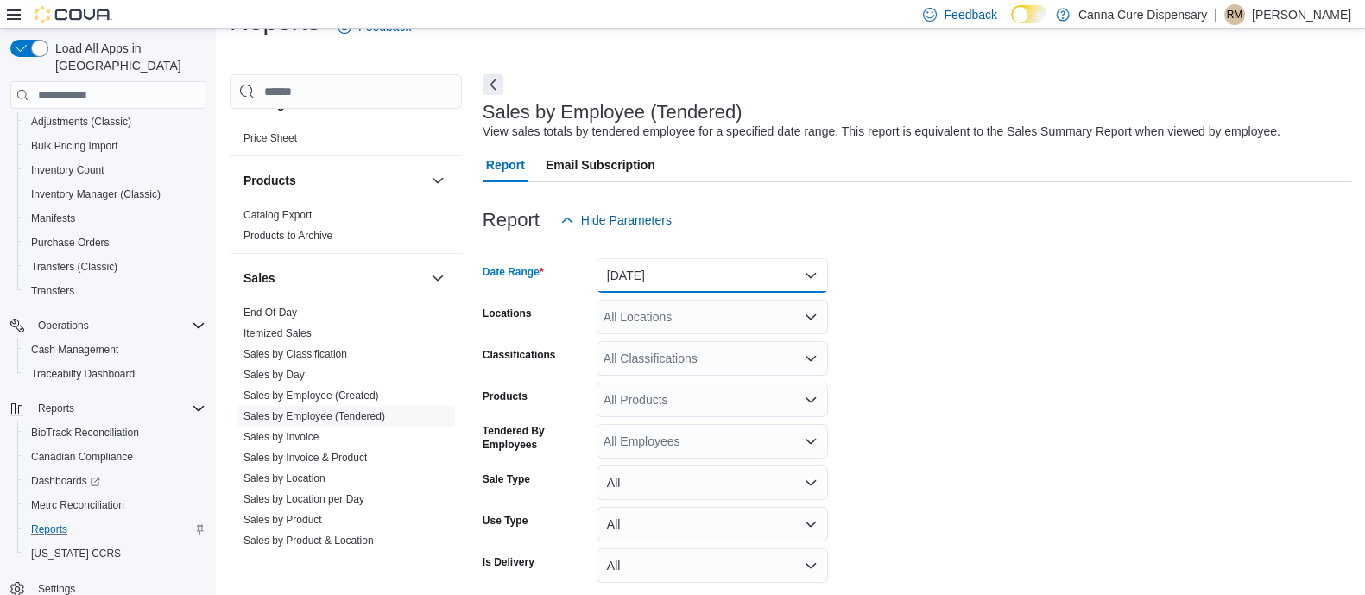
click at [650, 274] on button "Yesterday" at bounding box center [712, 275] width 231 height 35
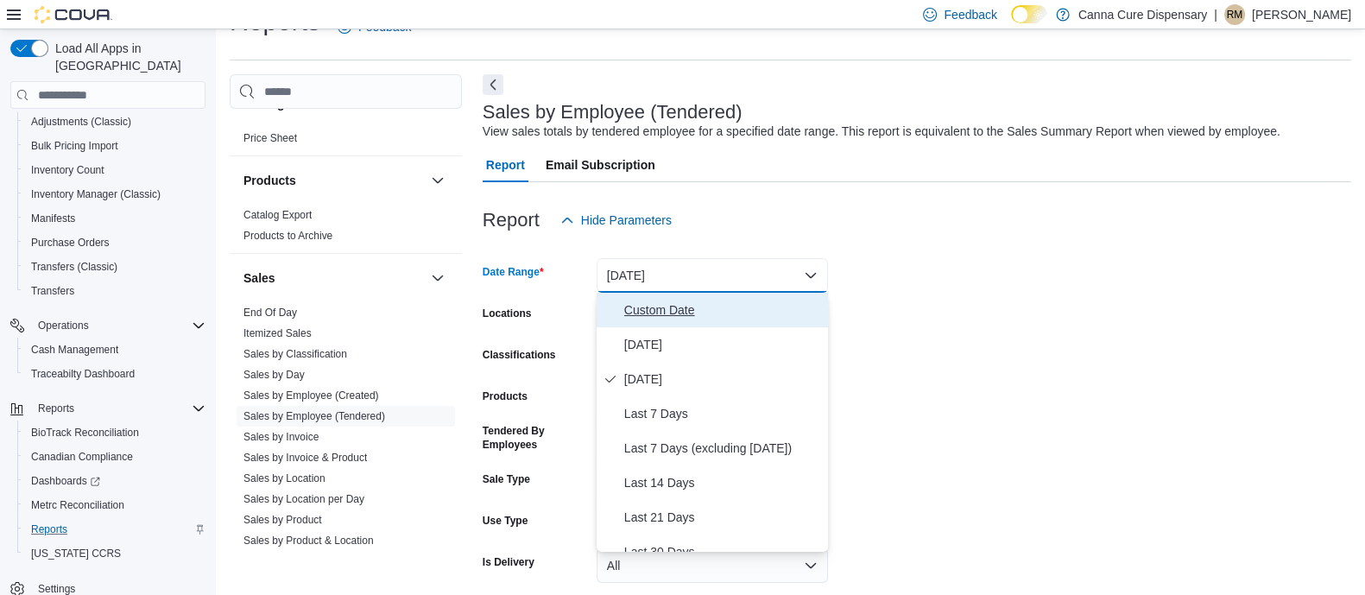
click at [650, 310] on span "Custom Date" at bounding box center [722, 310] width 197 height 21
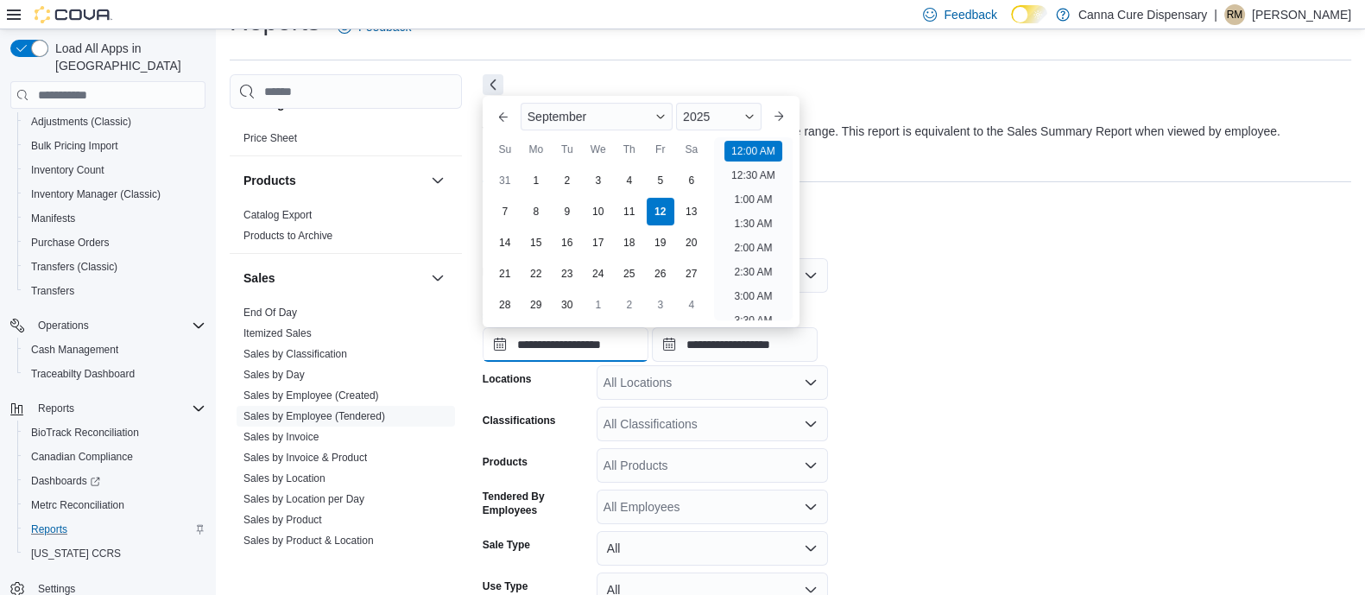
click at [557, 342] on input "**********" at bounding box center [566, 344] width 166 height 35
click at [624, 212] on div "11" at bounding box center [629, 212] width 30 height 30
type input "**********"
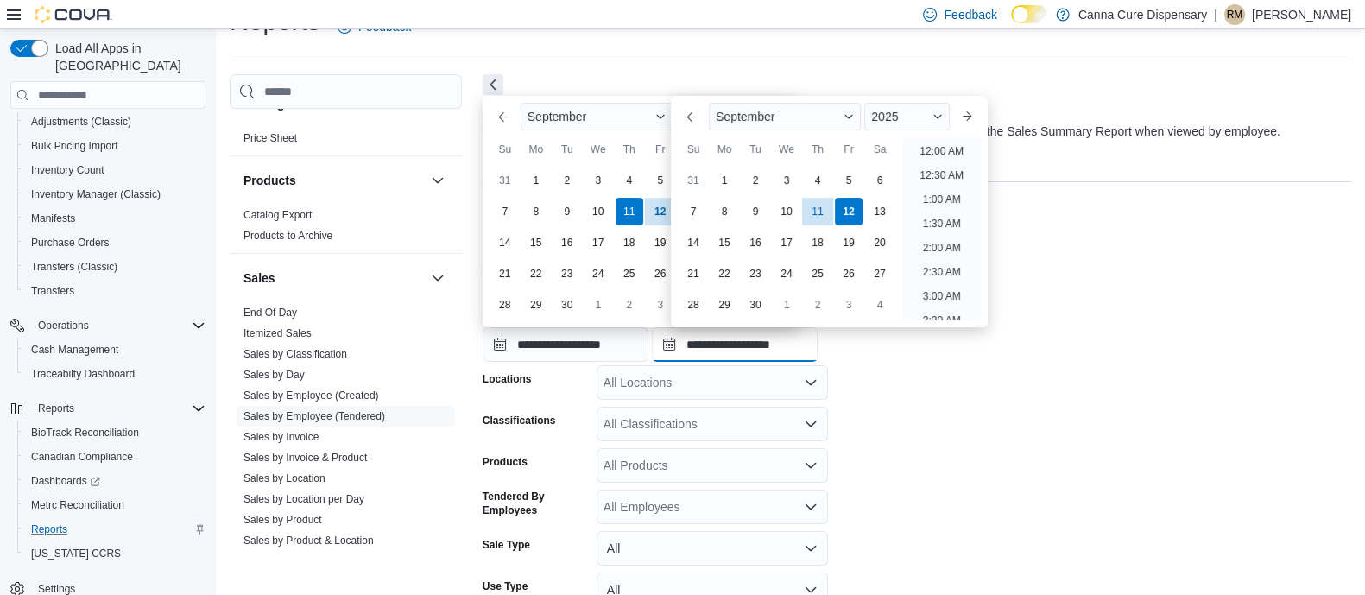
click at [728, 345] on input "**********" at bounding box center [735, 344] width 166 height 35
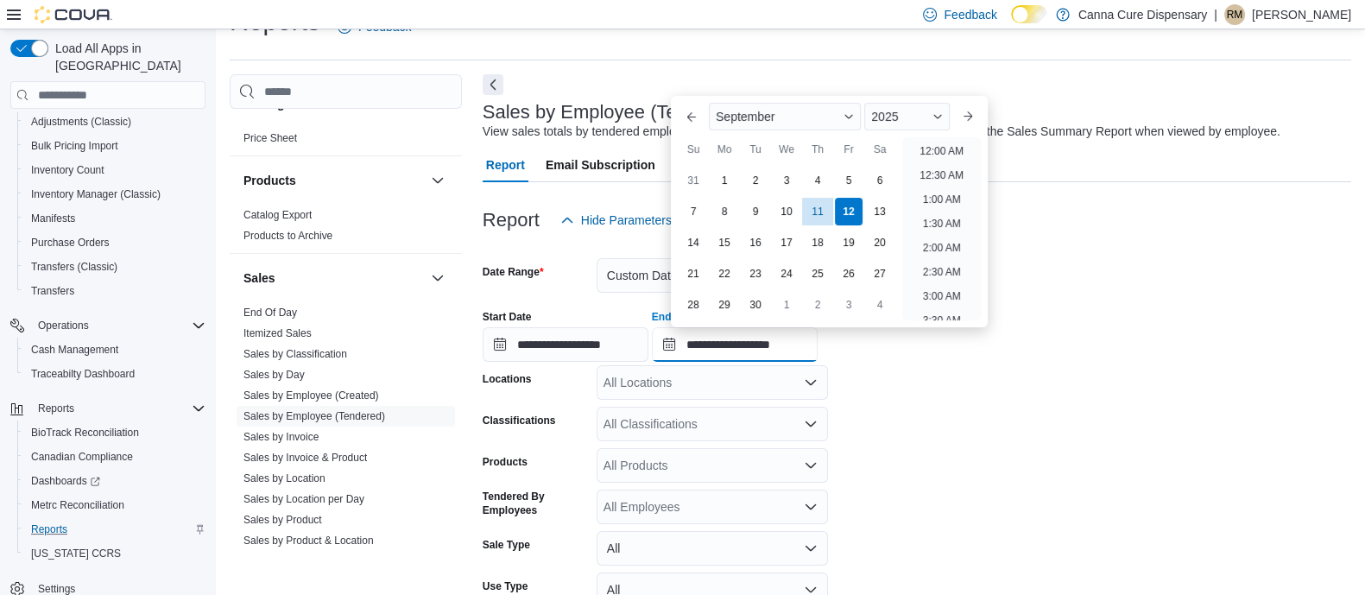
scroll to position [980, 0]
click at [818, 210] on div "11" at bounding box center [818, 212] width 30 height 30
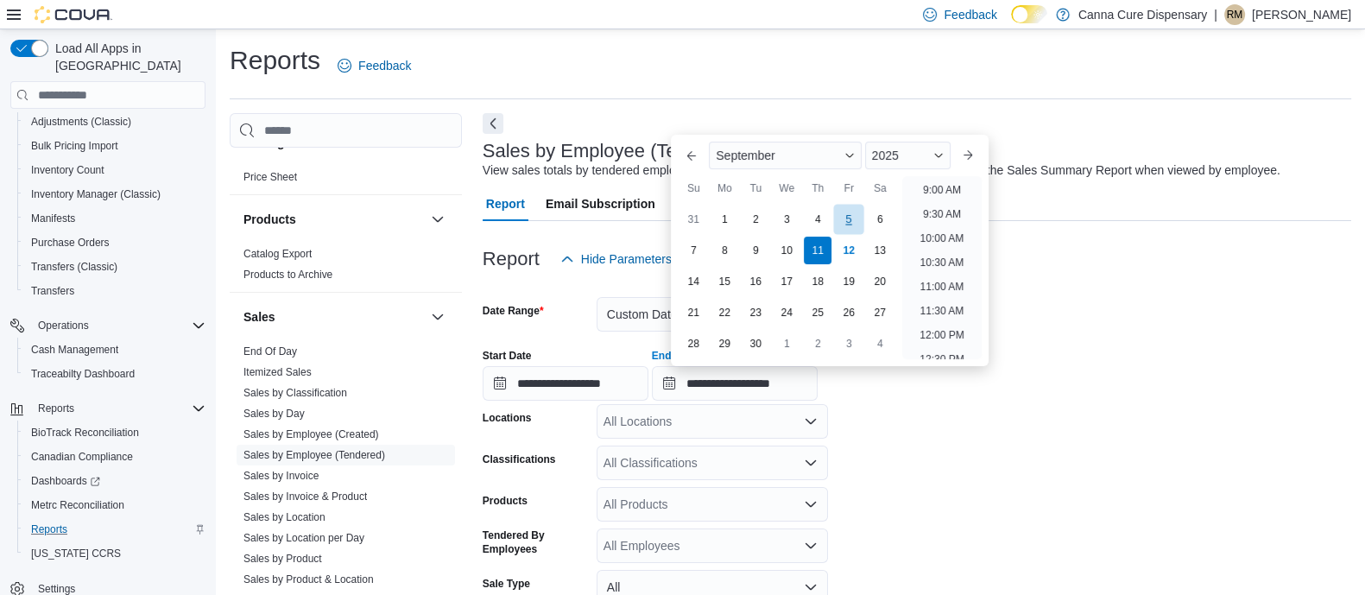
scroll to position [1, 0]
click at [840, 244] on div "12" at bounding box center [849, 250] width 30 height 30
click at [947, 204] on li "12:30 AM" at bounding box center [943, 203] width 58 height 21
type input "**********"
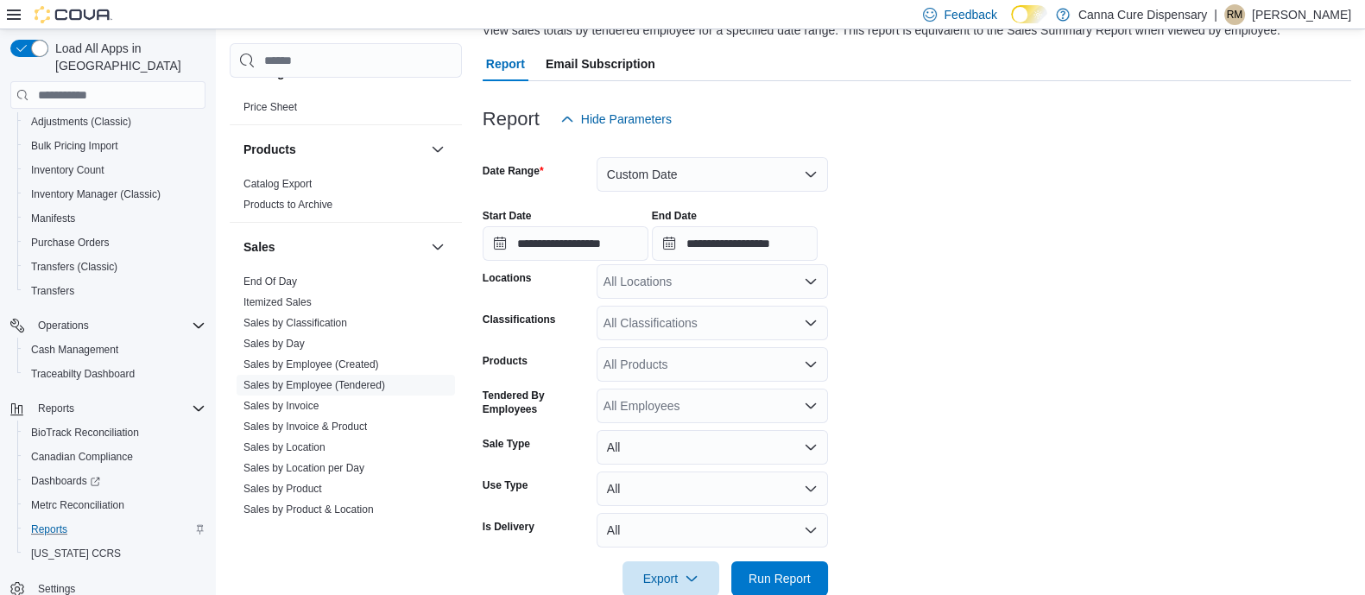
scroll to position [142, 0]
click at [713, 274] on div "All Locations" at bounding box center [712, 280] width 231 height 35
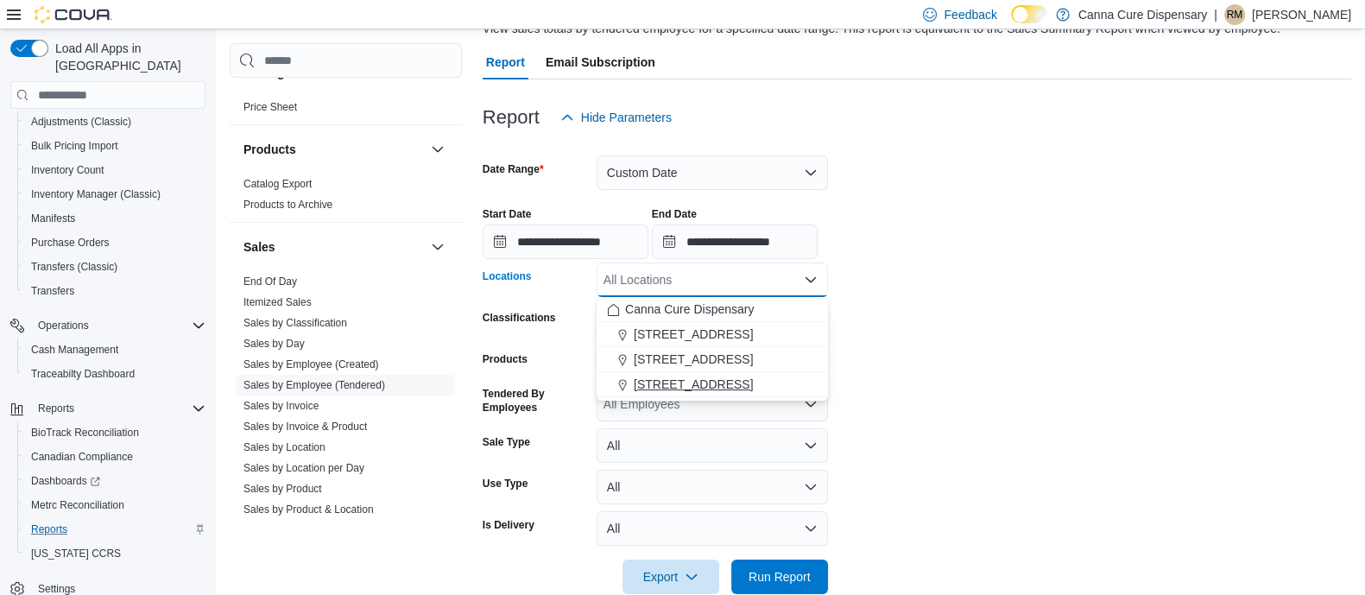
click at [678, 377] on span "1919-B NW Cache Rd" at bounding box center [693, 384] width 119 height 17
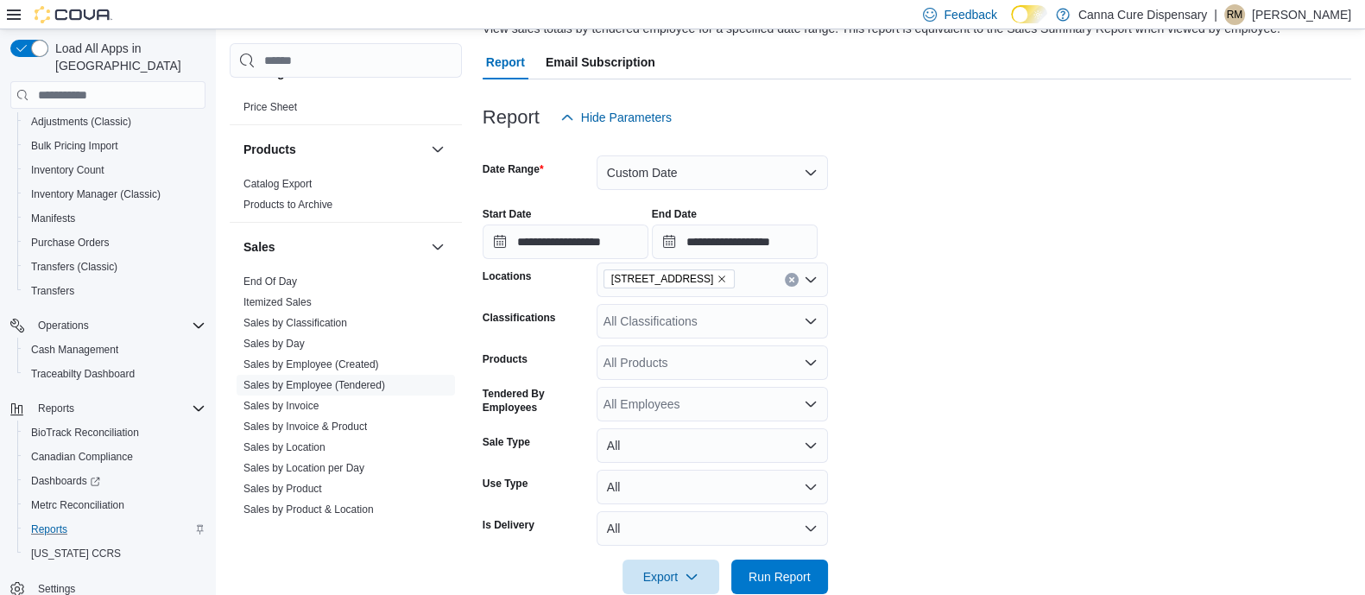
click at [954, 335] on form "**********" at bounding box center [917, 364] width 869 height 459
click at [747, 568] on span "Run Report" at bounding box center [780, 576] width 76 height 35
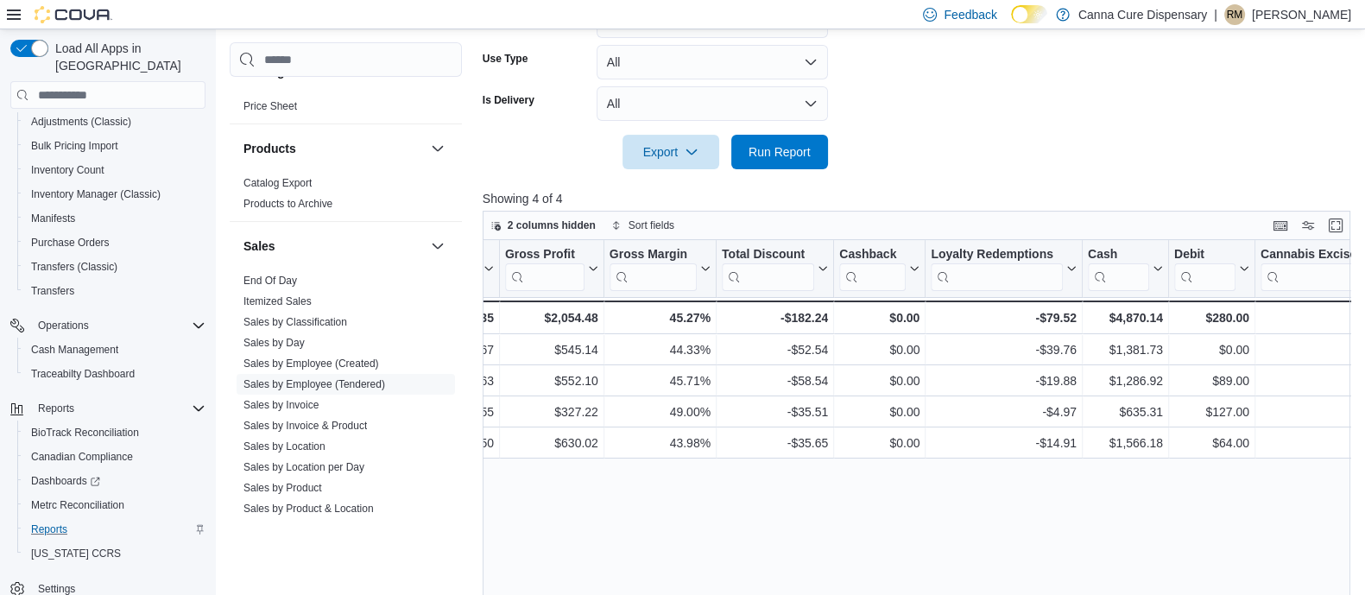
scroll to position [0, 1480]
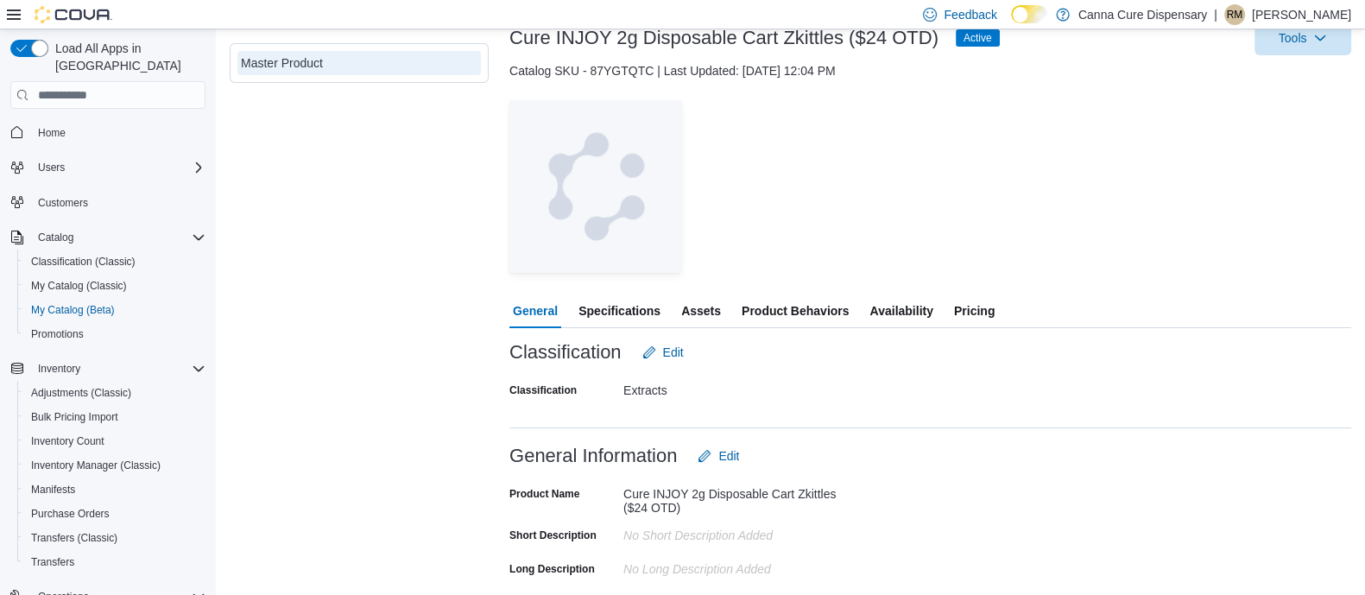
scroll to position [114, 0]
click at [609, 306] on span "Specifications" at bounding box center [620, 310] width 82 height 35
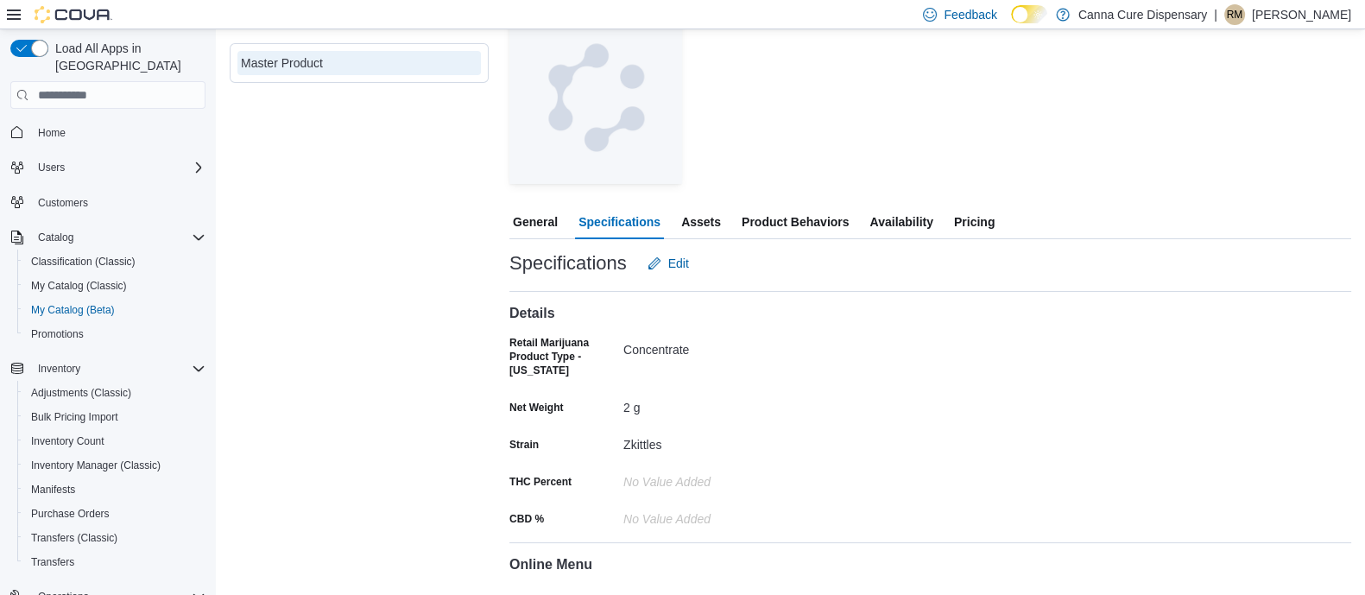
scroll to position [206, 0]
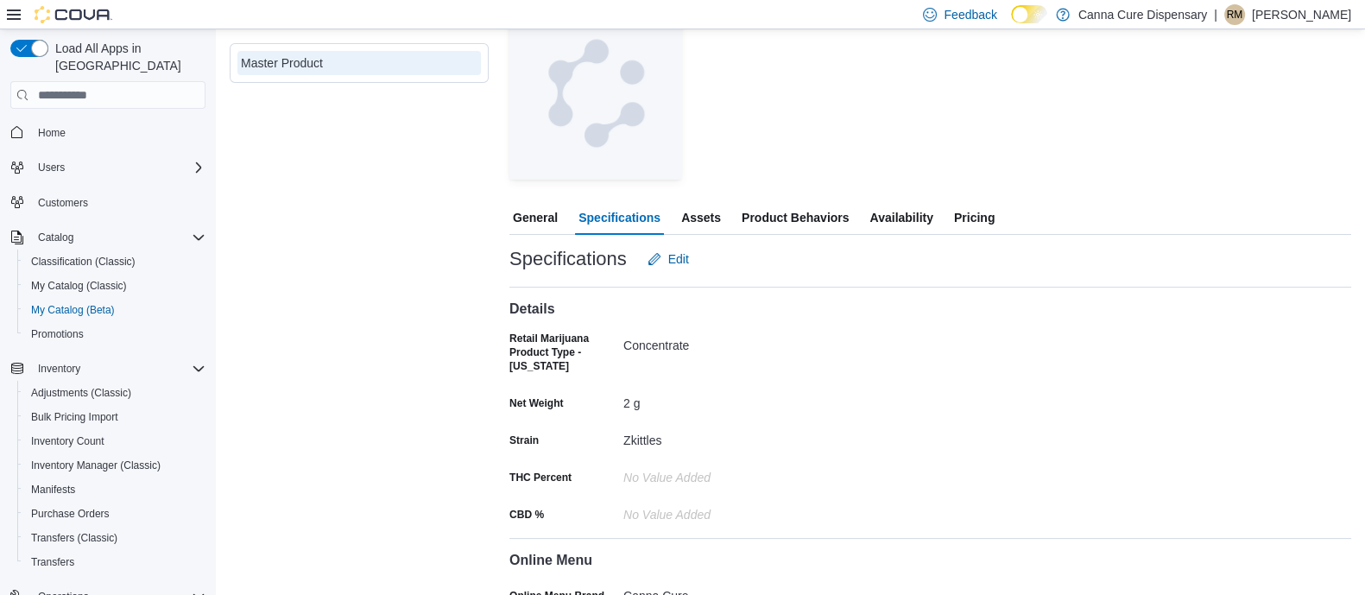
click at [808, 218] on span "Product Behaviors" at bounding box center [795, 217] width 107 height 35
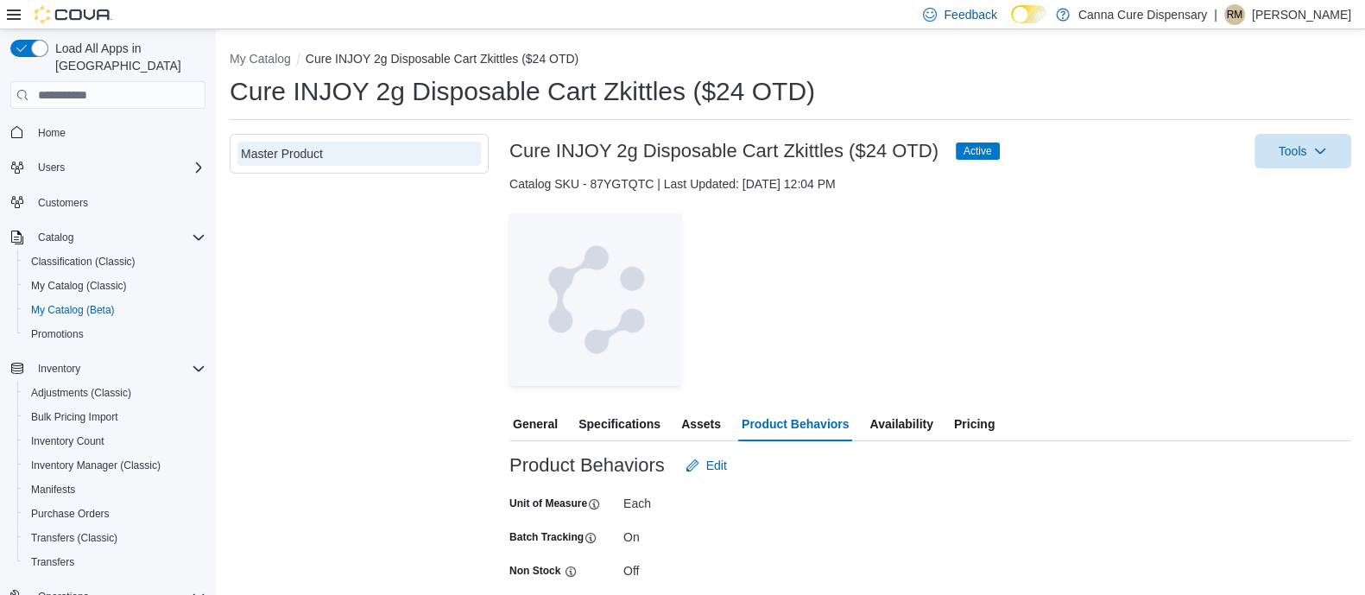
scroll to position [2, 0]
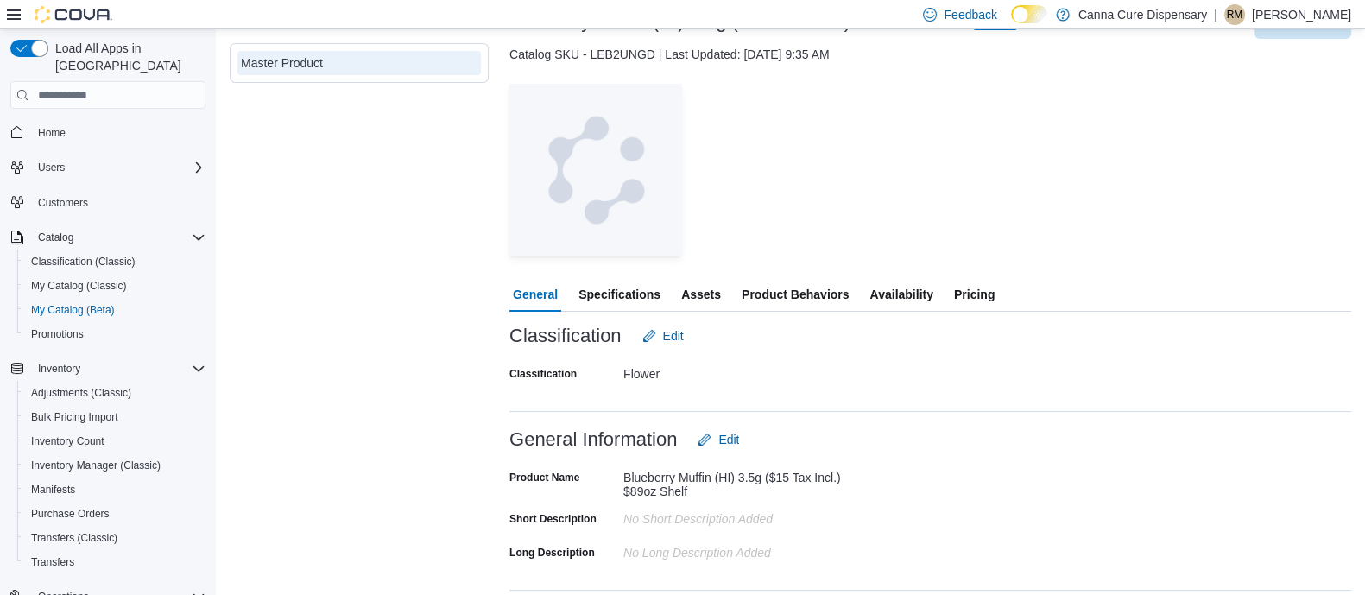
scroll to position [131, 0]
click at [637, 291] on span "Specifications" at bounding box center [620, 293] width 82 height 35
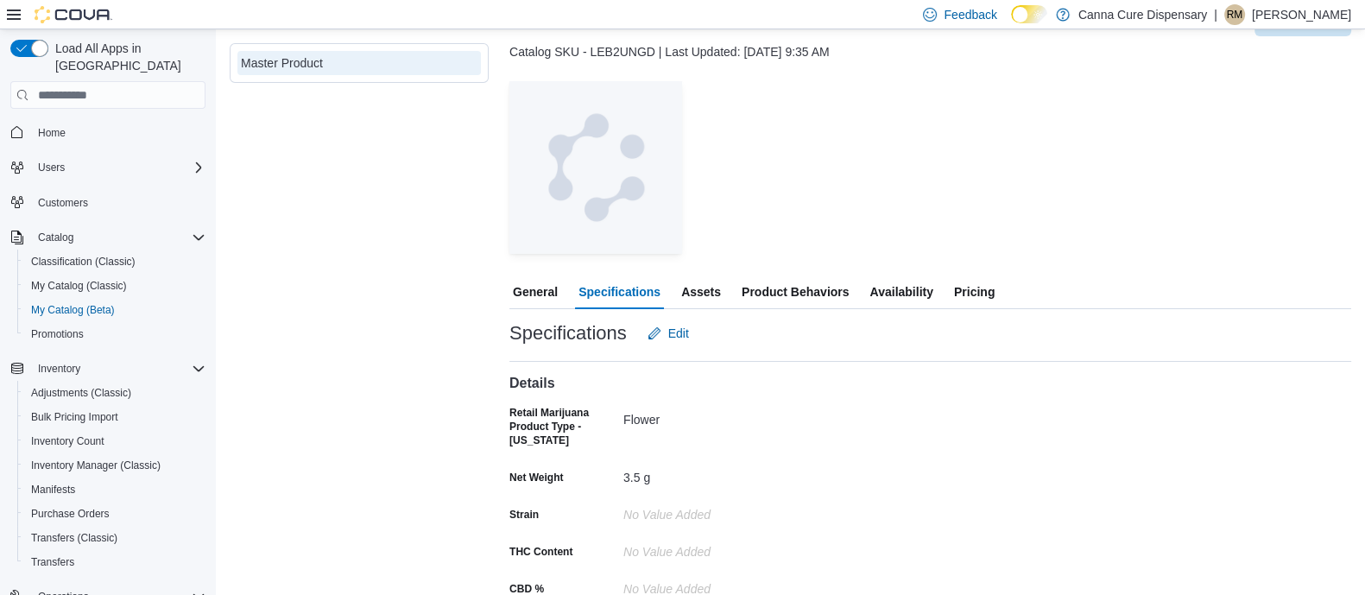
scroll to position [130, 0]
click at [965, 291] on span "Pricing" at bounding box center [974, 293] width 41 height 35
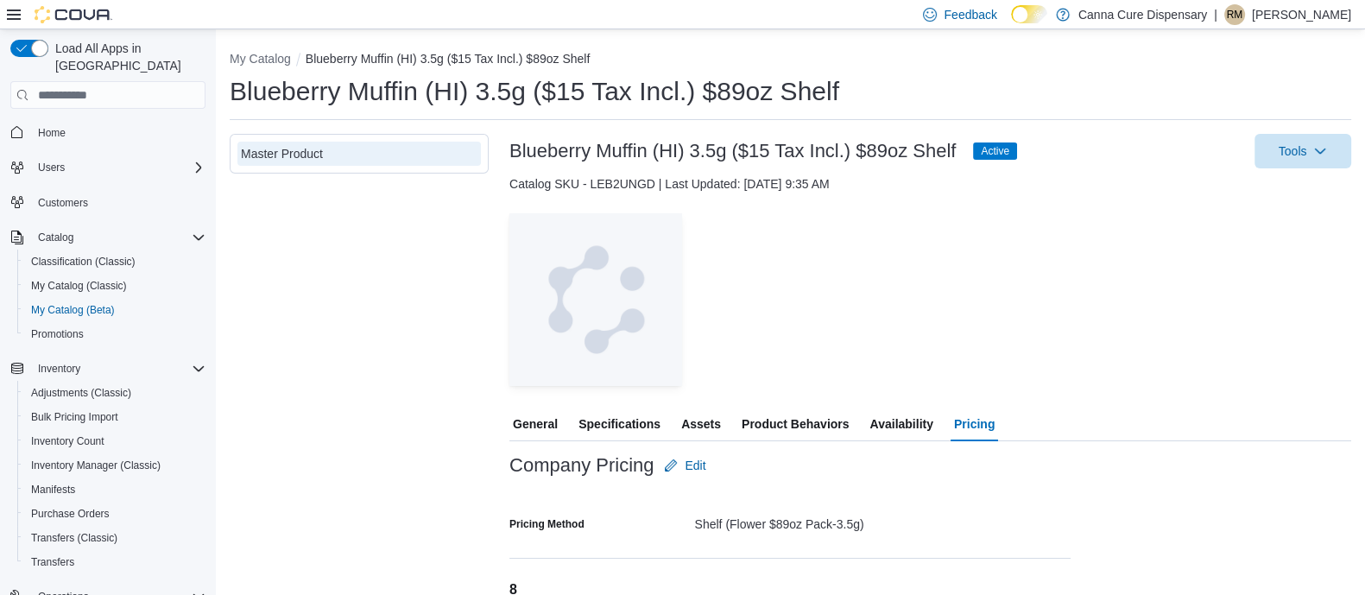
click at [810, 425] on span "Product Behaviors" at bounding box center [795, 424] width 107 height 35
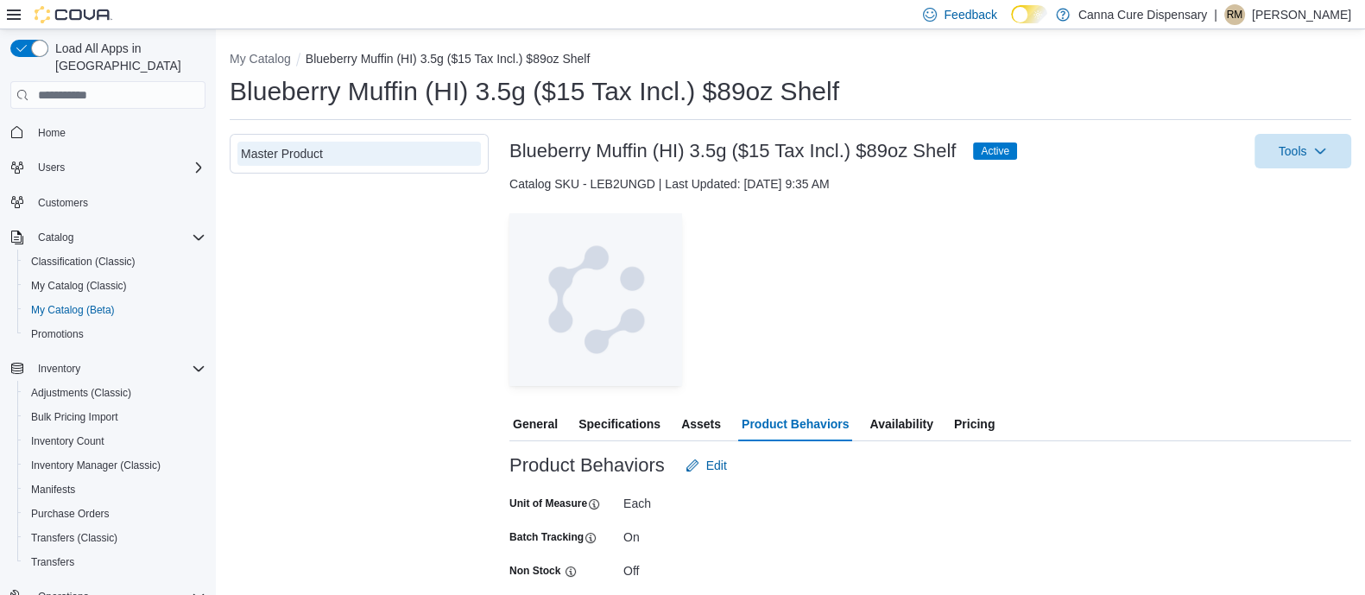
scroll to position [2, 0]
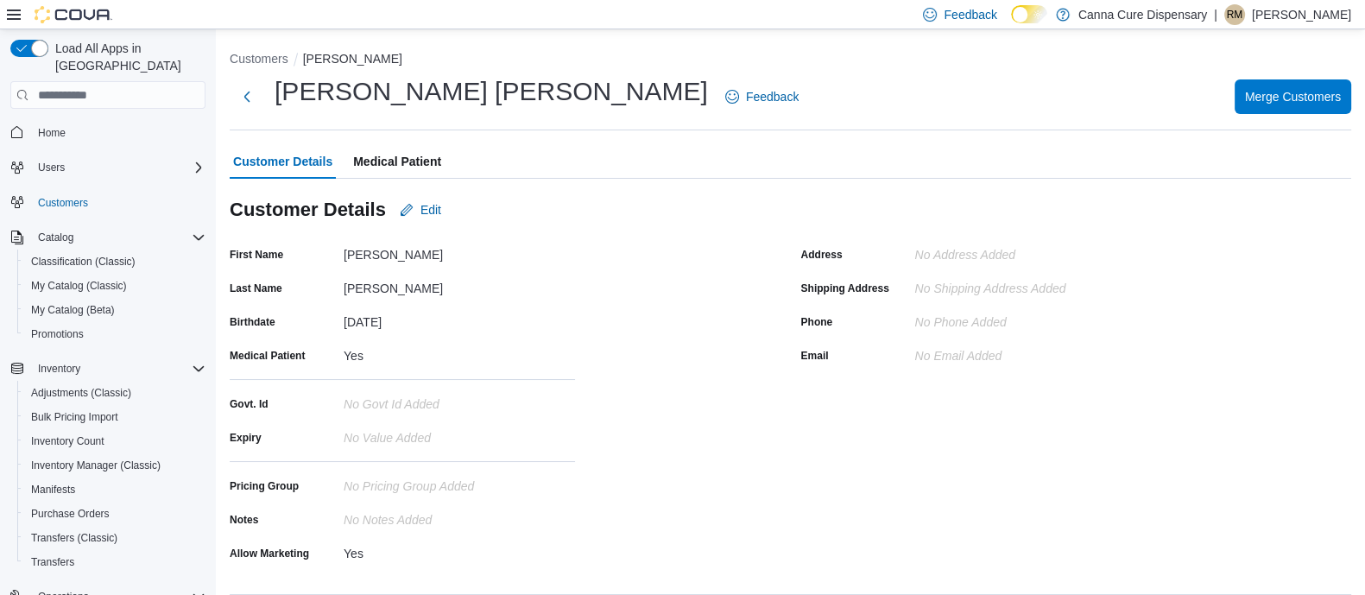
click at [384, 162] on span "Medical Patient" at bounding box center [397, 161] width 88 height 35
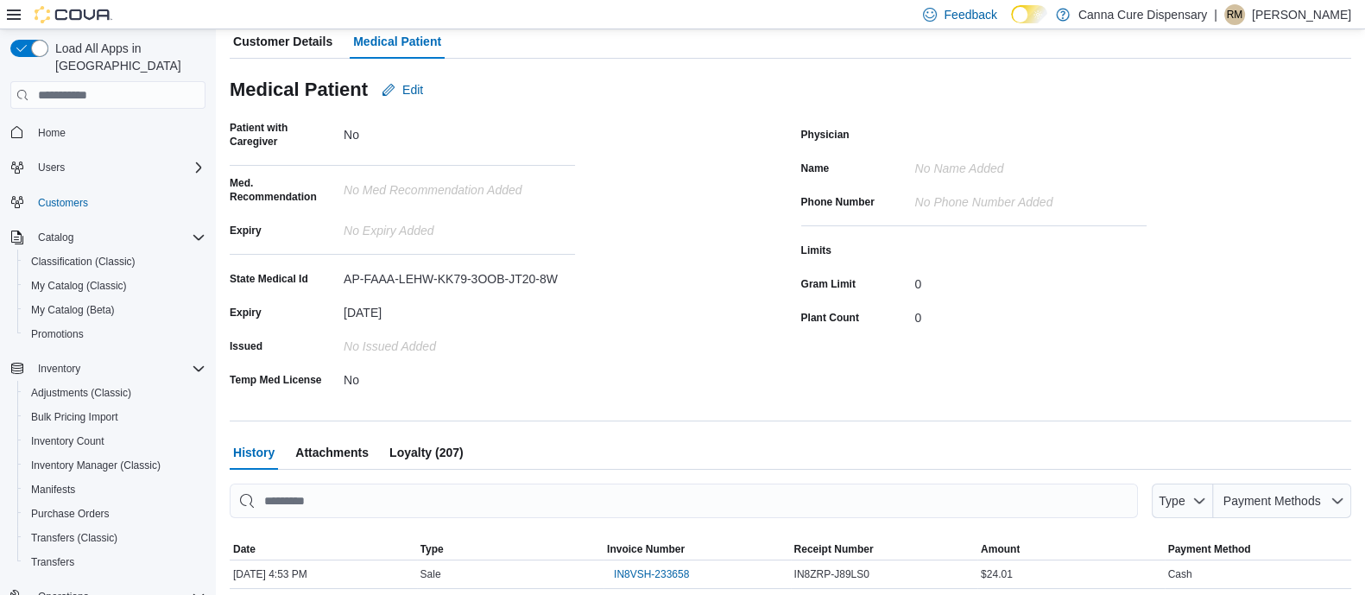
scroll to position [124, 0]
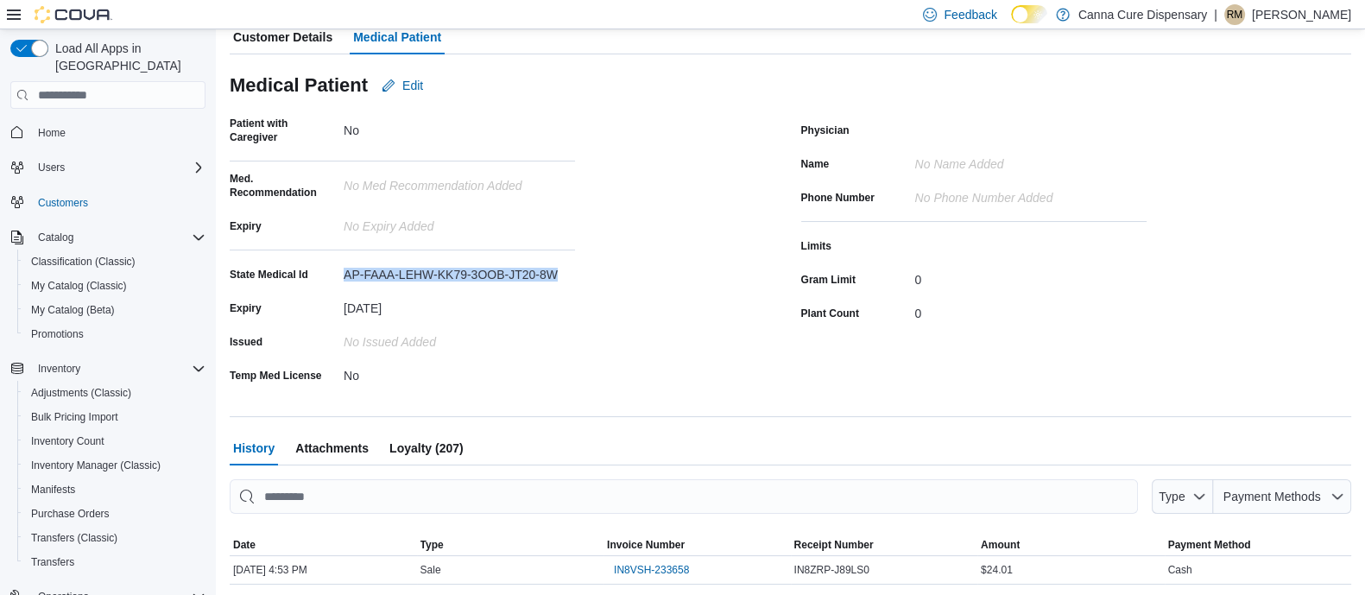
drag, startPoint x: 569, startPoint y: 269, endPoint x: 344, endPoint y: 273, distance: 225.5
click at [344, 273] on div "AP-FAAA-LEHW-KK79‐3OOB-JT20-8W" at bounding box center [459, 271] width 231 height 21
copy div "AP-FAAA-LEHW-KK79‐3OOB-JT20-8W"
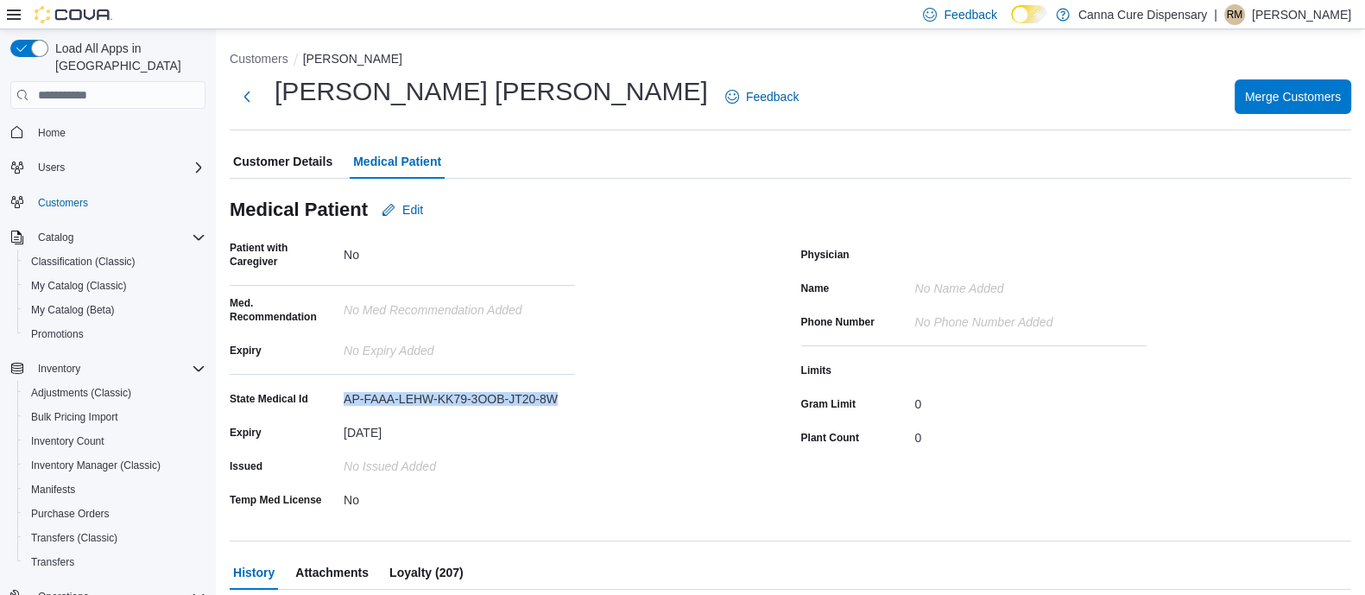
copy div "AP-FAAA-LEHW-KK79‐3OOB-JT20-8W"
click at [473, 394] on div "AP-FAAA-LEHW-KK79‐3OOB-JT20-8W" at bounding box center [459, 395] width 231 height 21
drag, startPoint x: 557, startPoint y: 396, endPoint x: 344, endPoint y: 399, distance: 213.3
click at [344, 399] on div "AP-FAAA-LEHW-KK79‐3OOB-JT20-8W" at bounding box center [459, 395] width 231 height 21
copy div "AP-FAAA-LEHW-KK79‐3OOB-JT20-8W"
